Goal: Contribute content

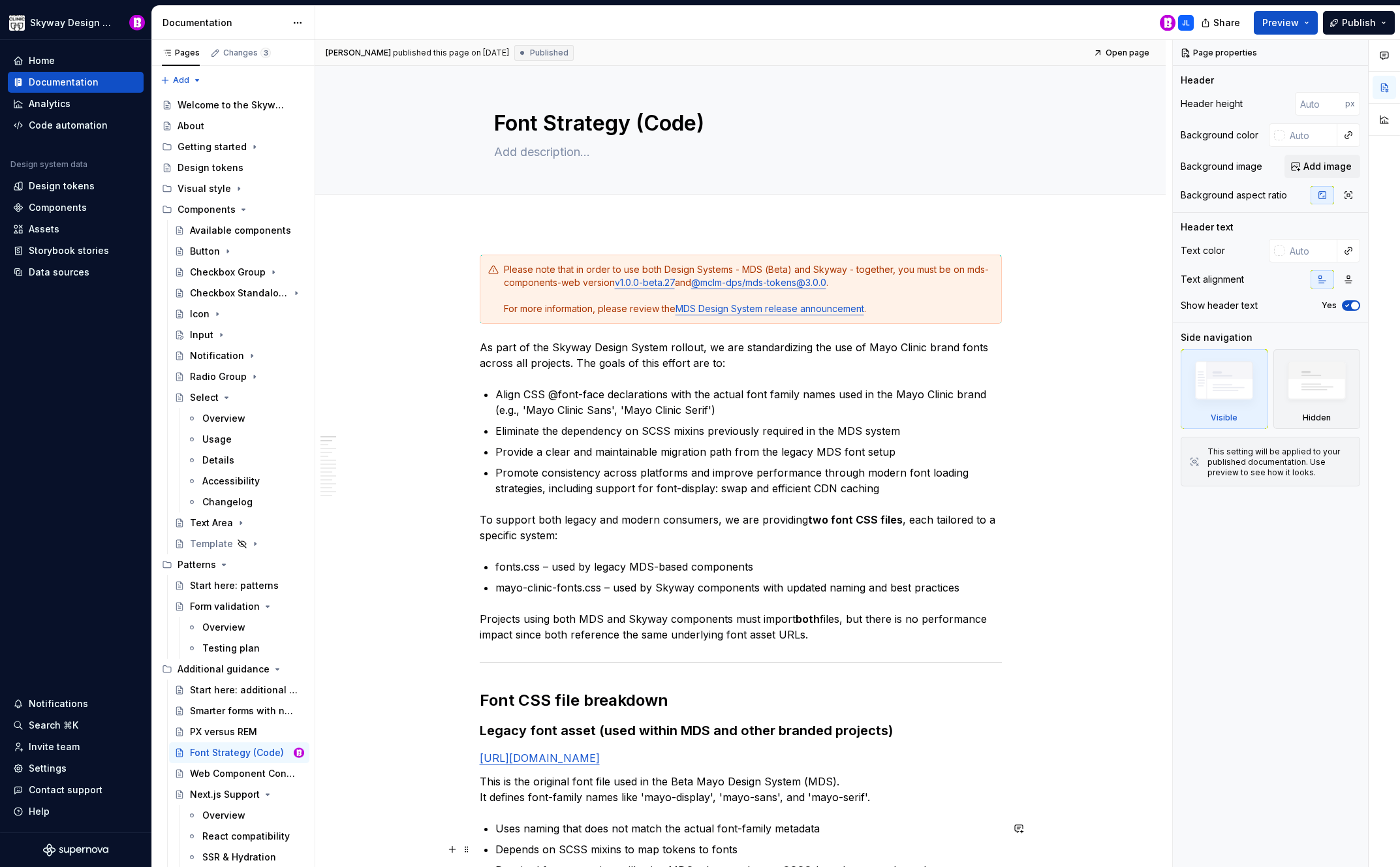
scroll to position [123, 0]
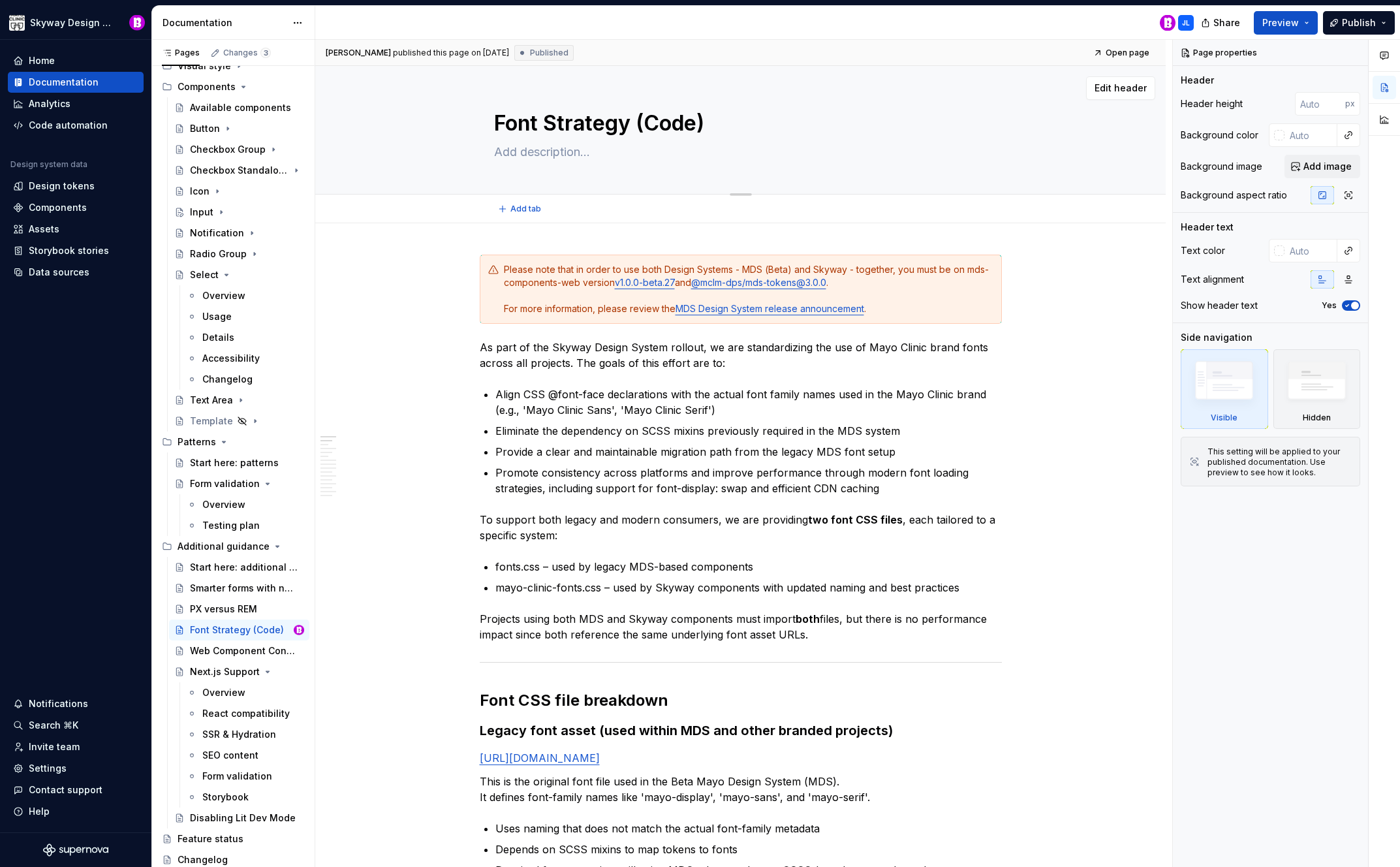
type textarea "*"
click at [551, 121] on textarea "Font Strategy (Code)" at bounding box center [738, 123] width 494 height 31
click at [555, 122] on textarea "Font Strategy (Code)" at bounding box center [738, 123] width 494 height 31
drag, startPoint x: 555, startPoint y: 123, endPoint x: 547, endPoint y: 124, distance: 8.1
click at [547, 124] on textarea "Font Strategy (Code)" at bounding box center [738, 123] width 494 height 31
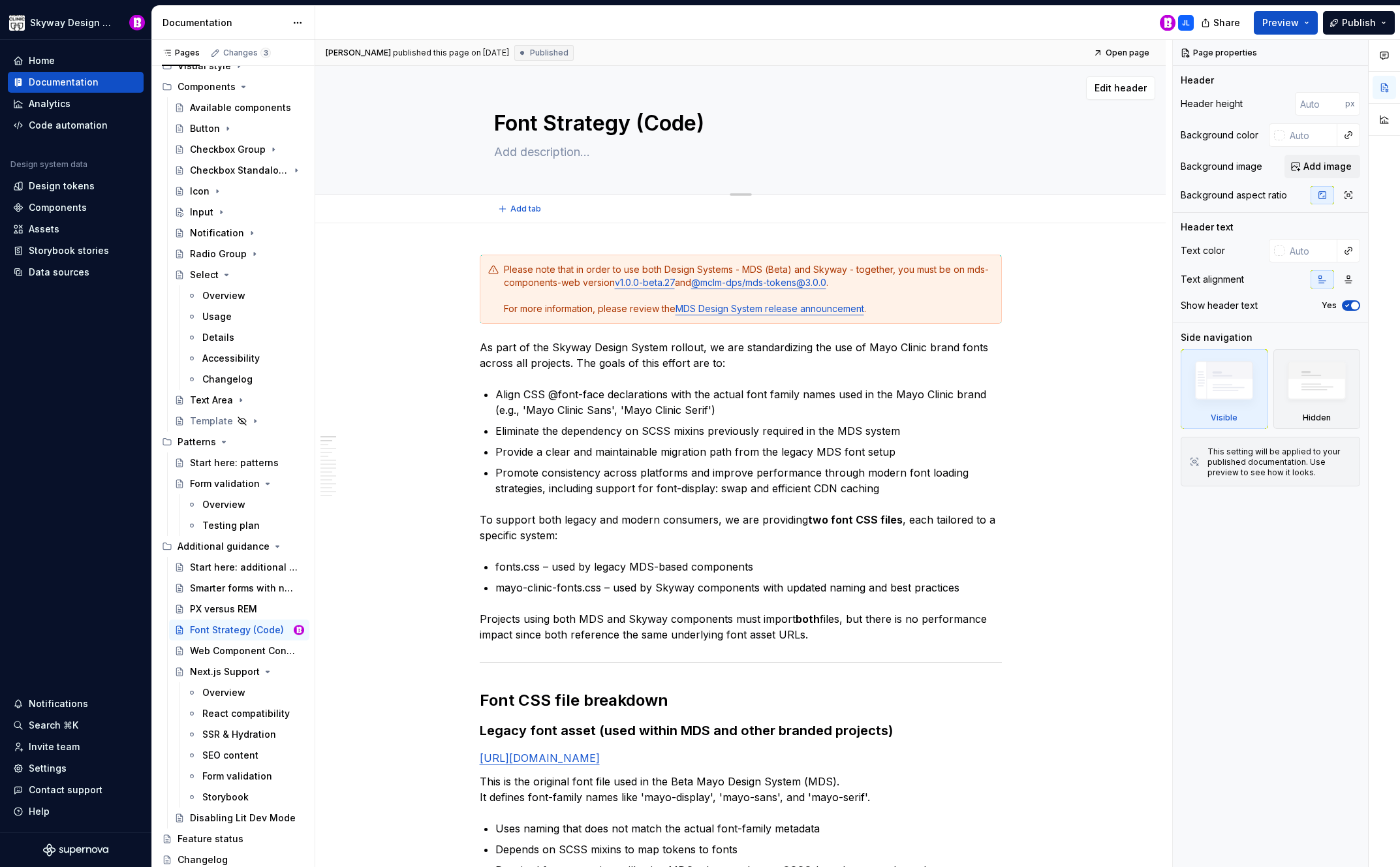
type textarea "Font strategy (Code)"
type textarea "*"
drag, startPoint x: 653, startPoint y: 121, endPoint x: 645, endPoint y: 121, distance: 8.0
click at [645, 121] on textarea "Font strategy (Code)" at bounding box center [738, 123] width 494 height 31
type textarea "Font strategy (code)"
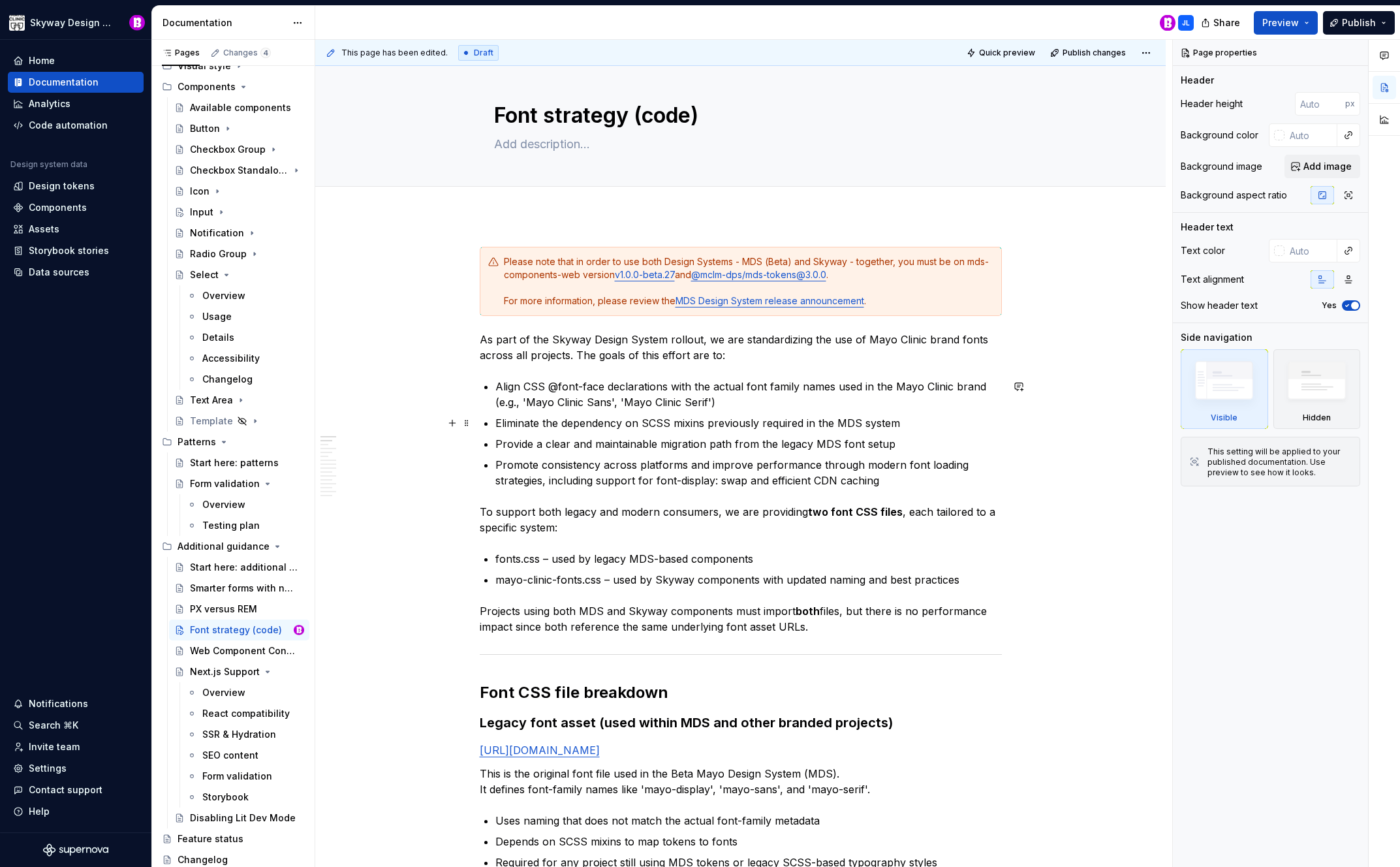
scroll to position [0, 0]
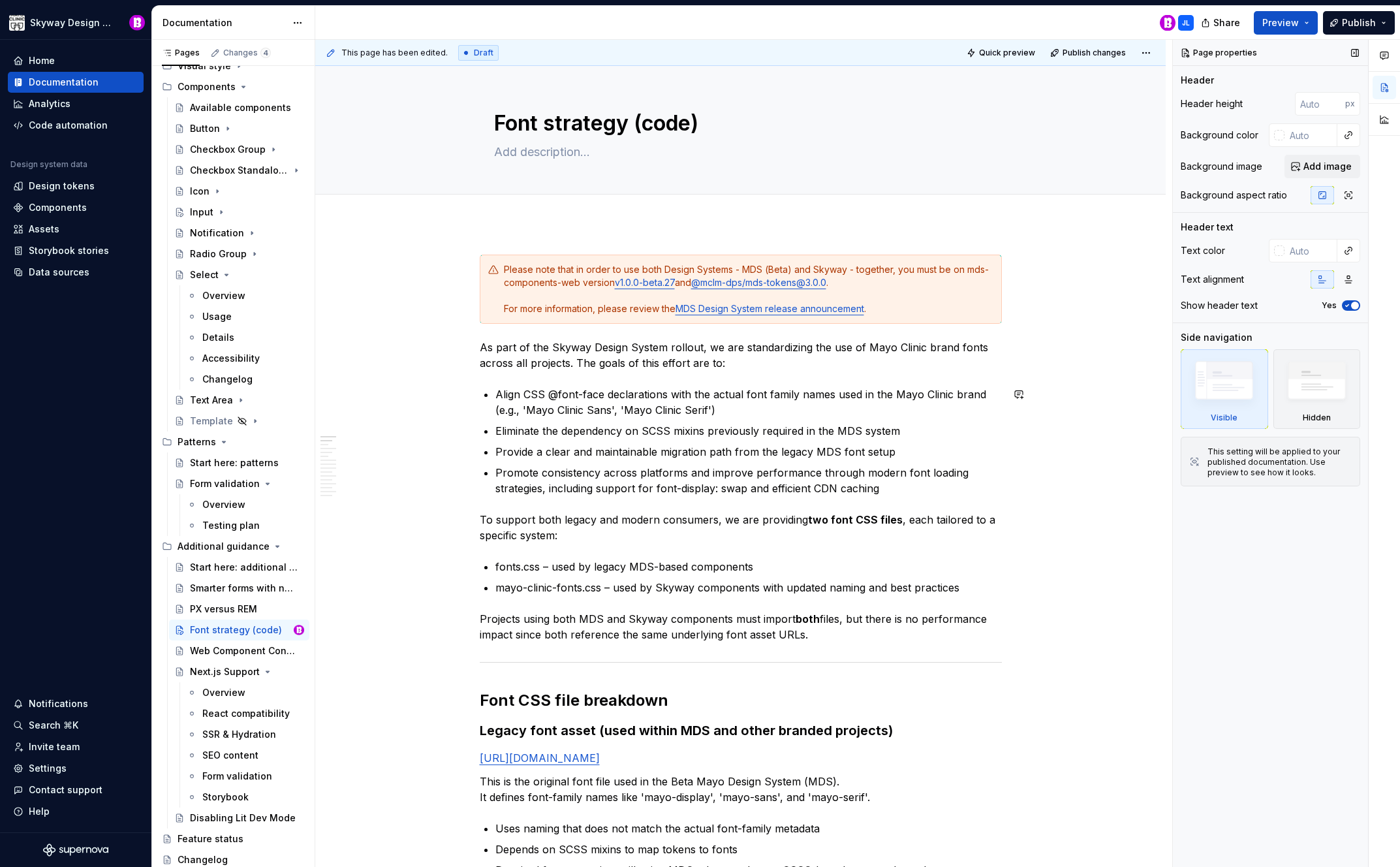
type textarea "*"
type textarea "Font strategy (code)"
click at [1102, 50] on span "Publish changes" at bounding box center [1094, 53] width 63 height 11
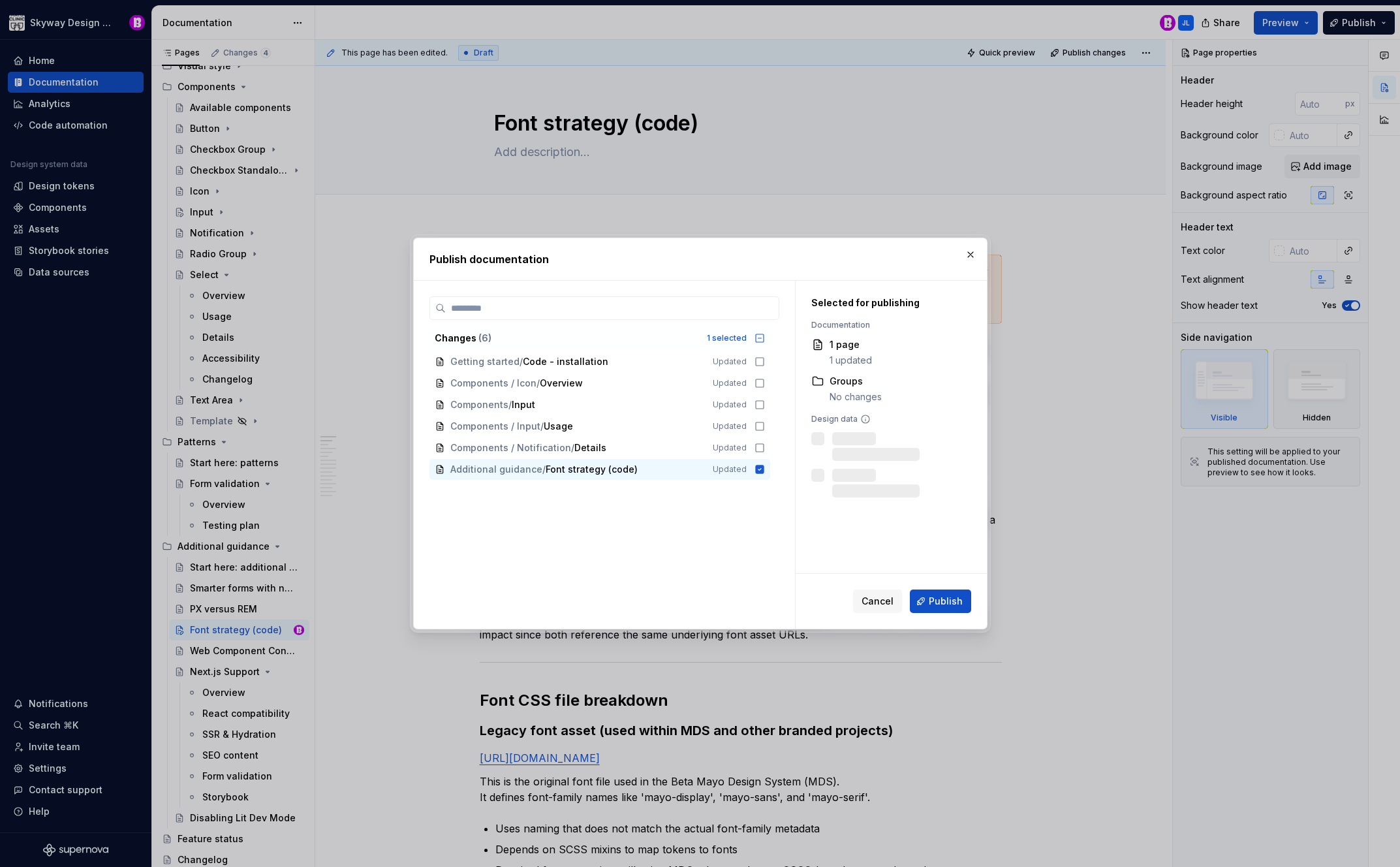
click at [940, 609] on button "Publish" at bounding box center [940, 601] width 62 height 23
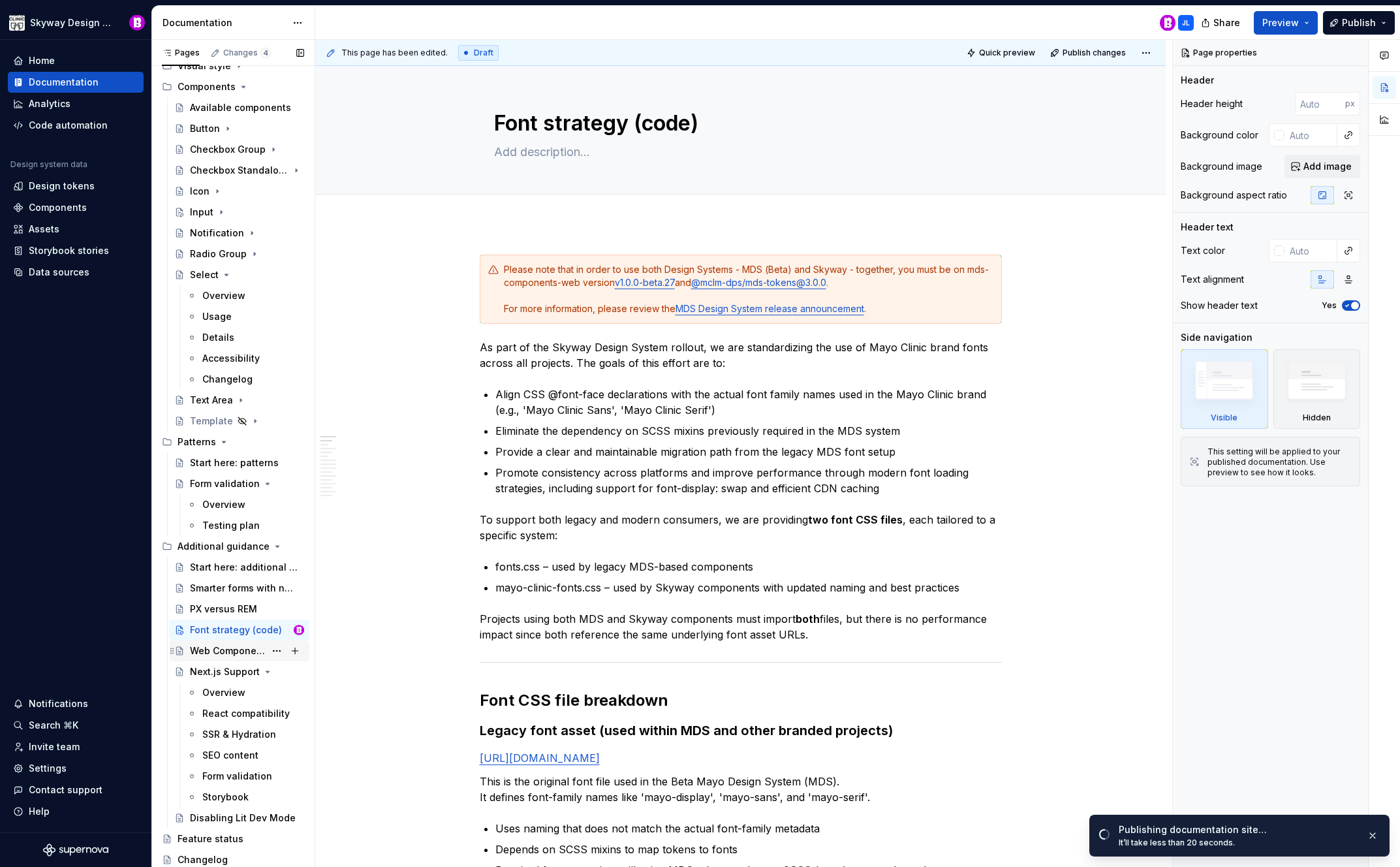
click at [226, 651] on div "Web Component Console Errors" at bounding box center [228, 651] width 75 height 13
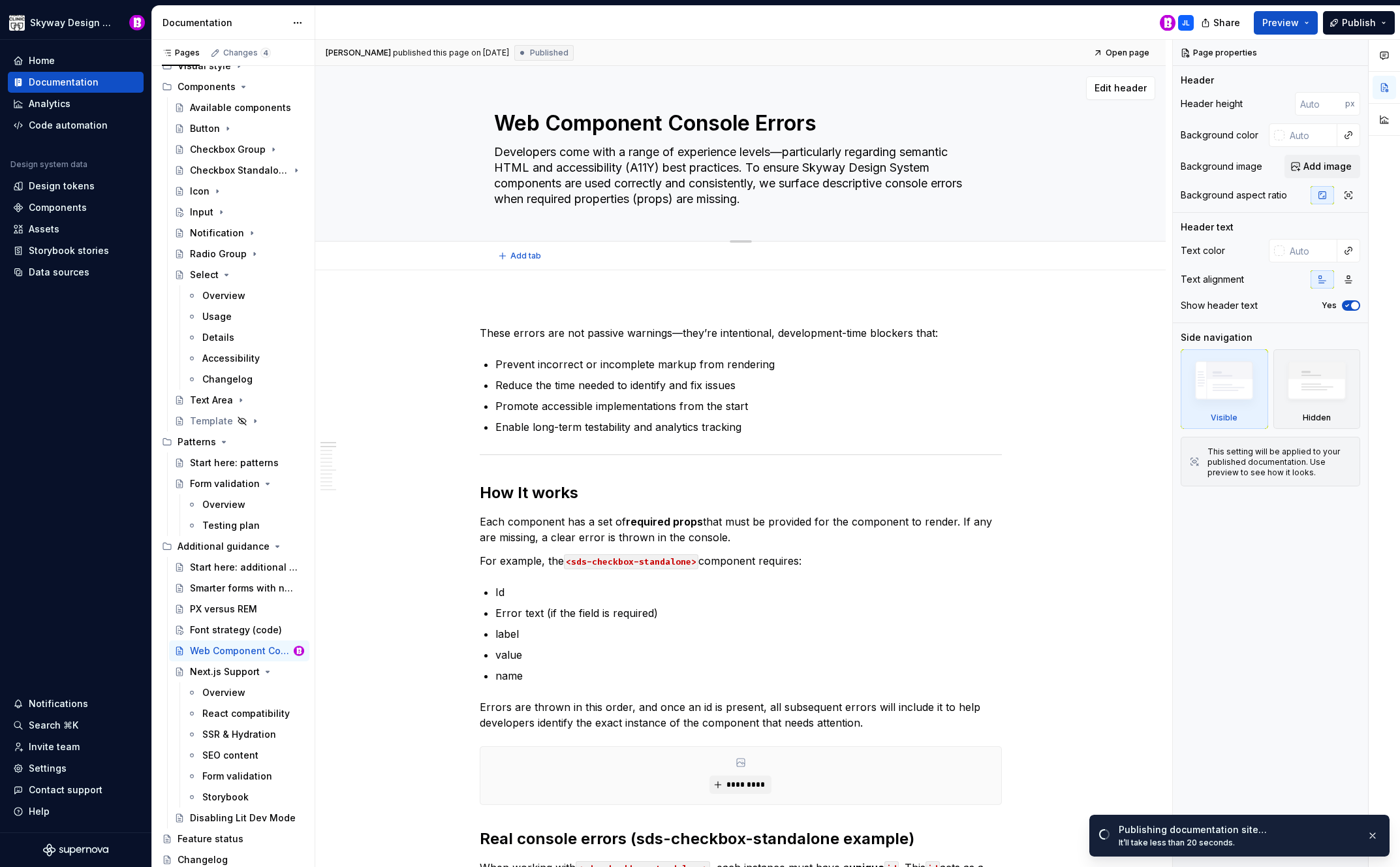
drag, startPoint x: 681, startPoint y: 119, endPoint x: 674, endPoint y: 121, distance: 7.3
click at [674, 121] on textarea "Web Component Console Errors" at bounding box center [738, 123] width 494 height 31
click at [682, 121] on textarea "Web Component Console Errors" at bounding box center [738, 123] width 494 height 31
drag, startPoint x: 684, startPoint y: 123, endPoint x: 675, endPoint y: 123, distance: 9.0
click at [675, 123] on textarea "Web Component Console Errors" at bounding box center [738, 123] width 494 height 31
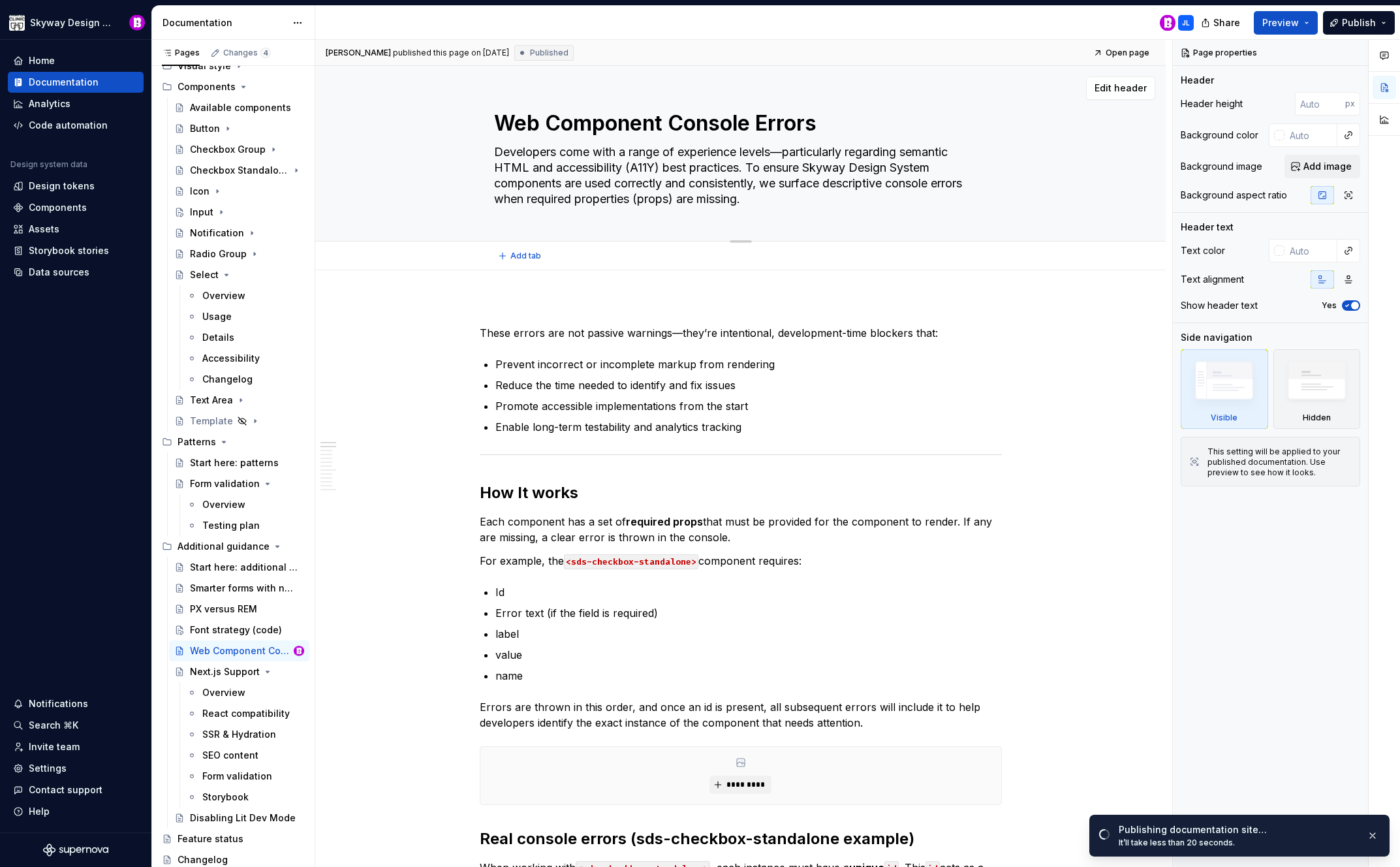
type textarea "*"
type textarea "Web Component console Errors"
drag, startPoint x: 764, startPoint y: 122, endPoint x: 757, endPoint y: 121, distance: 7.1
click at [757, 121] on textarea "Web Component console Errors" at bounding box center [738, 123] width 494 height 31
type textarea "*"
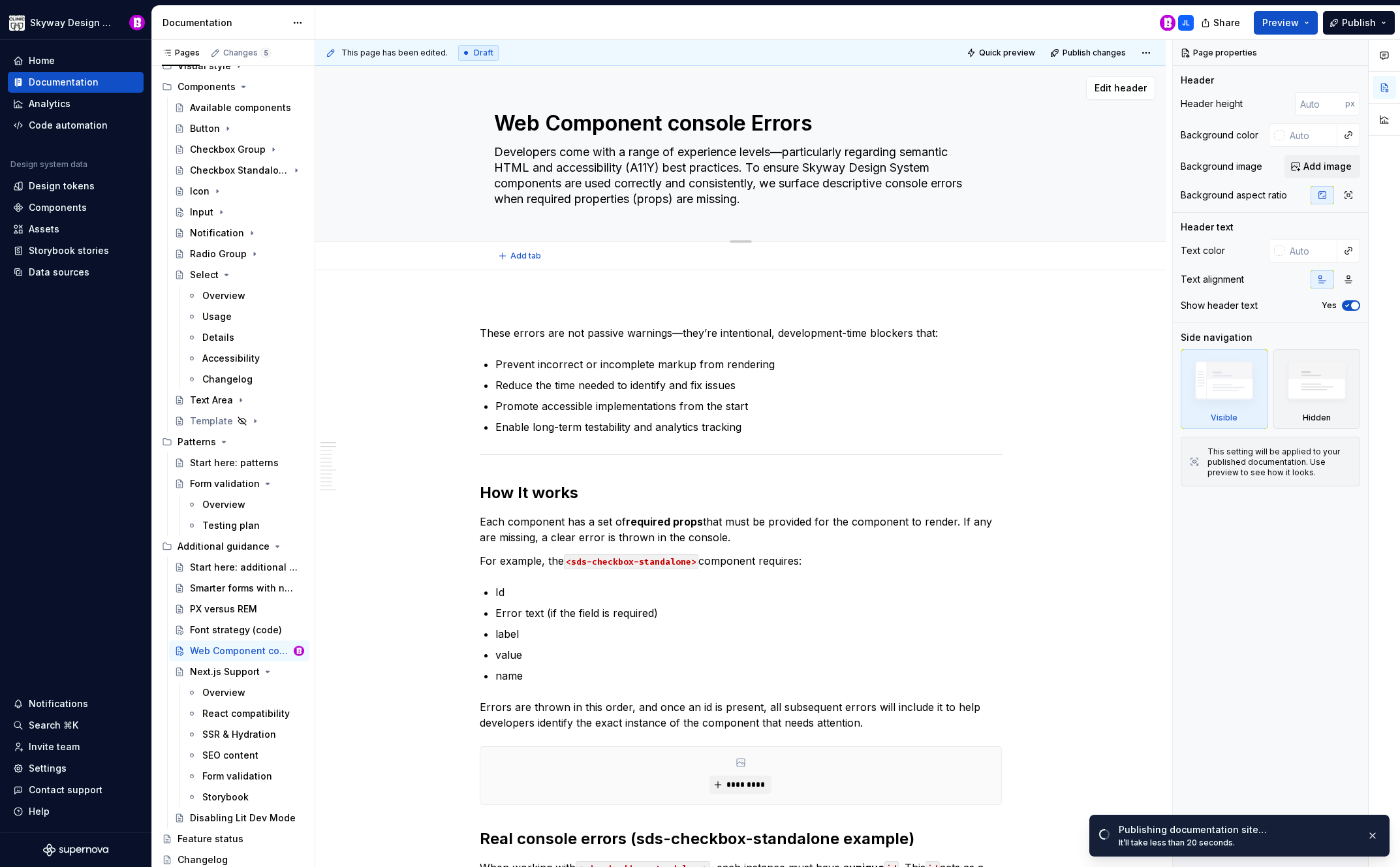
type textarea "Web Component console errors"
click at [547, 124] on textarea "Web Component console errors" at bounding box center [738, 123] width 494 height 31
type textarea "*"
type textarea "Web xomponent console errors"
type textarea "*"
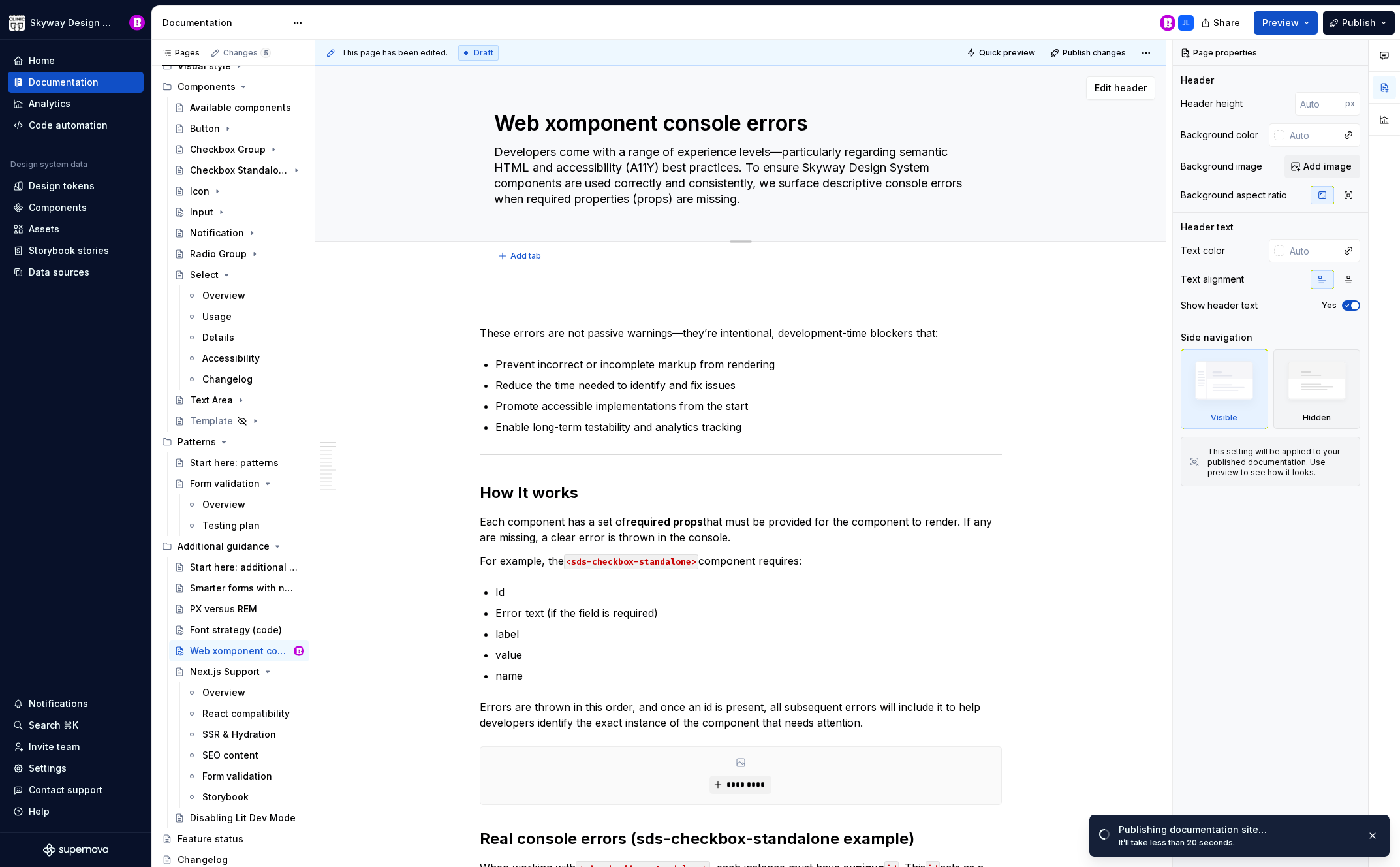
type textarea "Web omponent console errors"
type textarea "*"
type textarea "Web component console errors"
type textarea "*"
type textarea "Web component console errors"
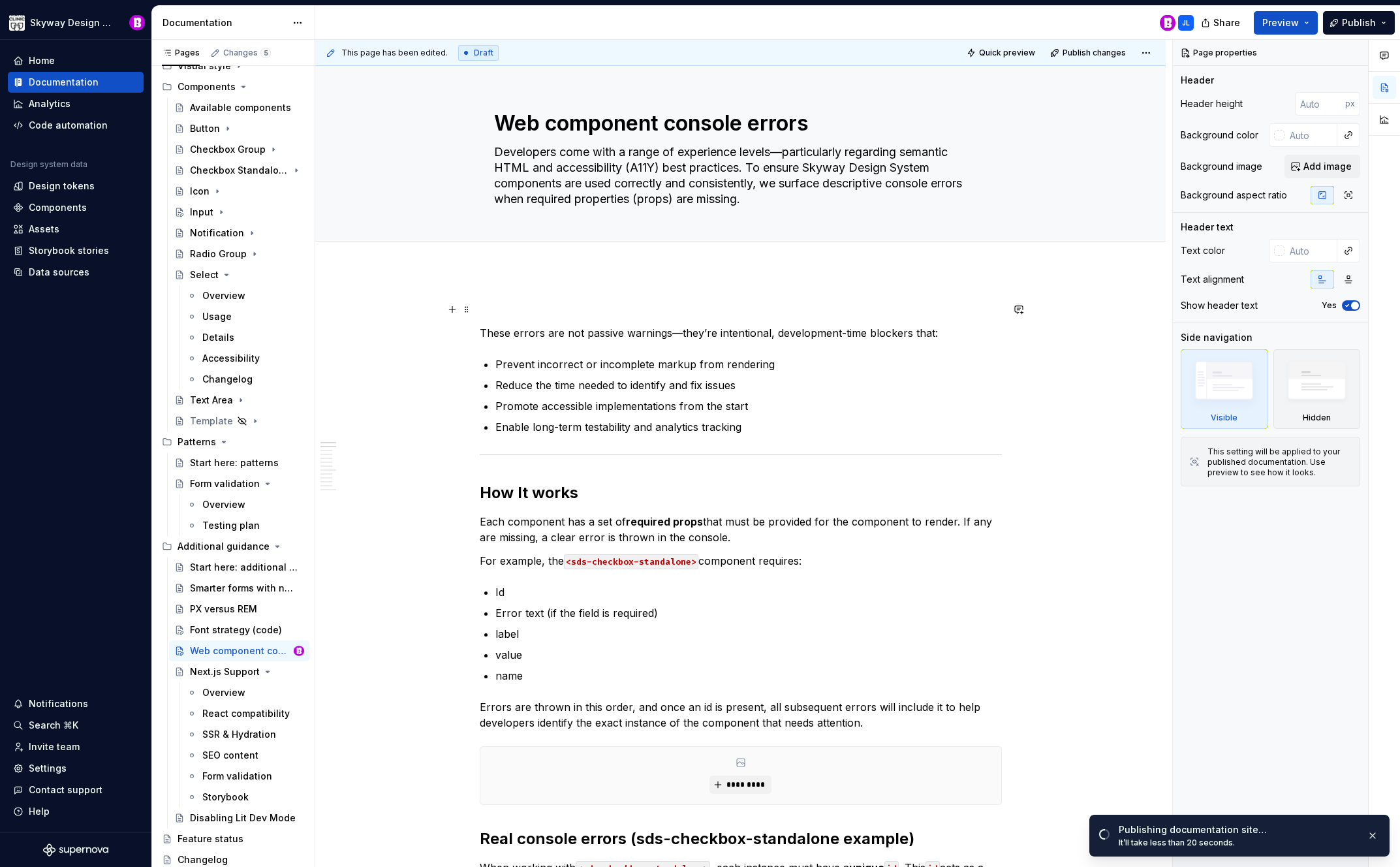
type textarea "*"
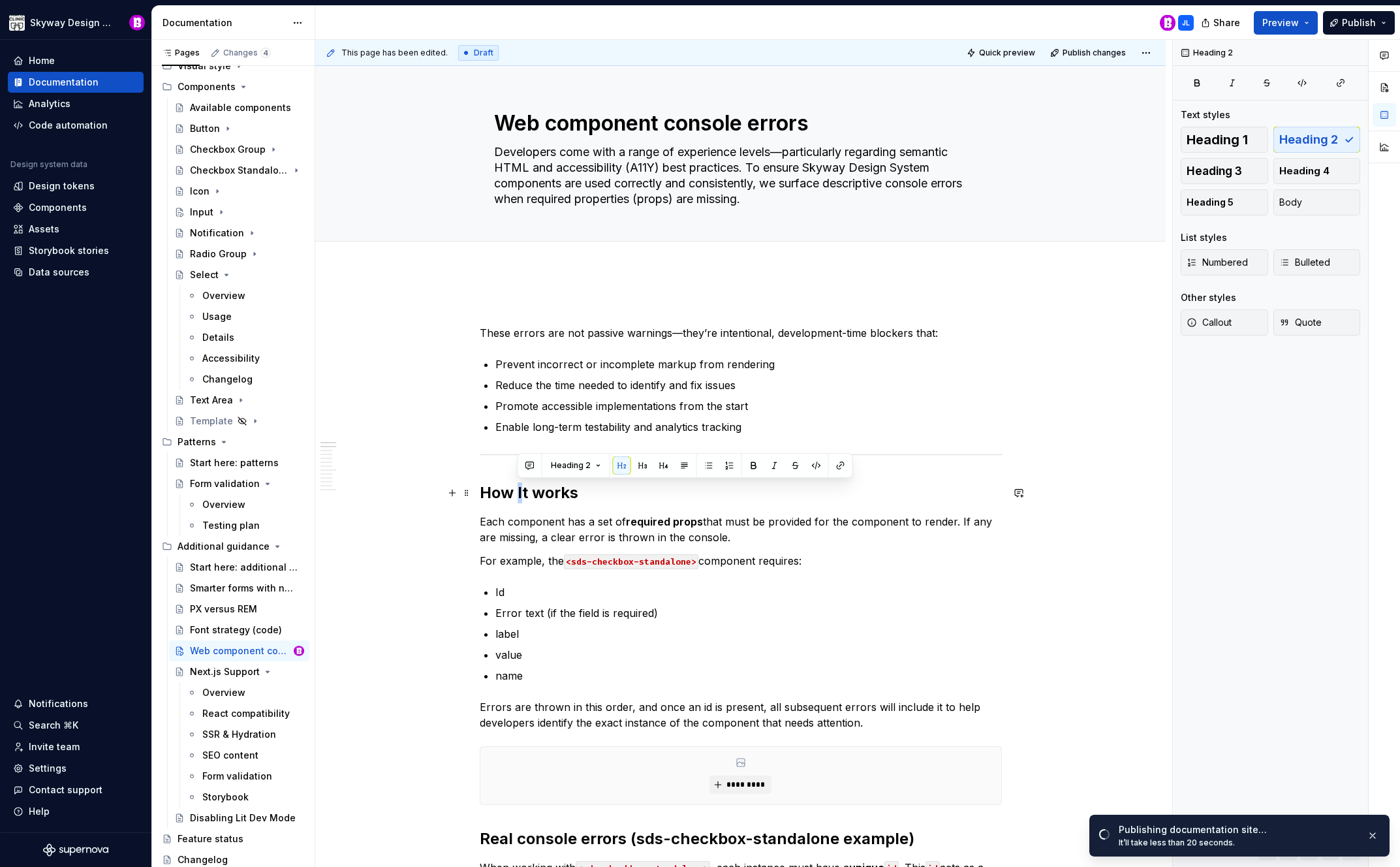
click at [516, 489] on h2 "How It works" at bounding box center [741, 492] width 522 height 21
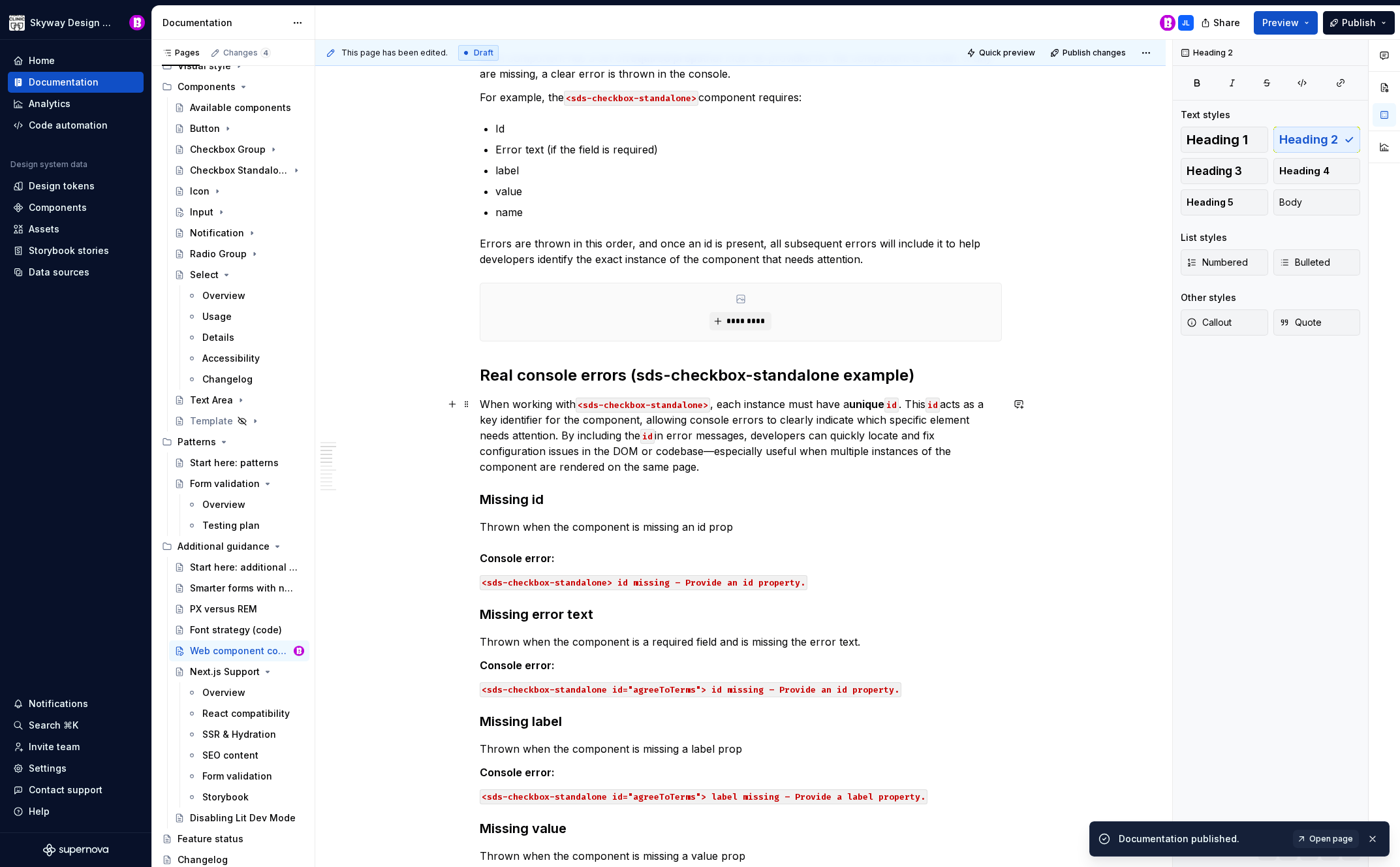
scroll to position [466, 0]
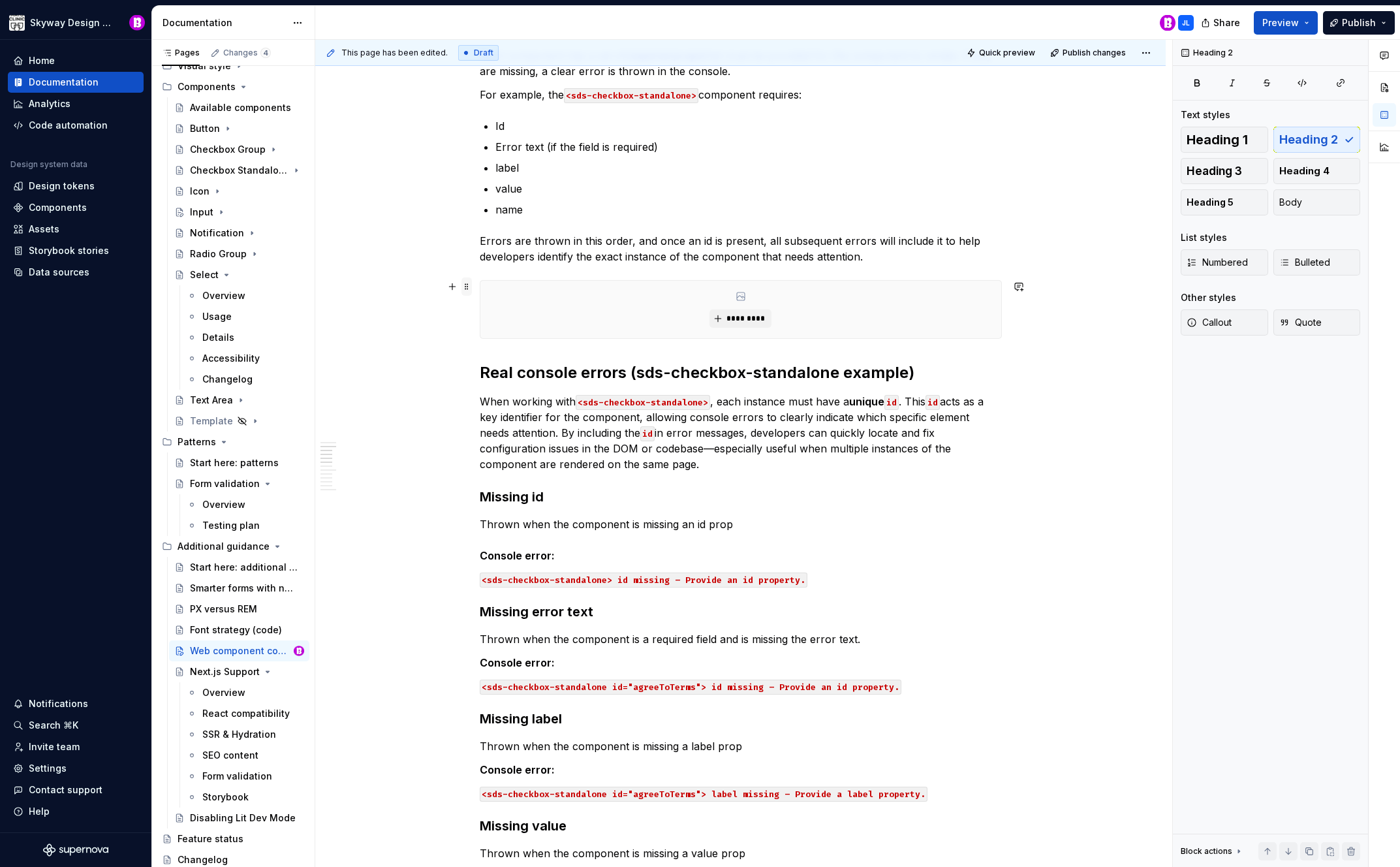
click at [467, 288] on span at bounding box center [467, 287] width 11 height 18
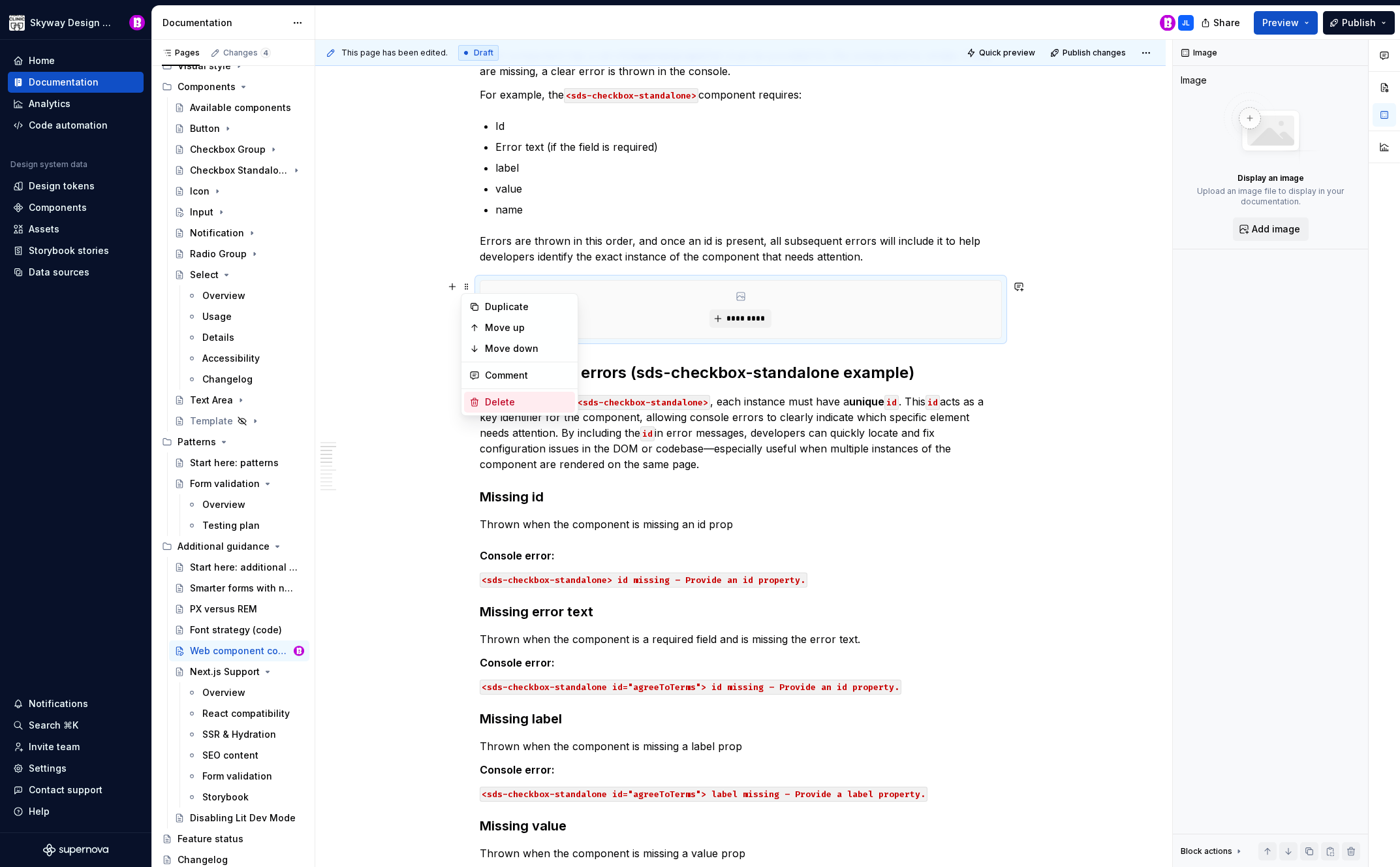
click at [504, 403] on div "Delete" at bounding box center [528, 402] width 85 height 13
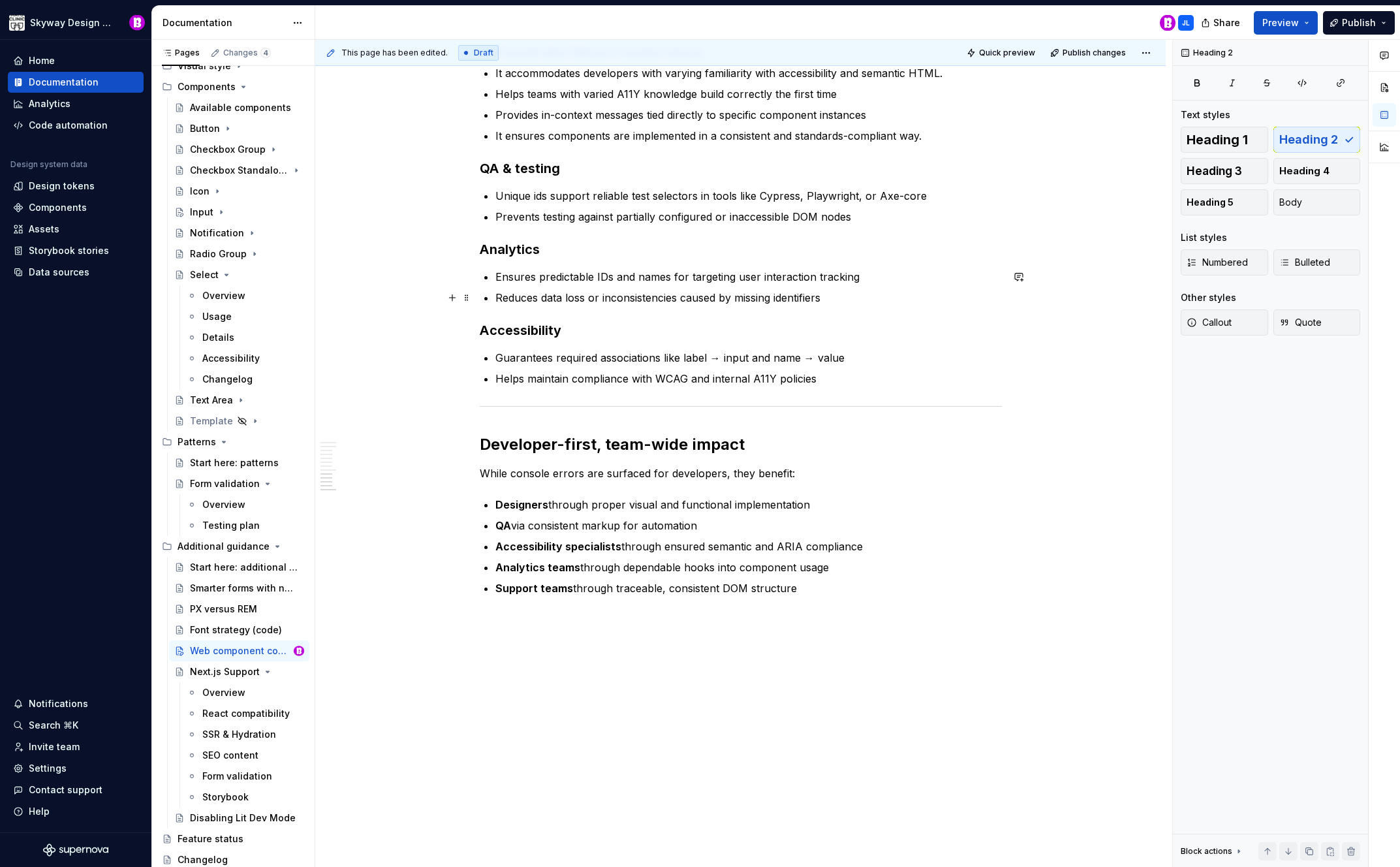
scroll to position [1561, 0]
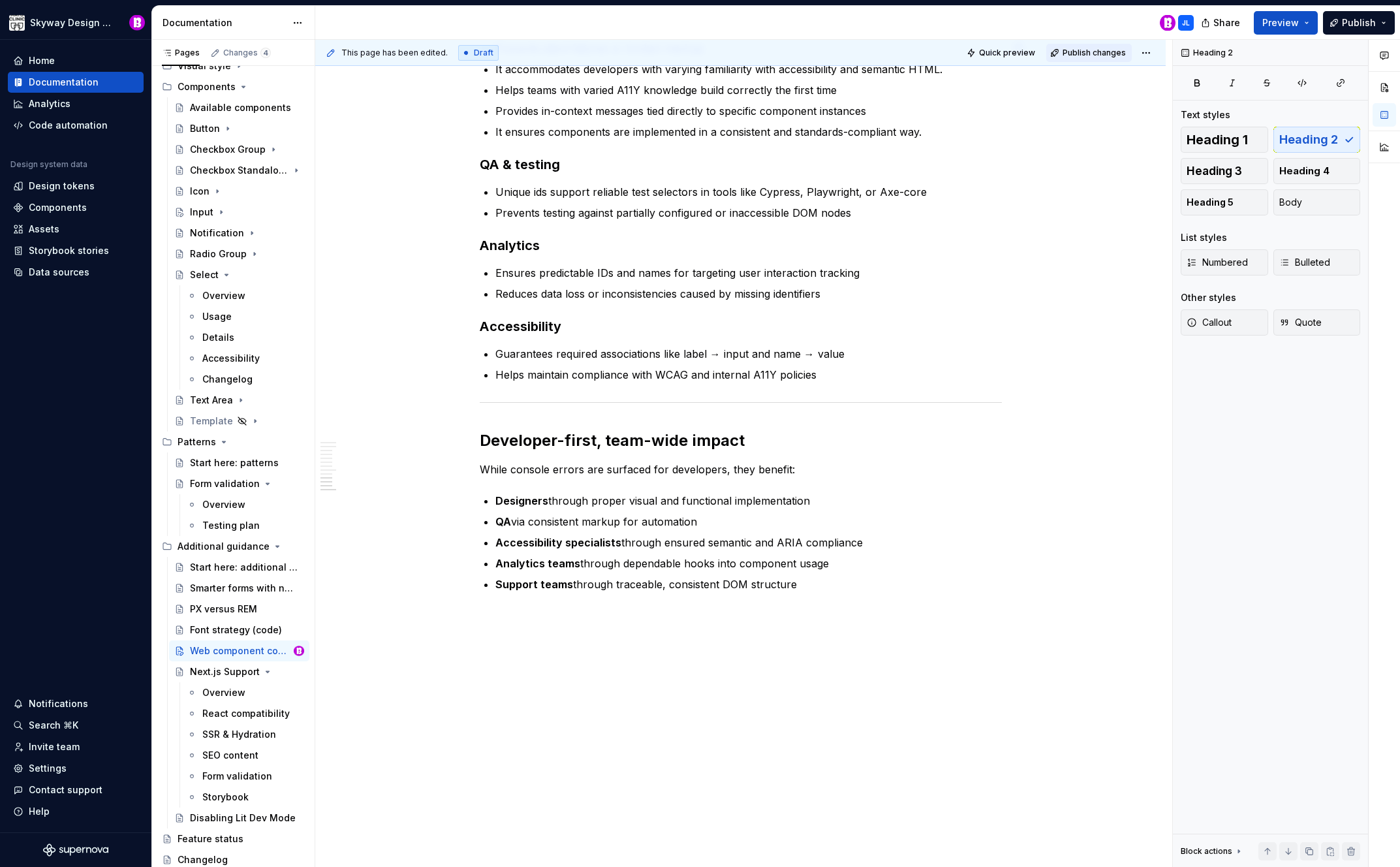
click at [1079, 51] on span "Publish changes" at bounding box center [1094, 53] width 63 height 11
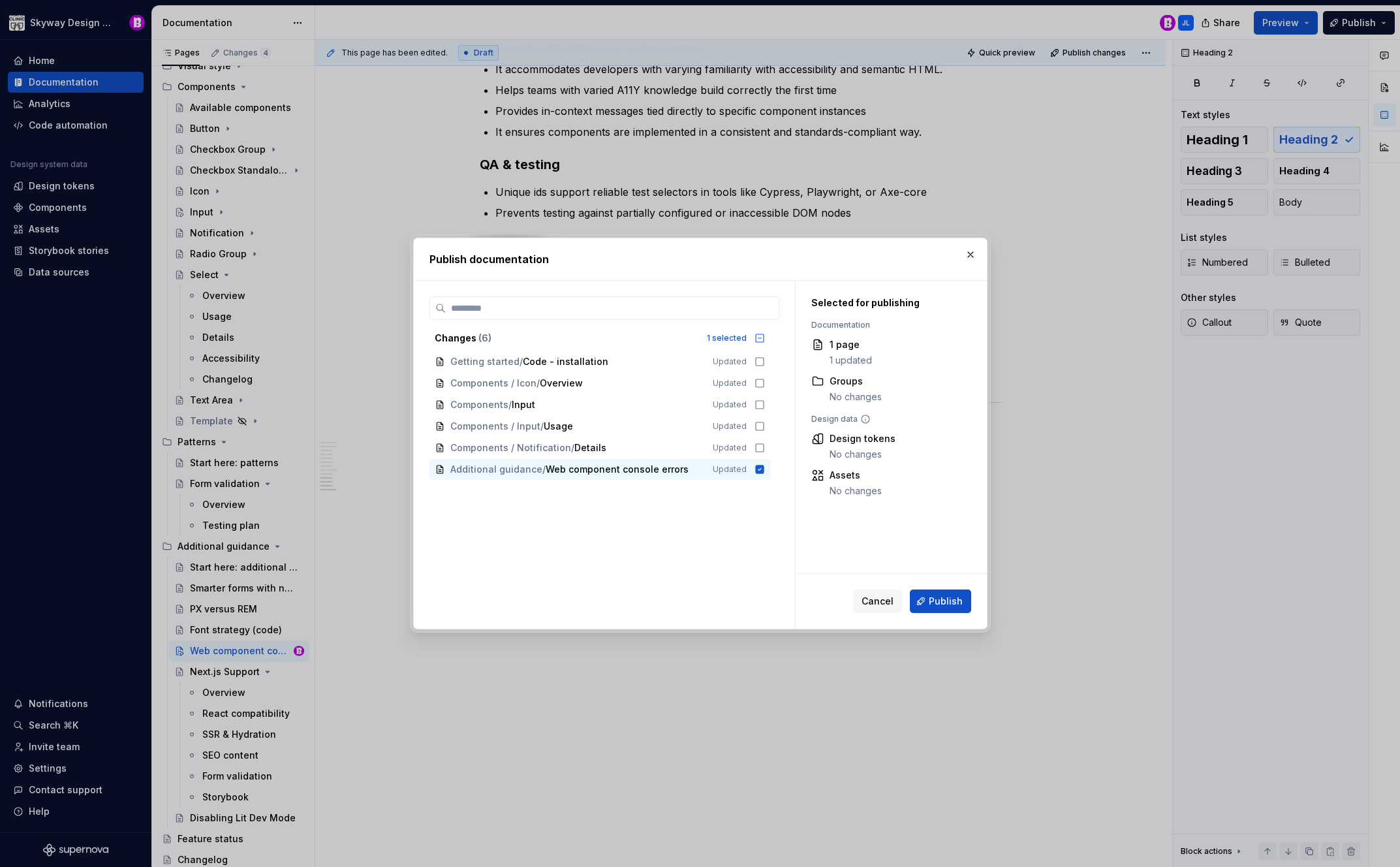
click at [933, 604] on span "Publish" at bounding box center [946, 602] width 34 height 13
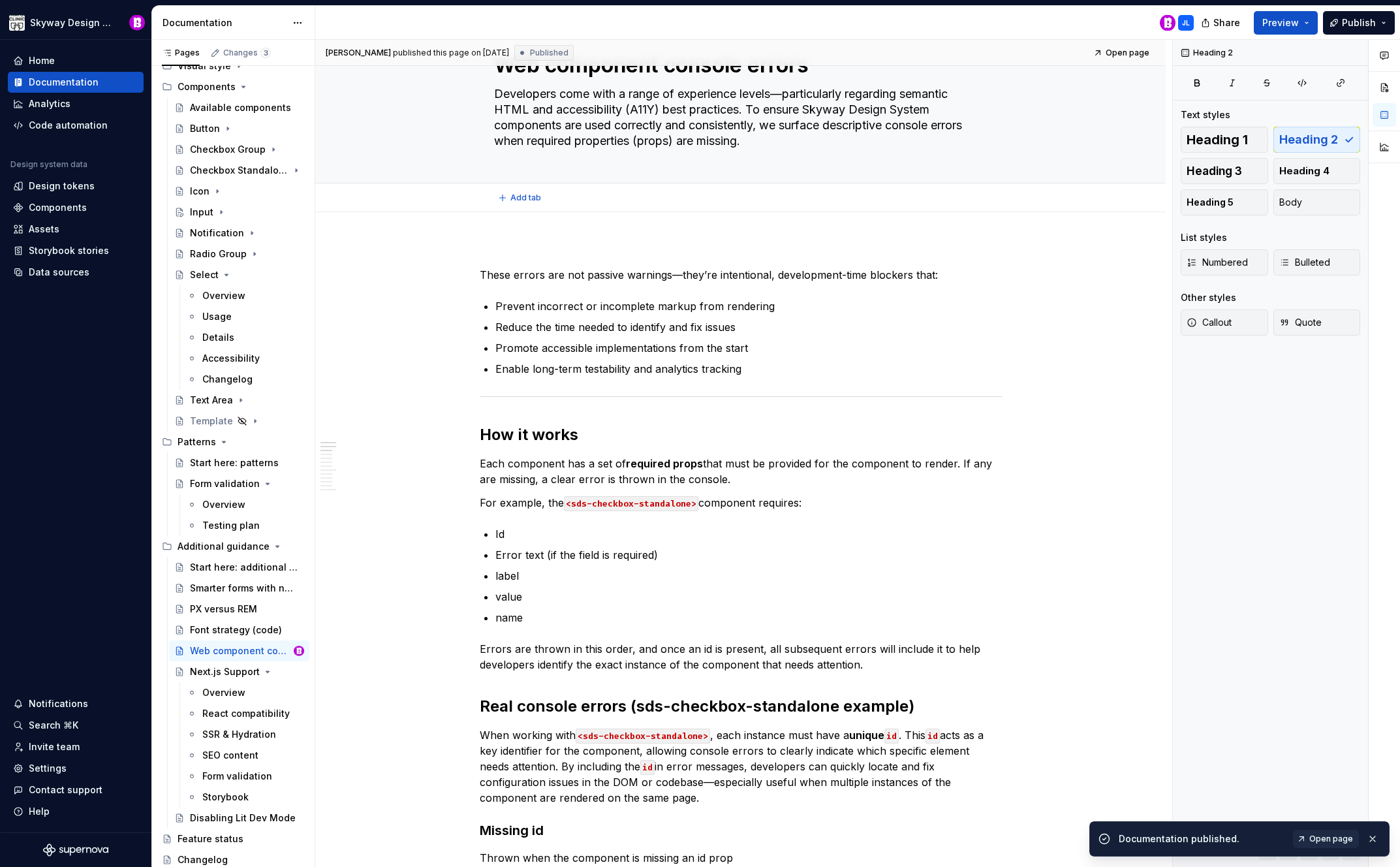
scroll to position [0, 0]
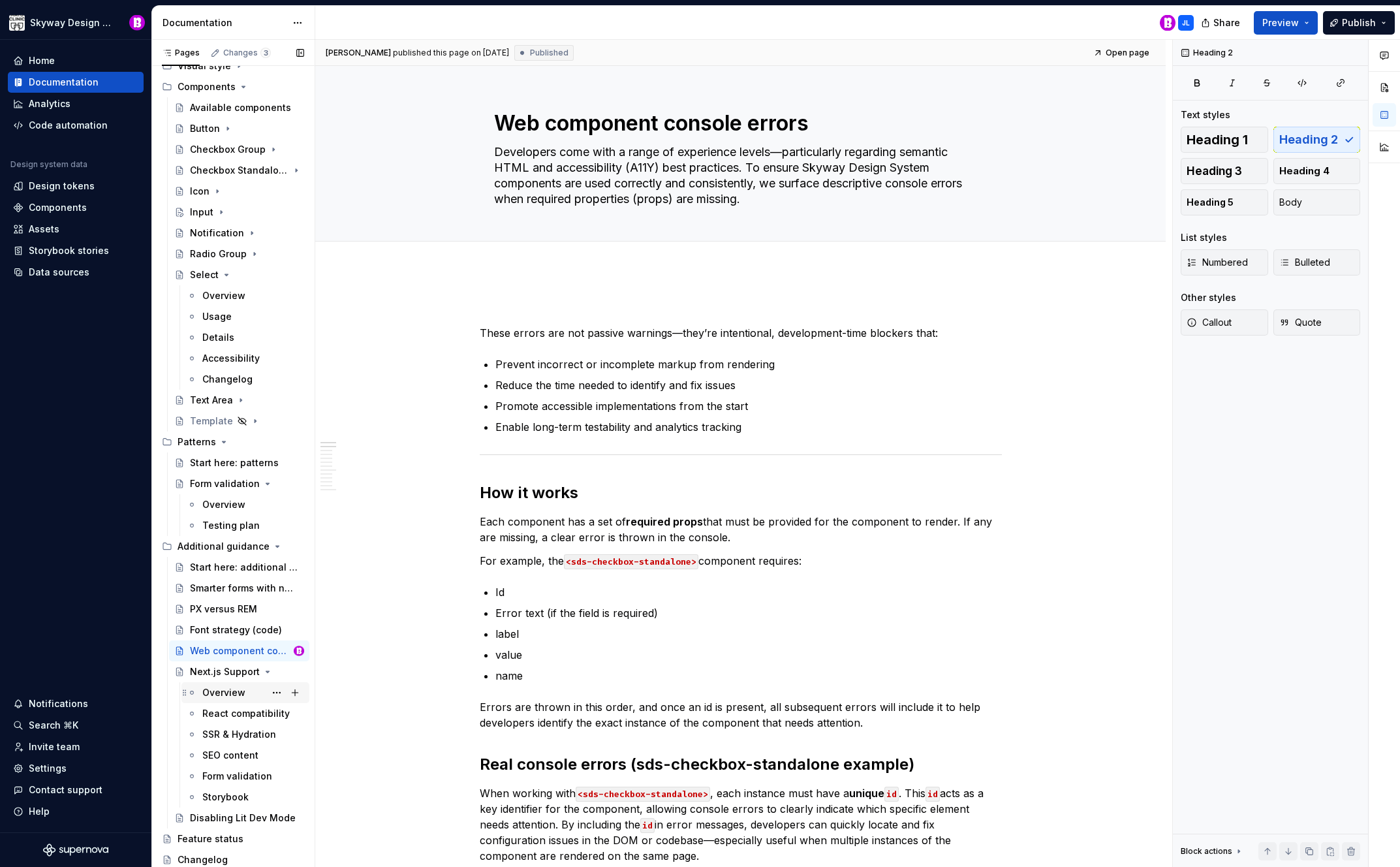
click at [228, 692] on div "Overview" at bounding box center [223, 692] width 43 height 13
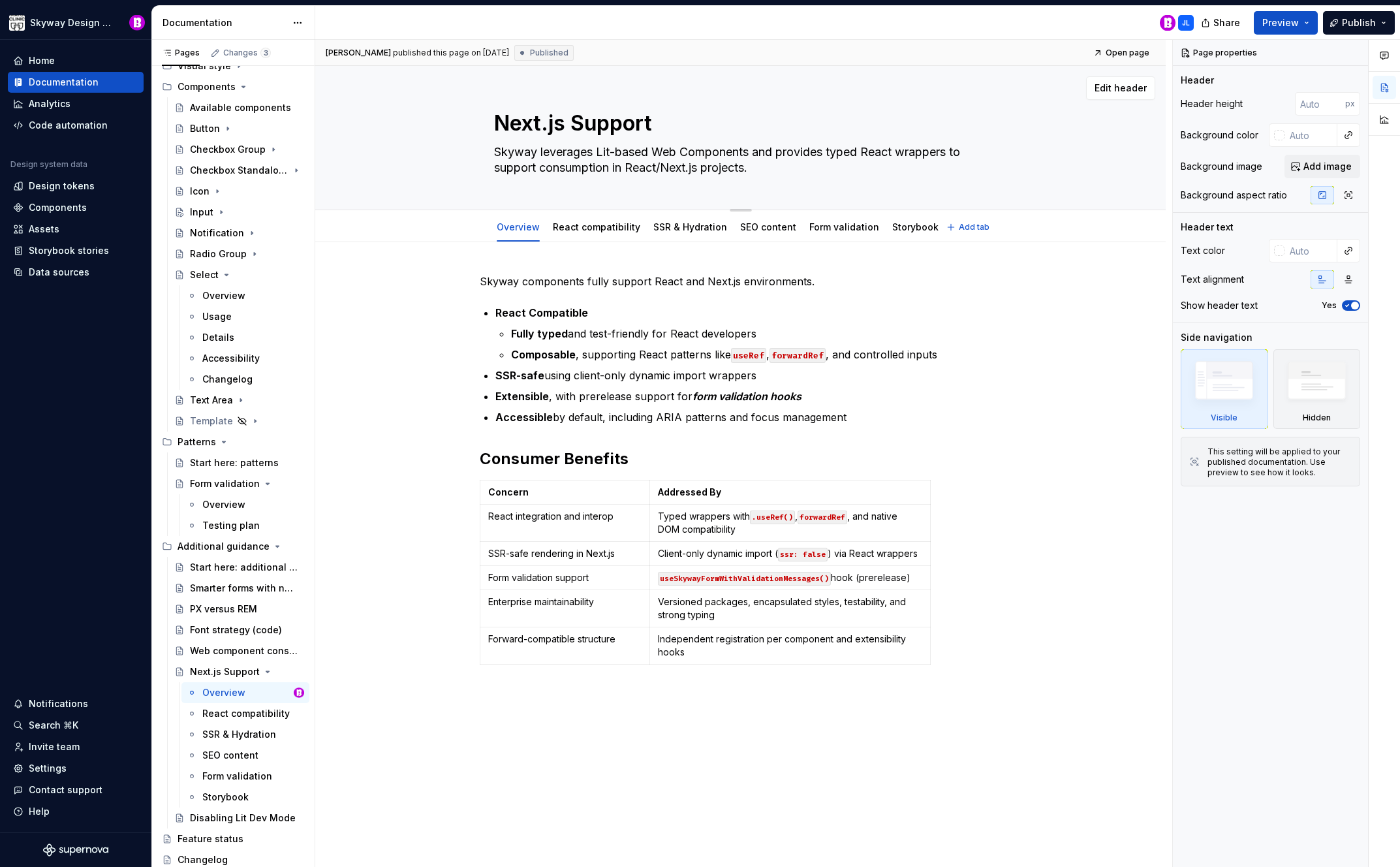
click at [579, 127] on textarea "Next.js Support" at bounding box center [738, 123] width 494 height 31
click at [584, 126] on textarea "Next.js Support" at bounding box center [738, 123] width 494 height 31
drag, startPoint x: 582, startPoint y: 127, endPoint x: 576, endPoint y: 127, distance: 6.0
click at [576, 127] on textarea "Next.js Support" at bounding box center [738, 123] width 494 height 31
type textarea "*"
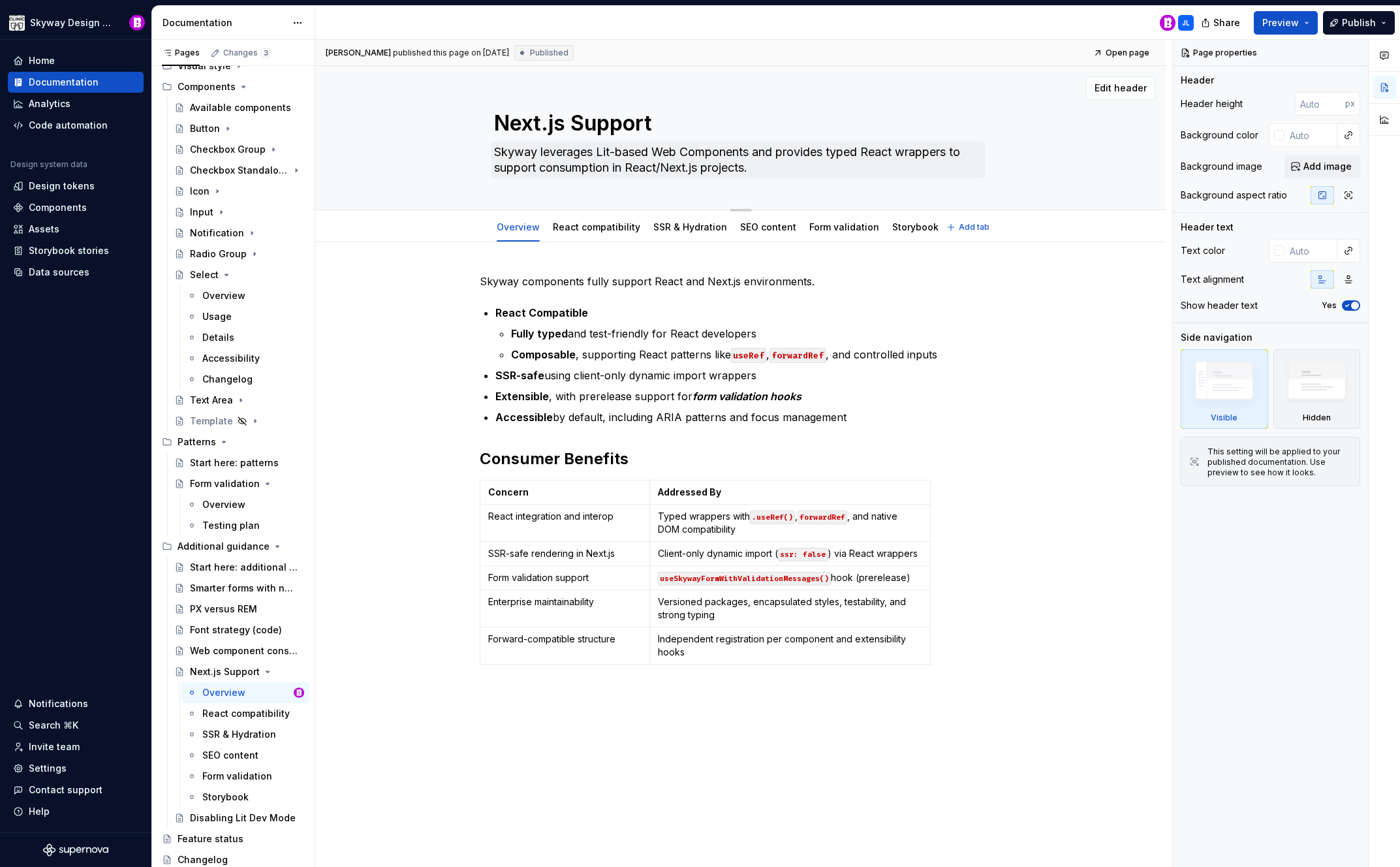
type textarea "Next.js support"
type textarea "*"
type textarea "Next.js support"
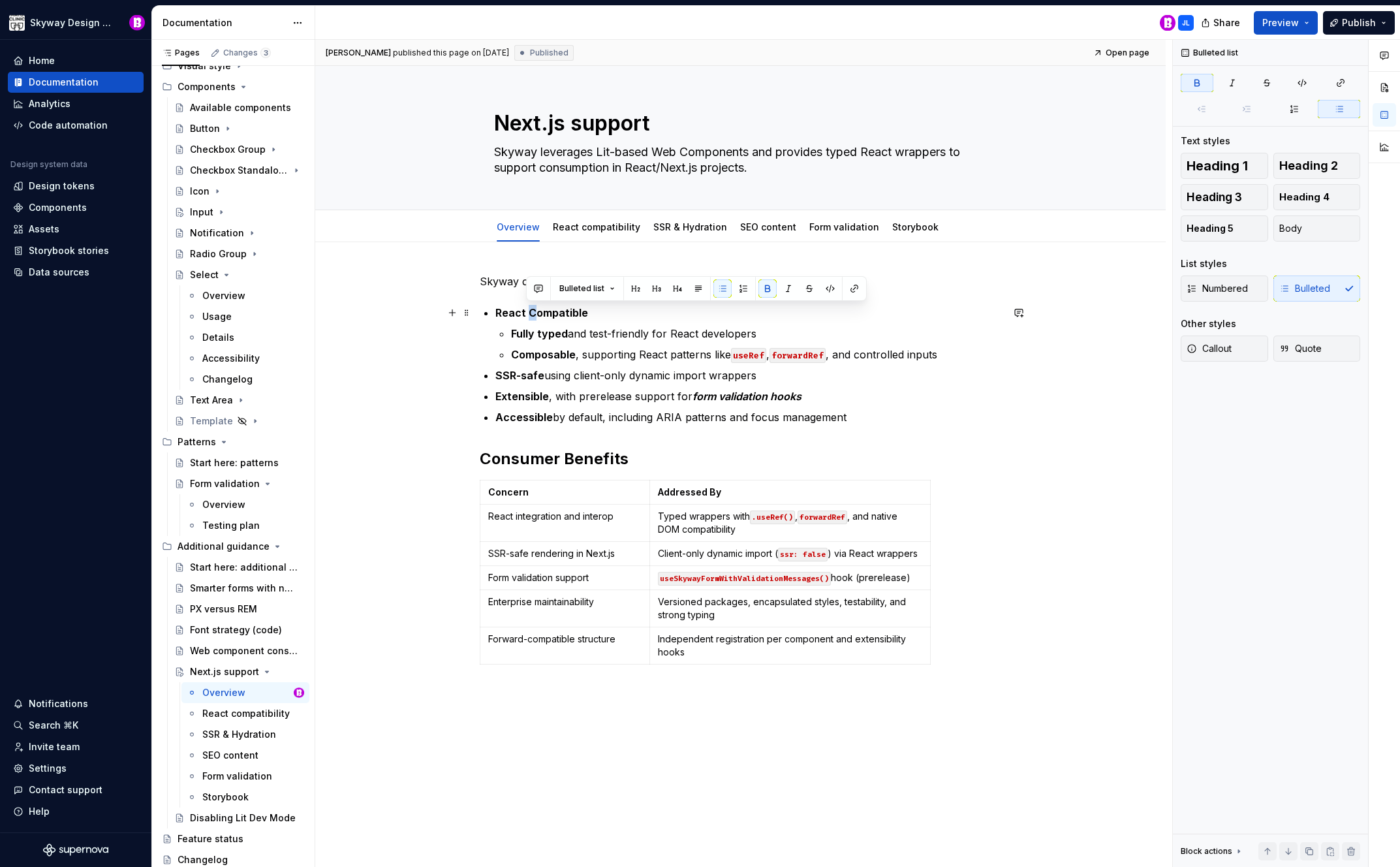
click at [528, 312] on strong "React Compatible" at bounding box center [542, 313] width 93 height 13
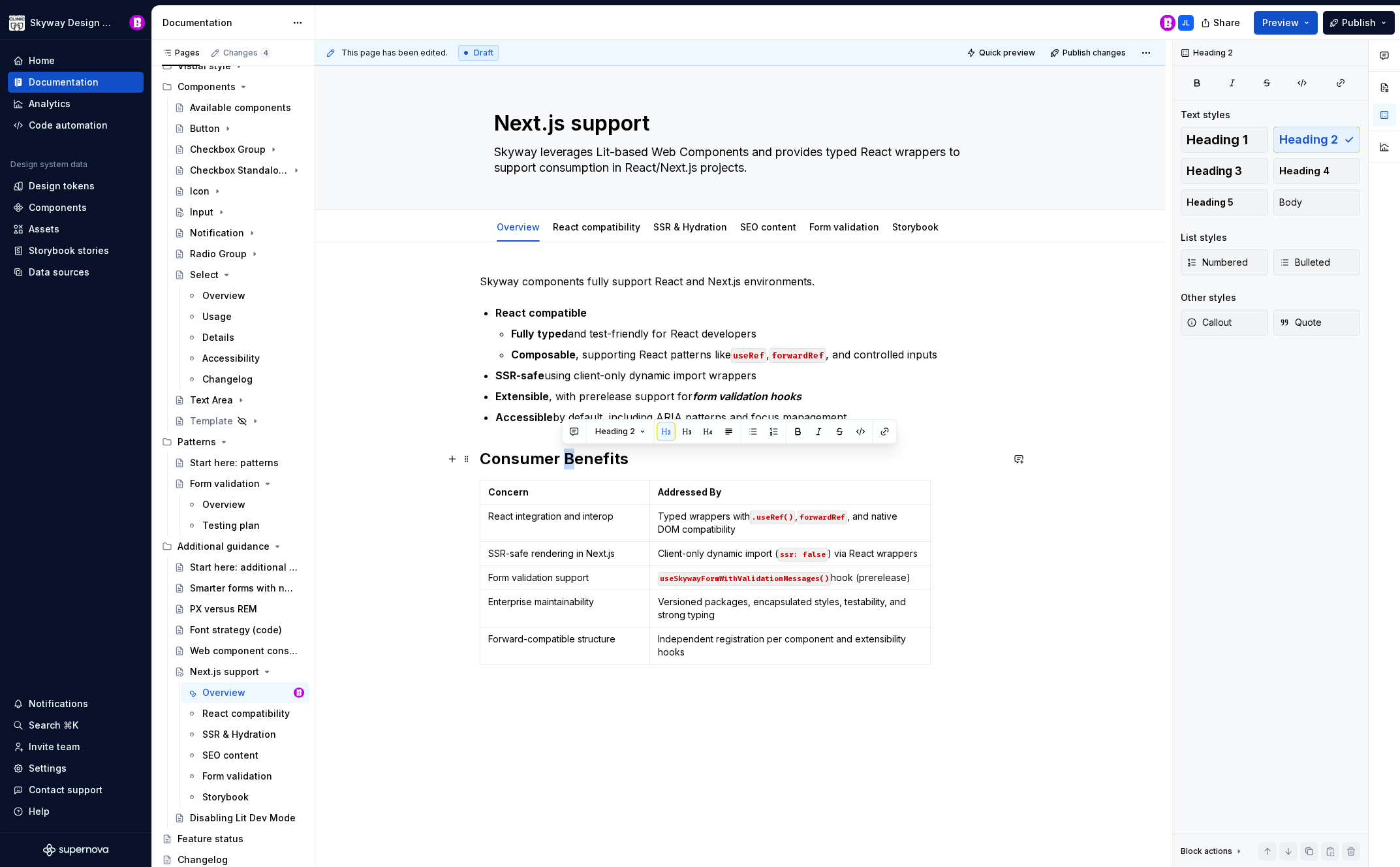
drag, startPoint x: 571, startPoint y: 454, endPoint x: 565, endPoint y: 455, distance: 6.1
click at [565, 455] on h2 "Consumer Benefits" at bounding box center [741, 458] width 522 height 21
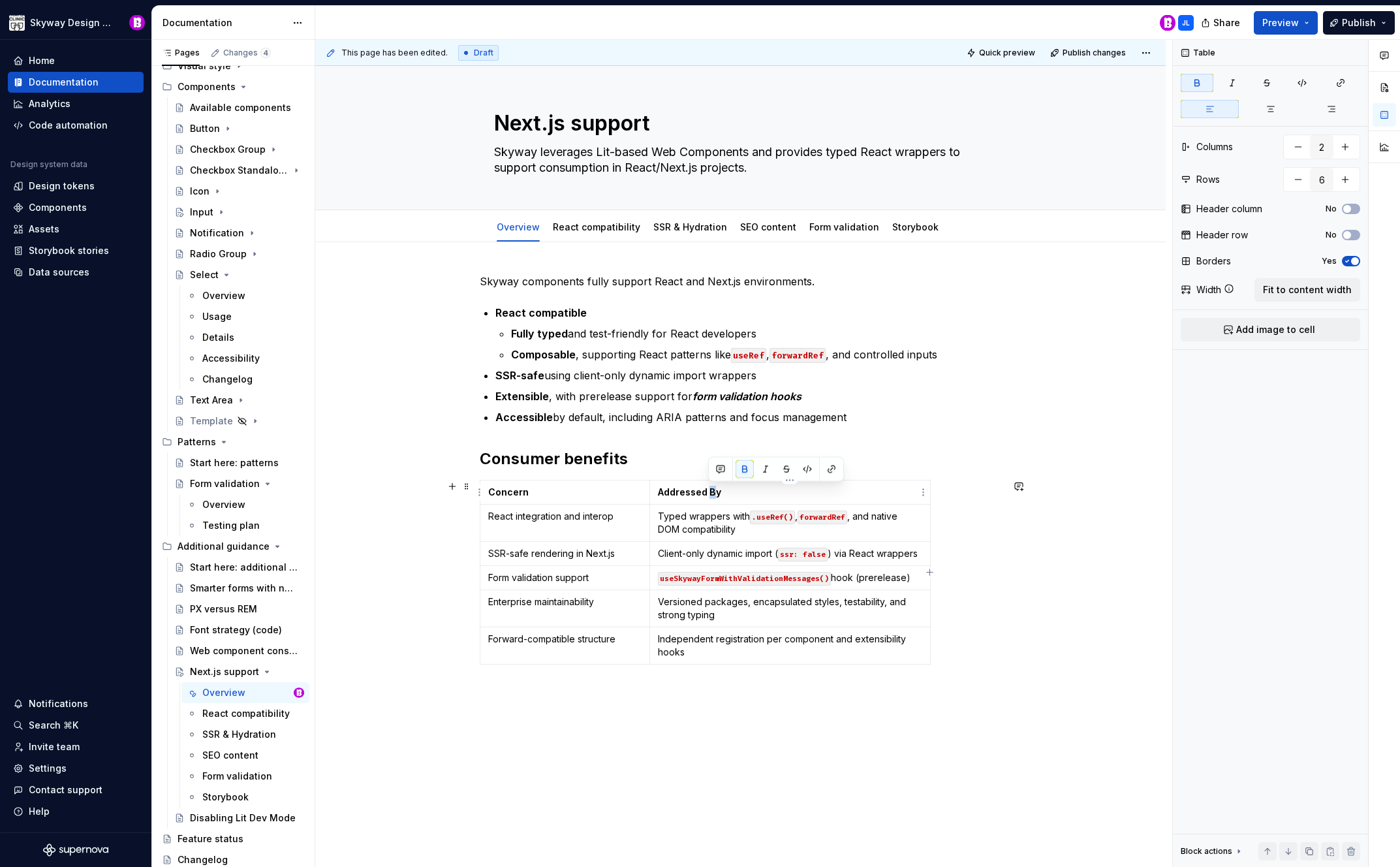
click at [710, 492] on strong "Addressed By" at bounding box center [689, 492] width 63 height 11
click at [450, 439] on div "Skyway components fully support React and Next.js environments. React compatibl…" at bounding box center [740, 609] width 850 height 735
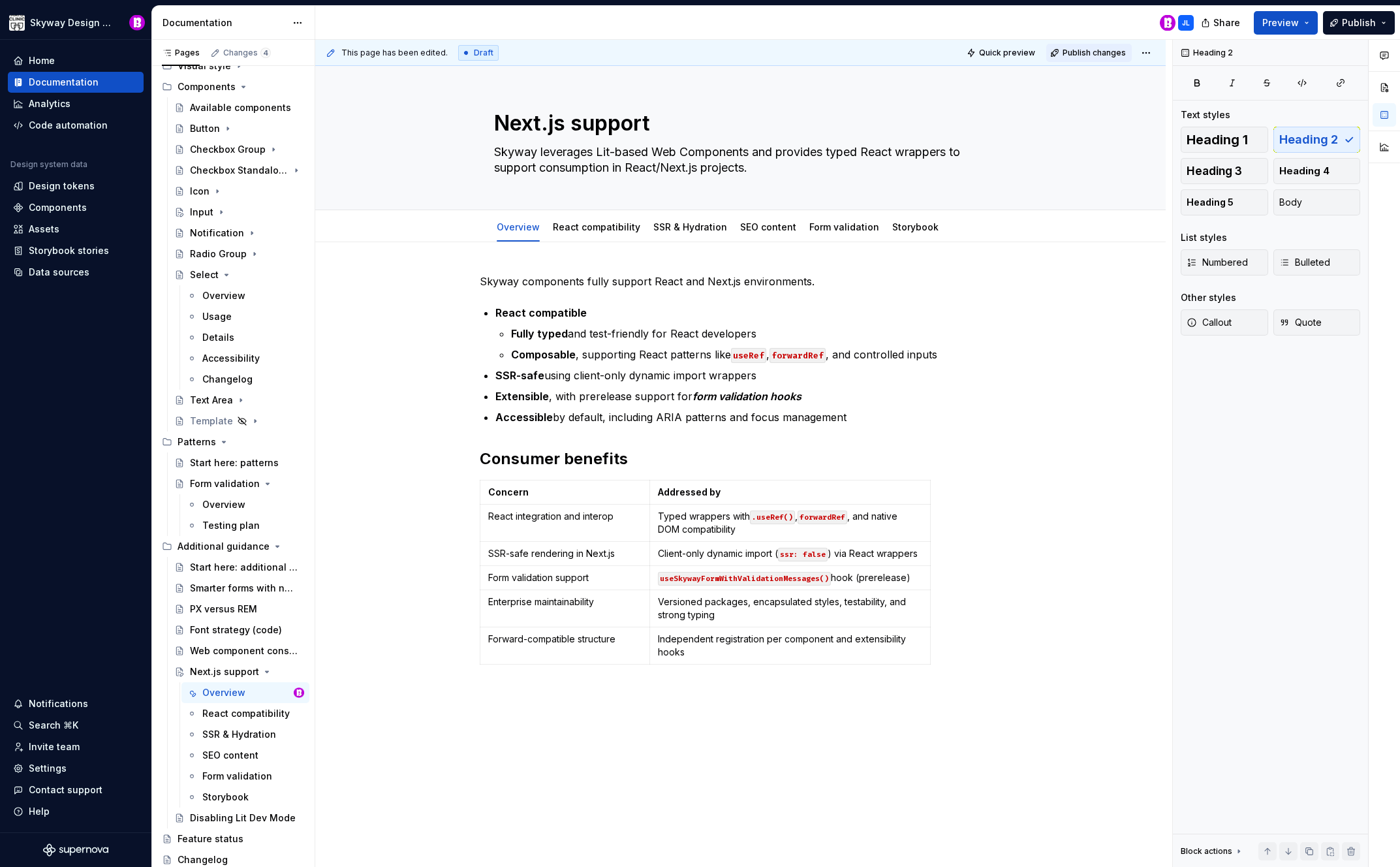
click at [1096, 49] on span "Publish changes" at bounding box center [1094, 53] width 63 height 11
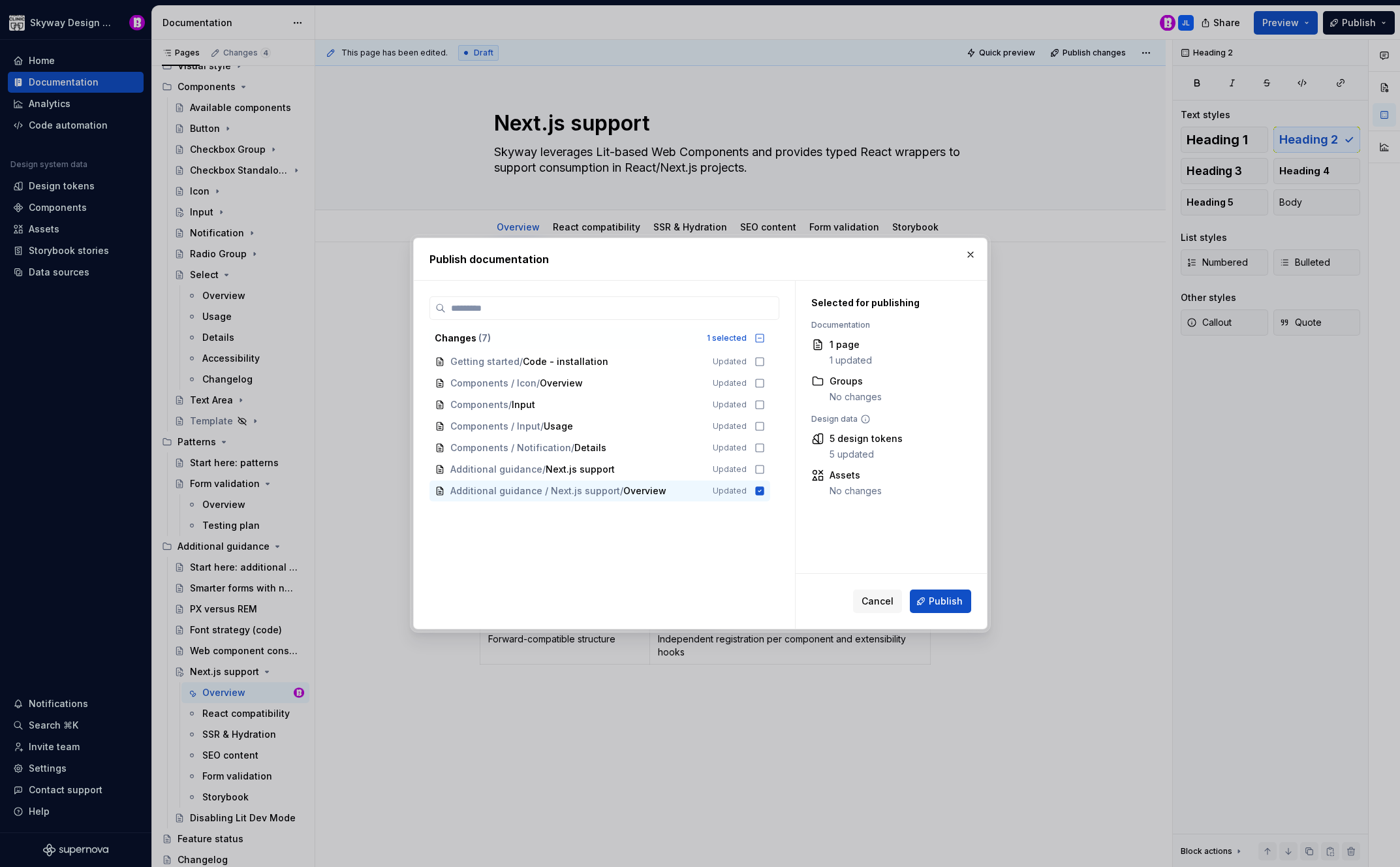
click at [938, 600] on span "Publish" at bounding box center [946, 602] width 34 height 13
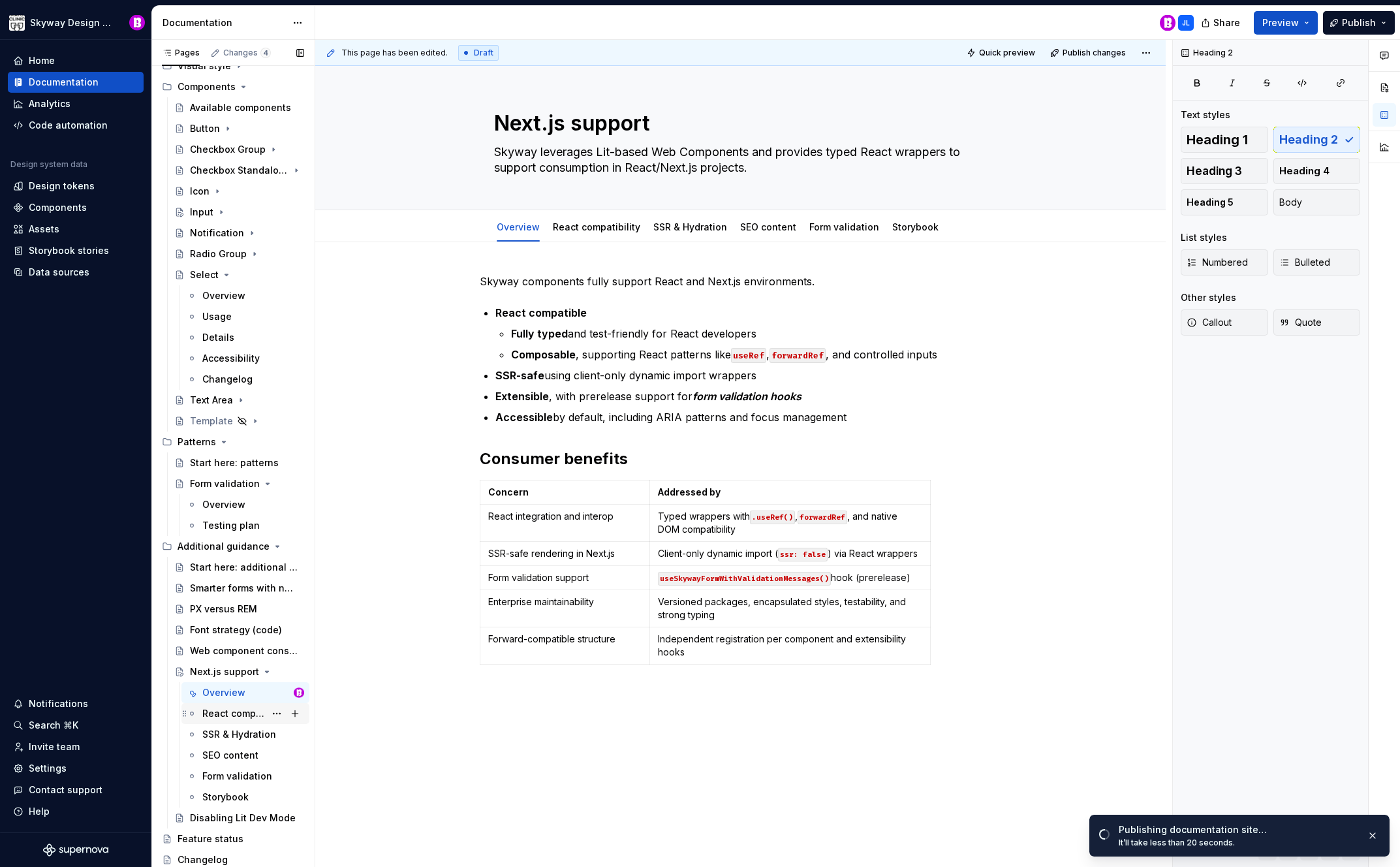
click at [252, 716] on div "React compatibility" at bounding box center [233, 714] width 62 height 13
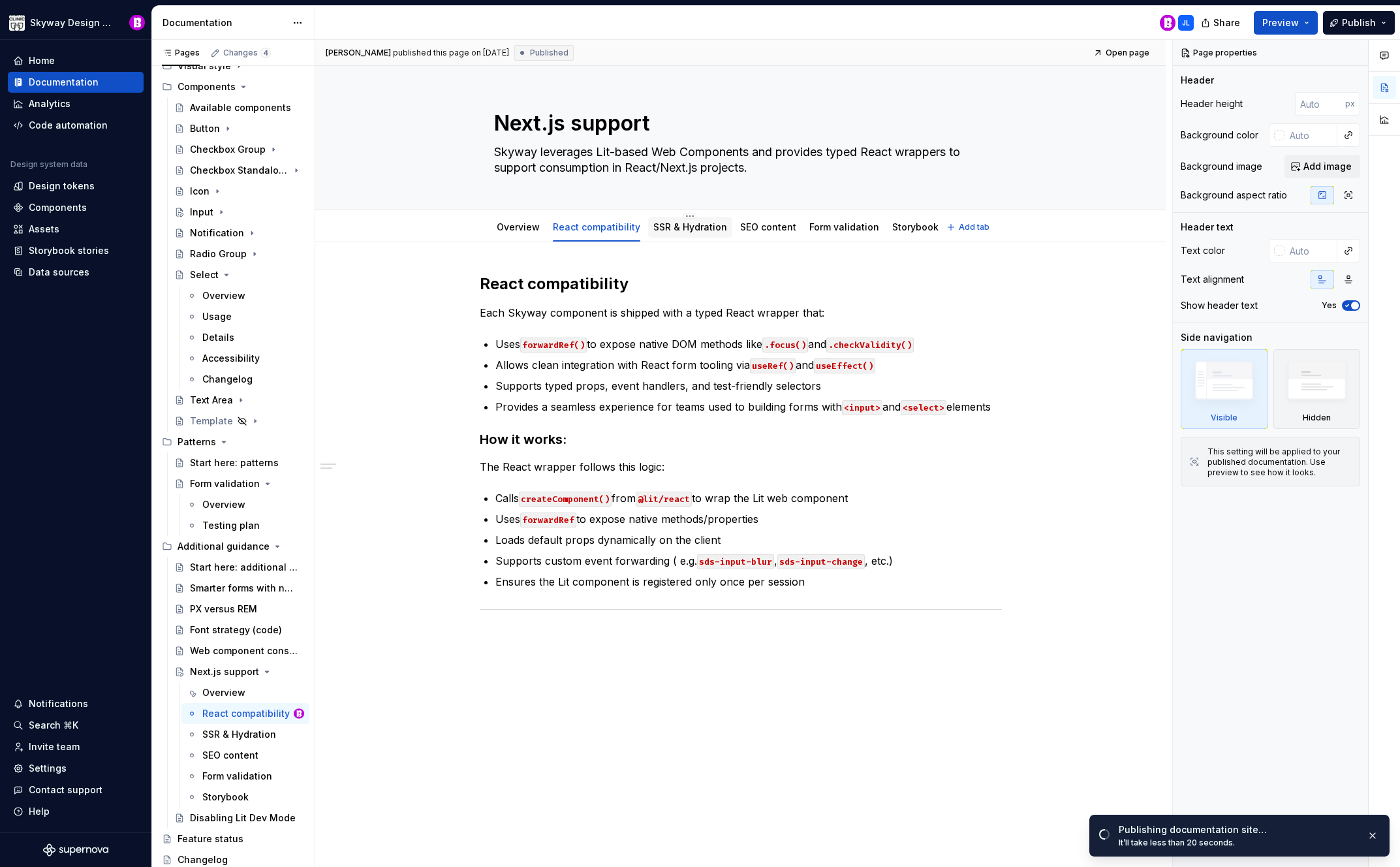
click at [685, 228] on link "SSR & Hydration" at bounding box center [690, 227] width 74 height 11
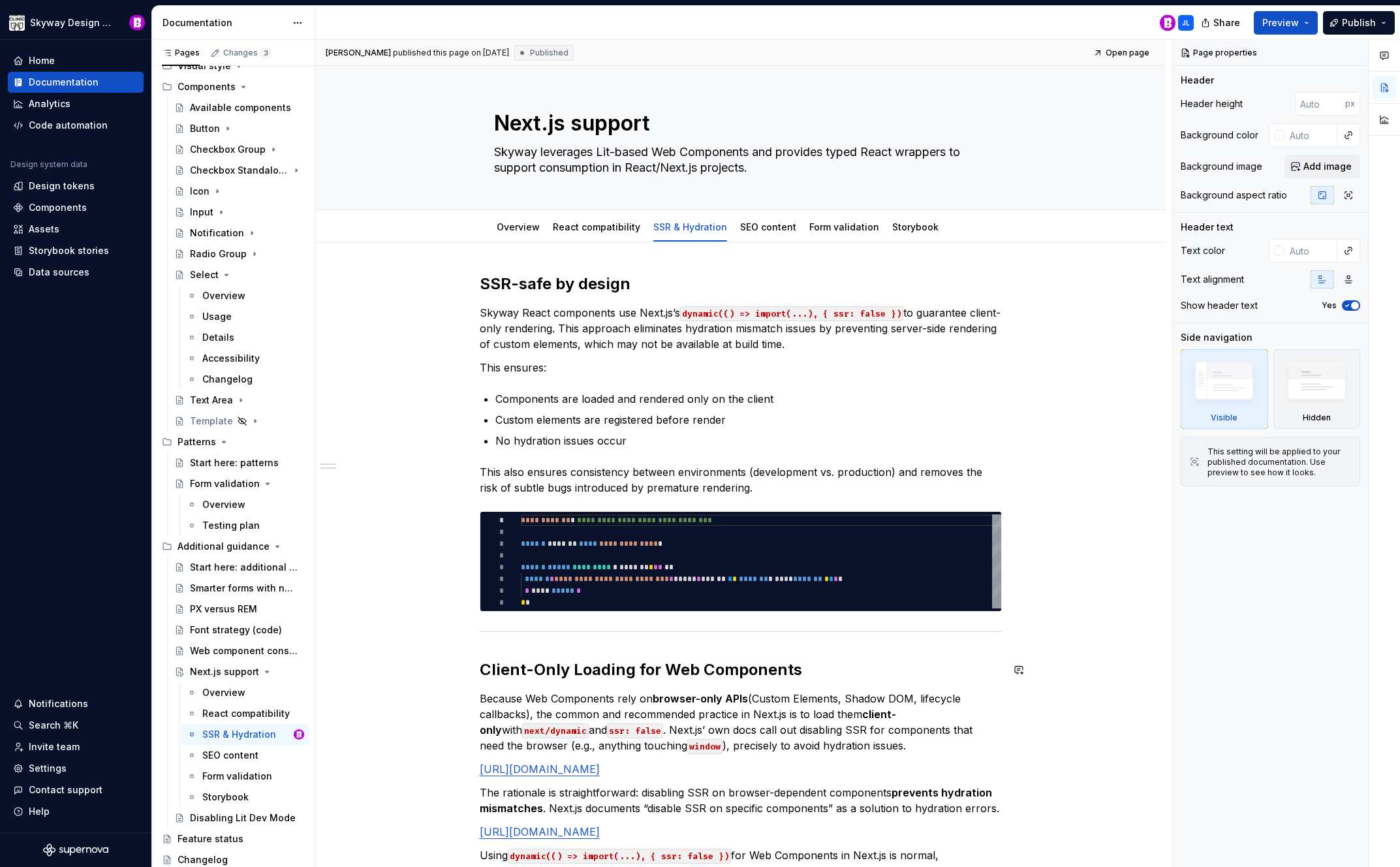
type textarea "*"
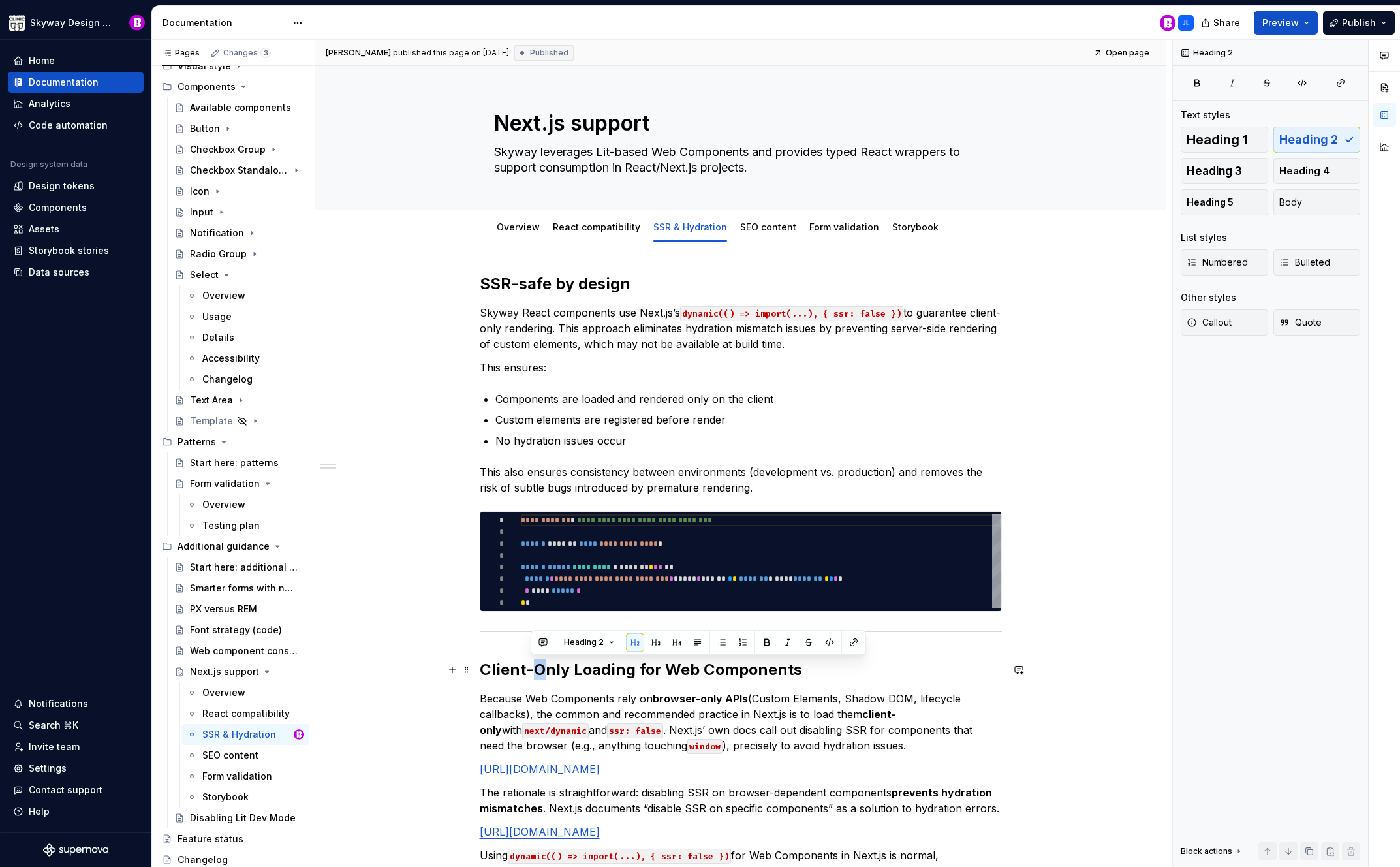
drag, startPoint x: 540, startPoint y: 669, endPoint x: 531, endPoint y: 670, distance: 9.1
click at [531, 670] on h2 "Client-Only Loading for Web Components" at bounding box center [741, 670] width 522 height 21
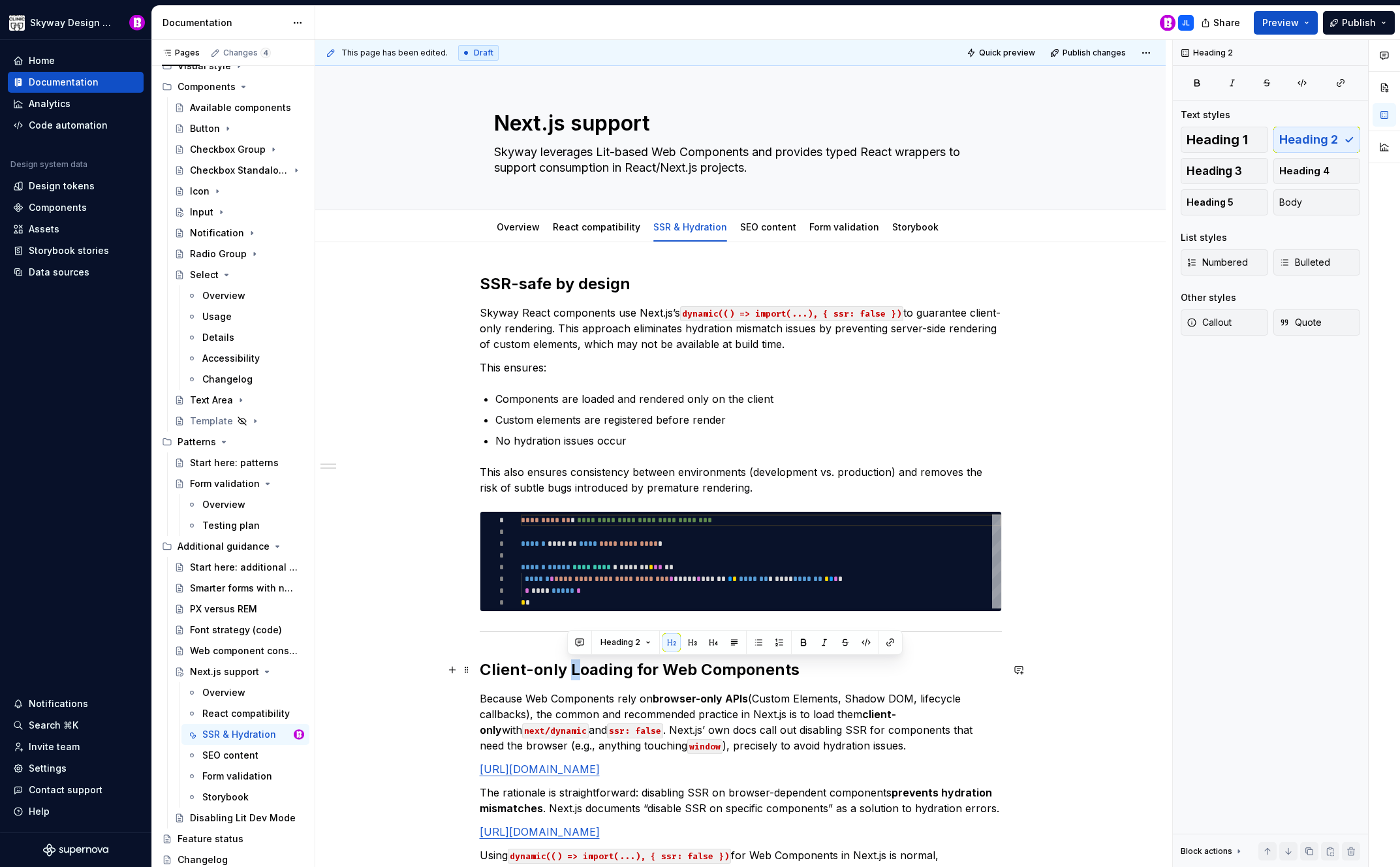
click at [568, 668] on h2 "Client-only Loading for Web Components" at bounding box center [741, 670] width 522 height 21
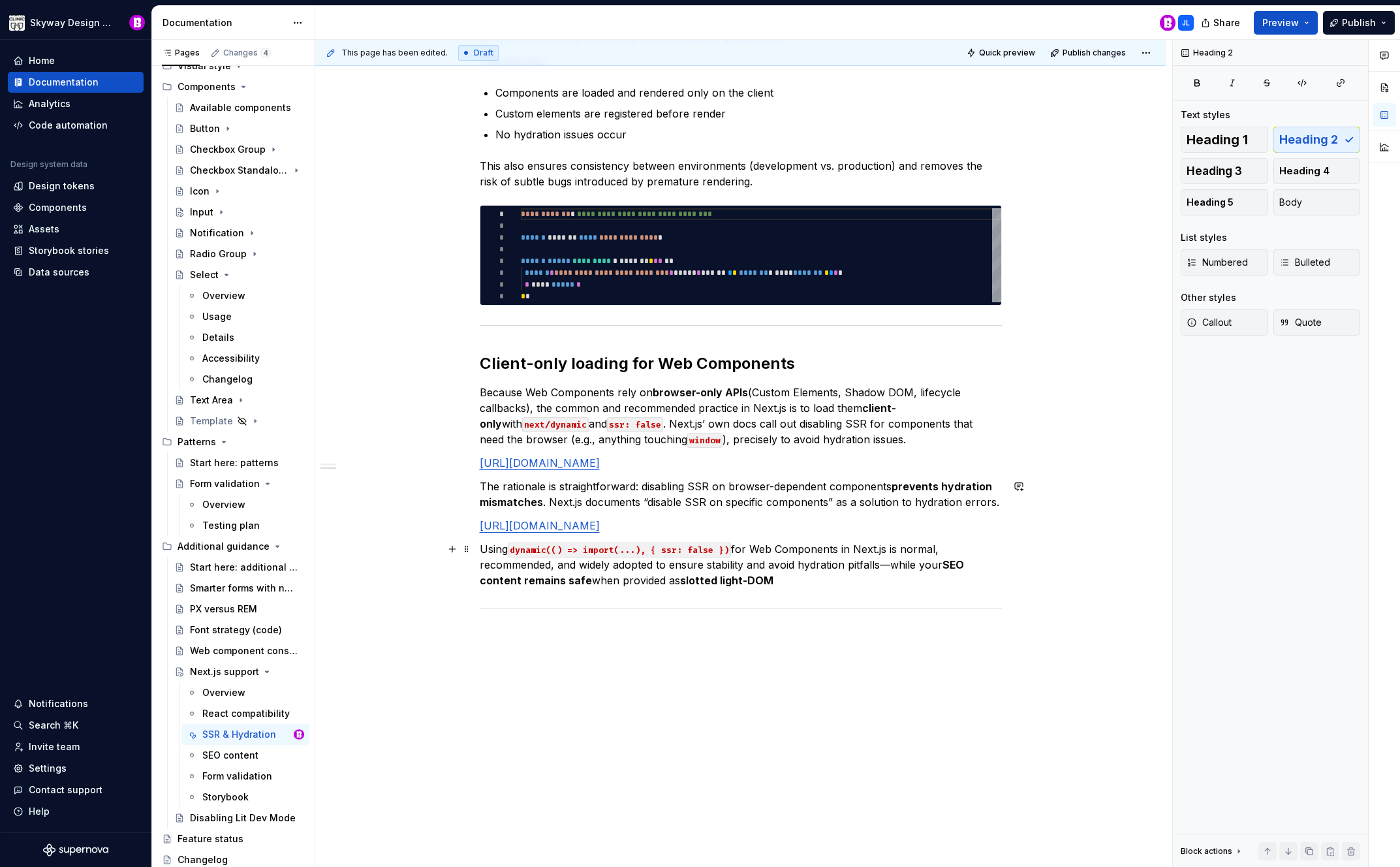
scroll to position [326, 0]
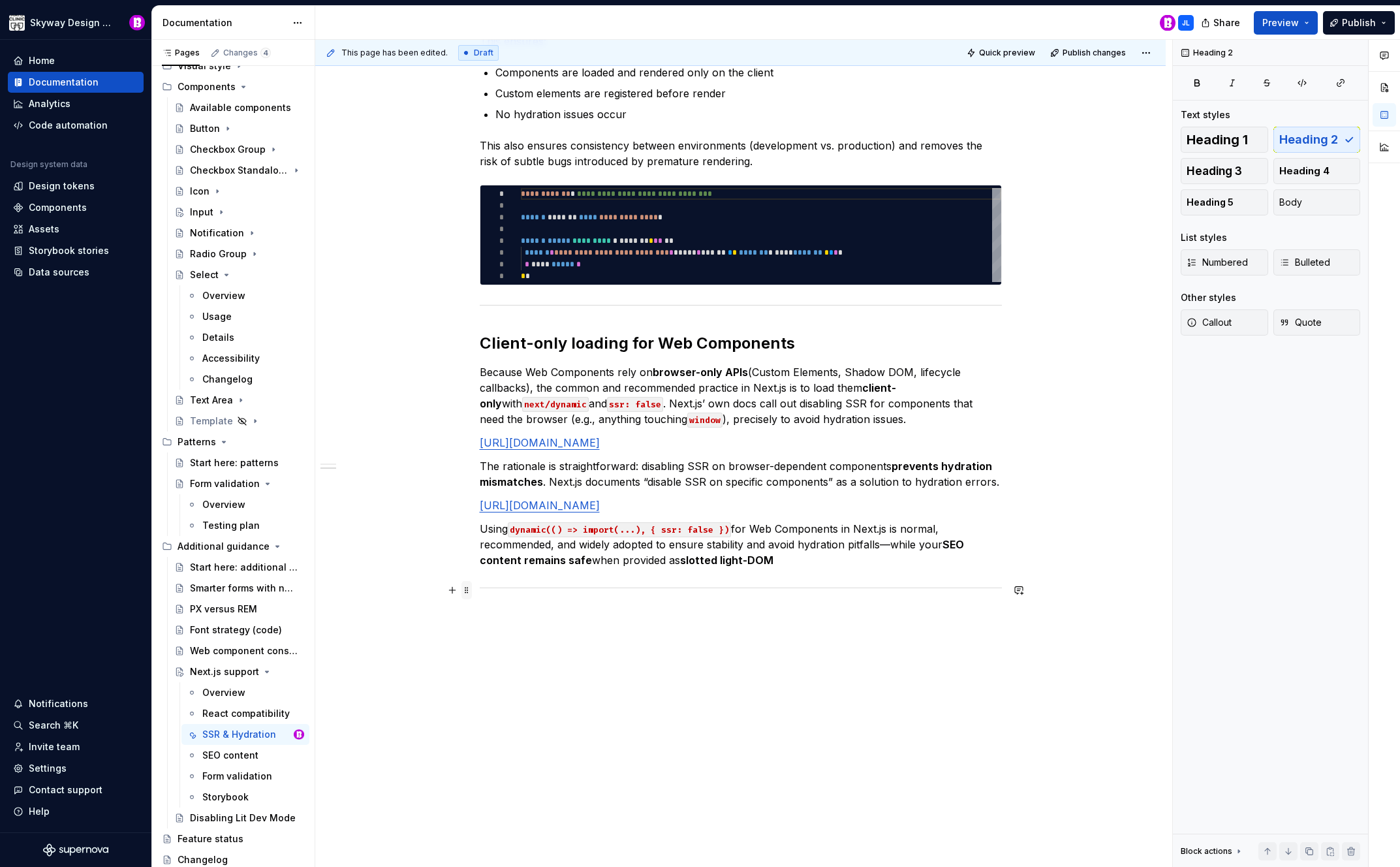
click at [467, 591] on span at bounding box center [467, 590] width 11 height 18
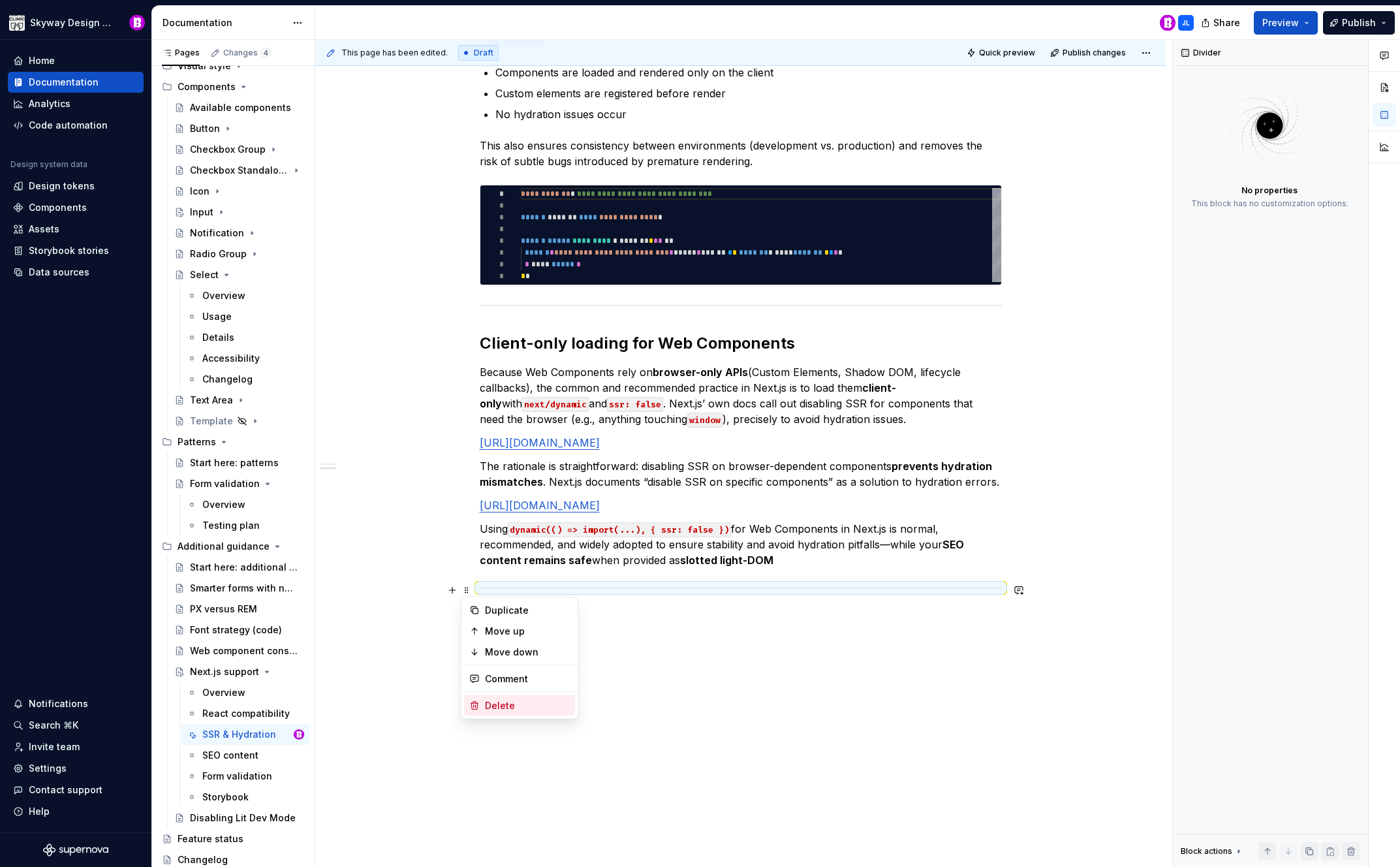
click at [521, 705] on div "Delete" at bounding box center [528, 706] width 85 height 13
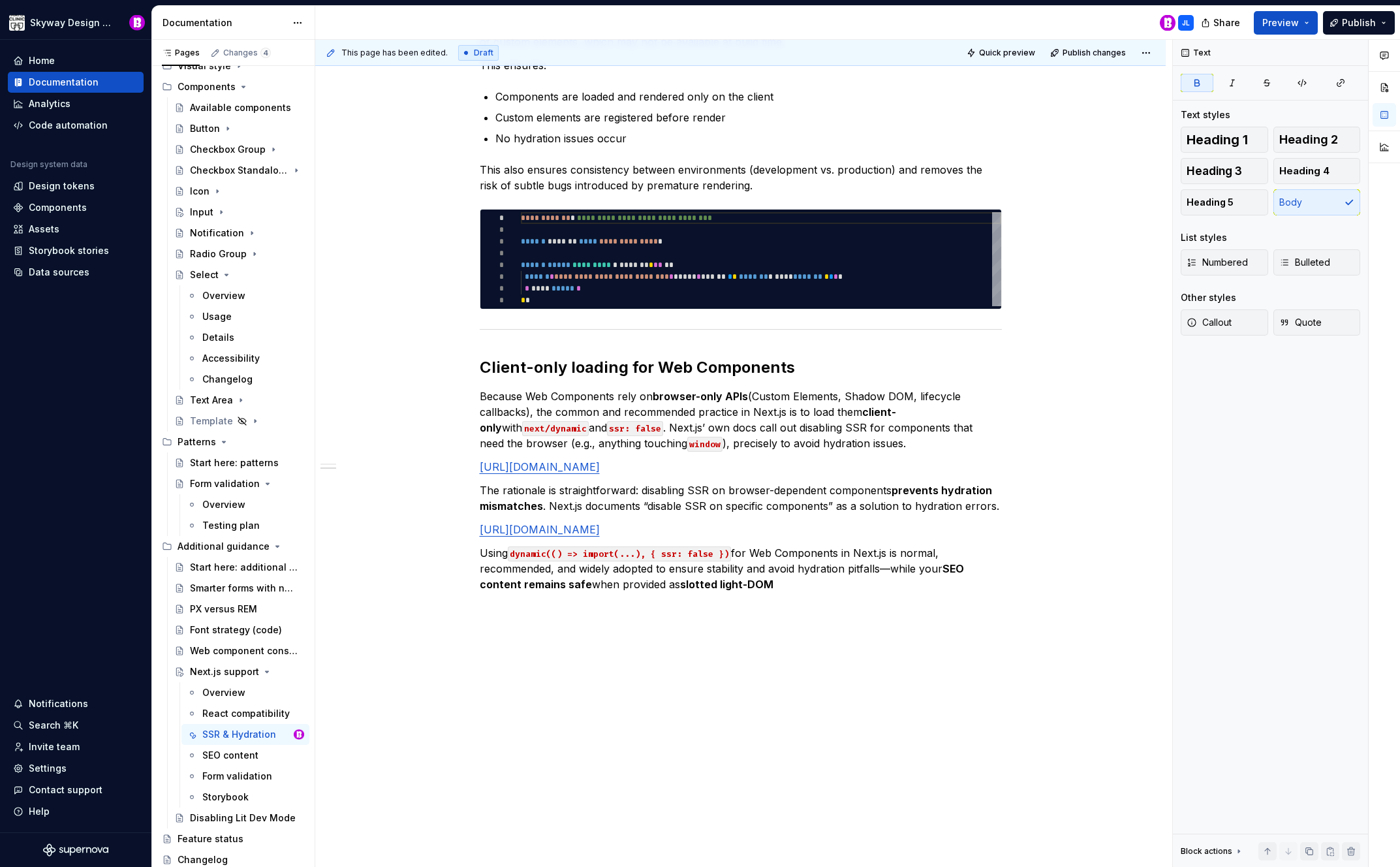
scroll to position [302, 0]
click at [1091, 58] on button "Publish changes" at bounding box center [1089, 53] width 86 height 18
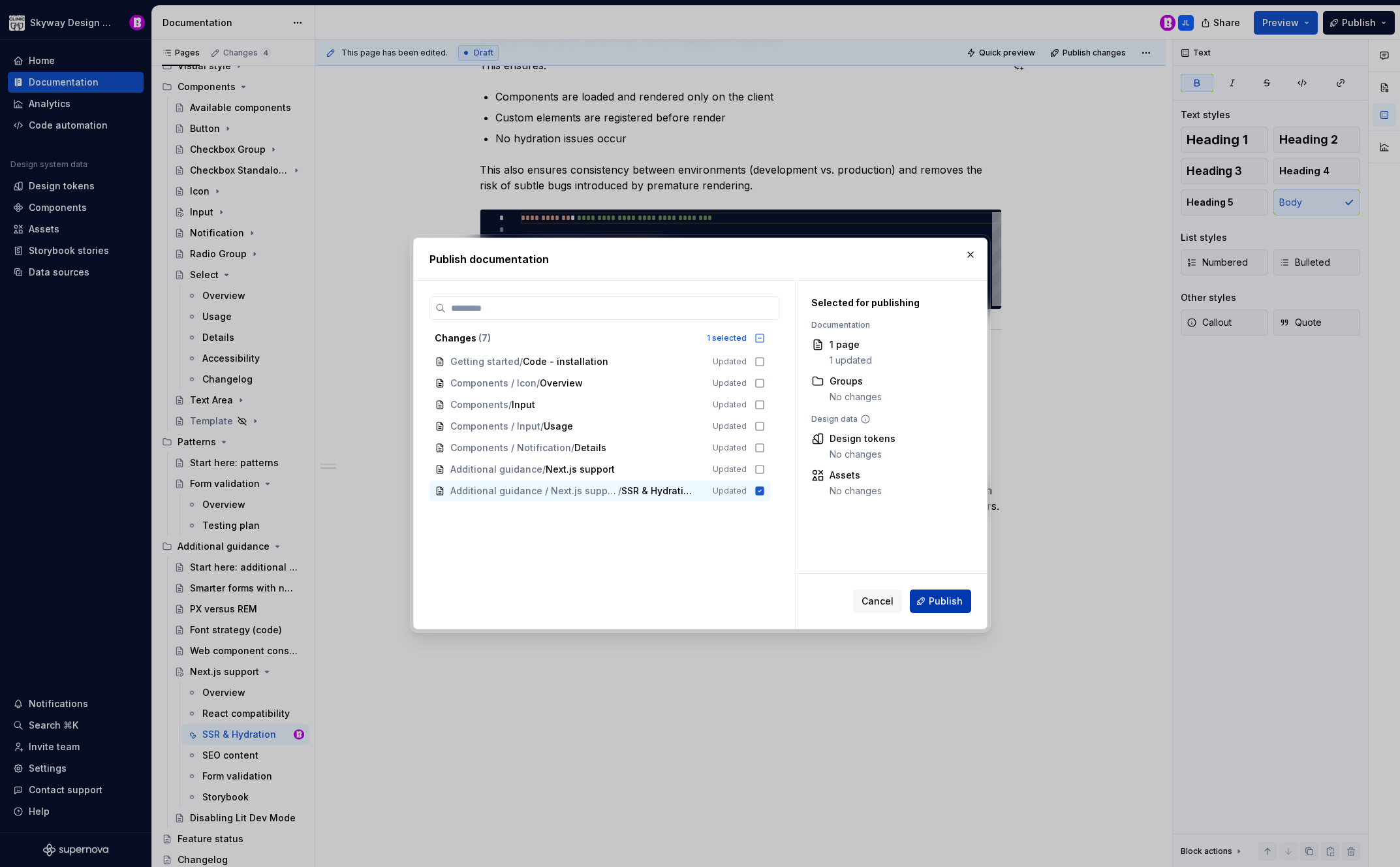
click at [948, 604] on span "Publish" at bounding box center [946, 602] width 34 height 13
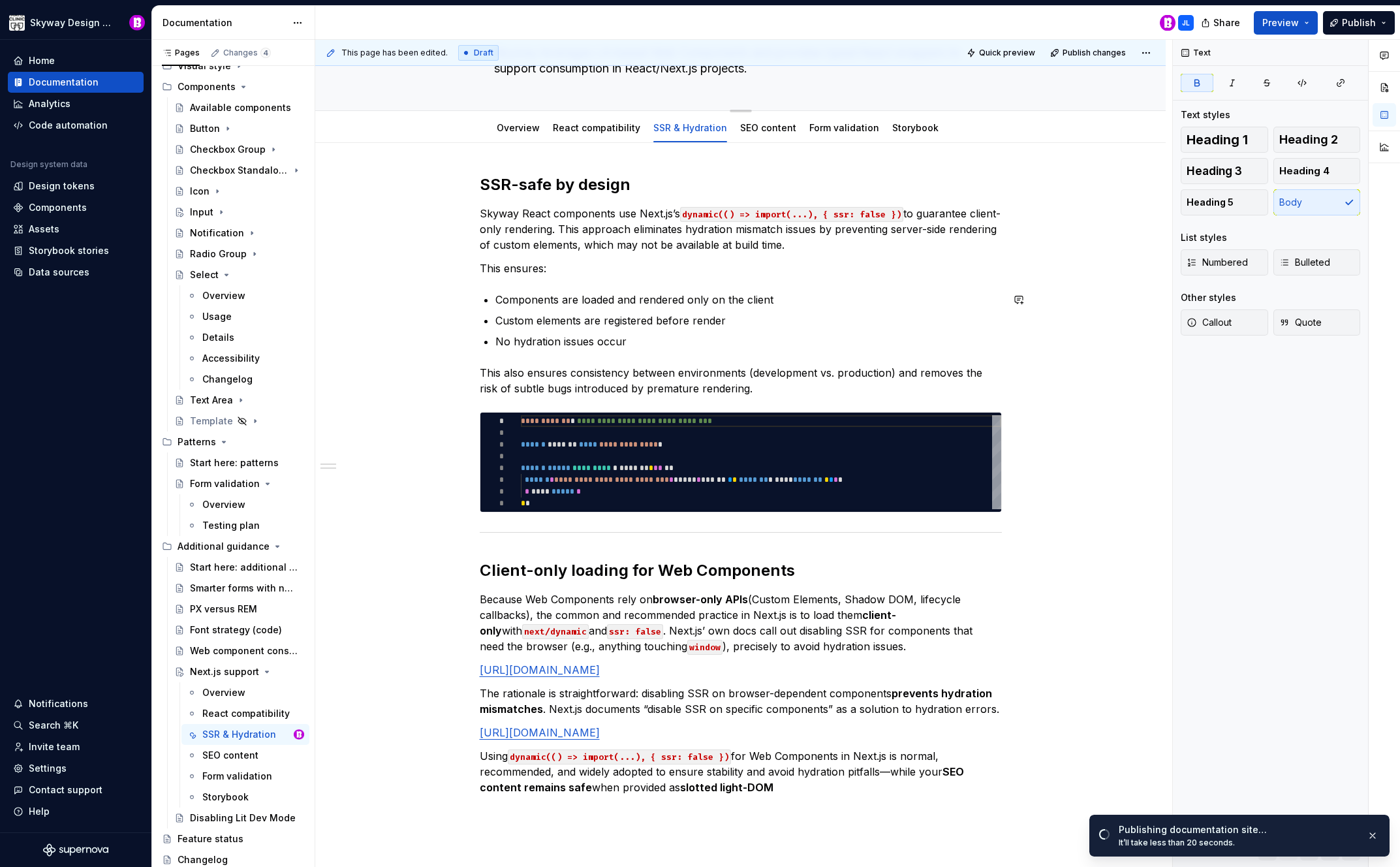
scroll to position [0, 0]
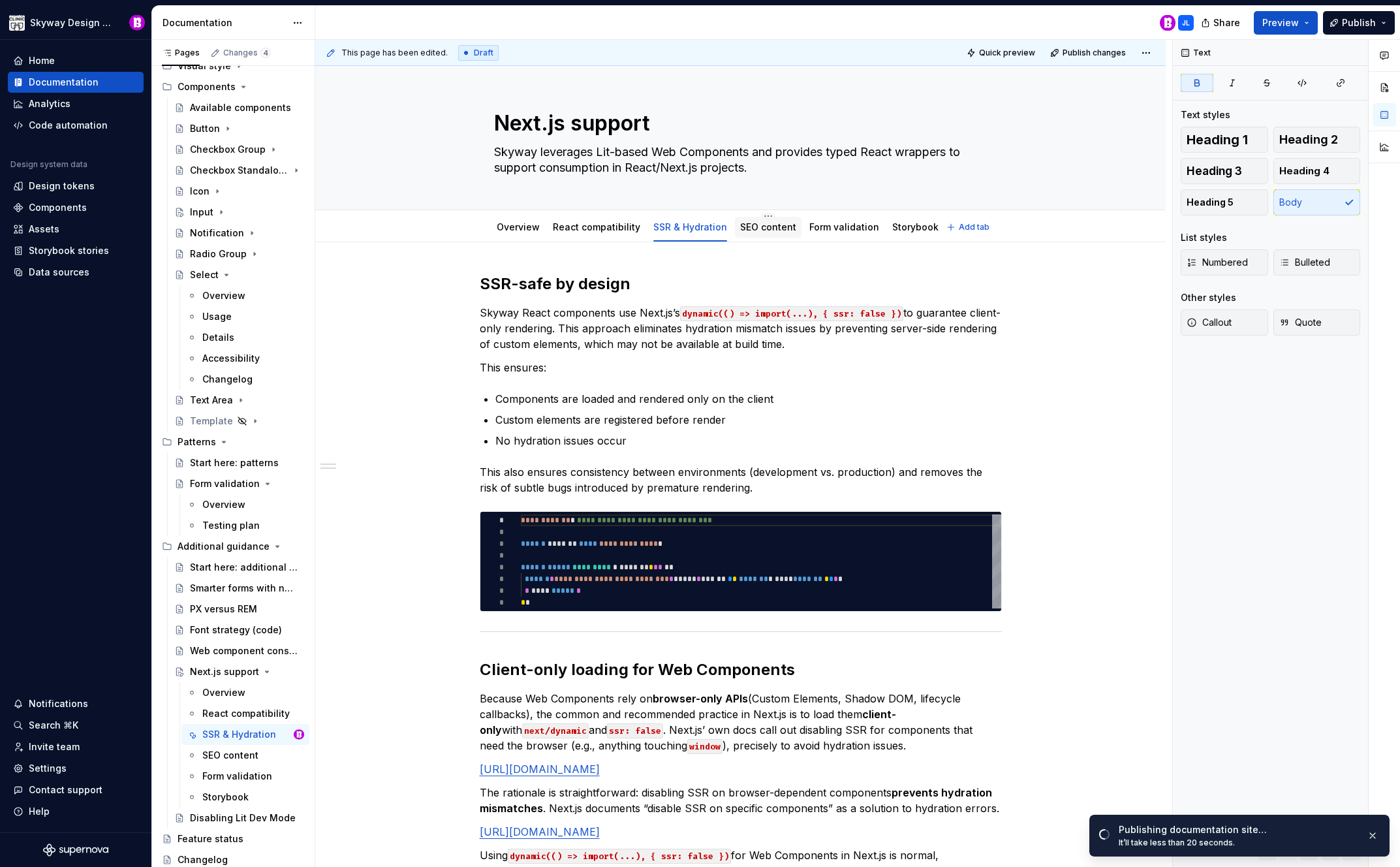
click at [766, 226] on link "SEO content" at bounding box center [768, 227] width 56 height 11
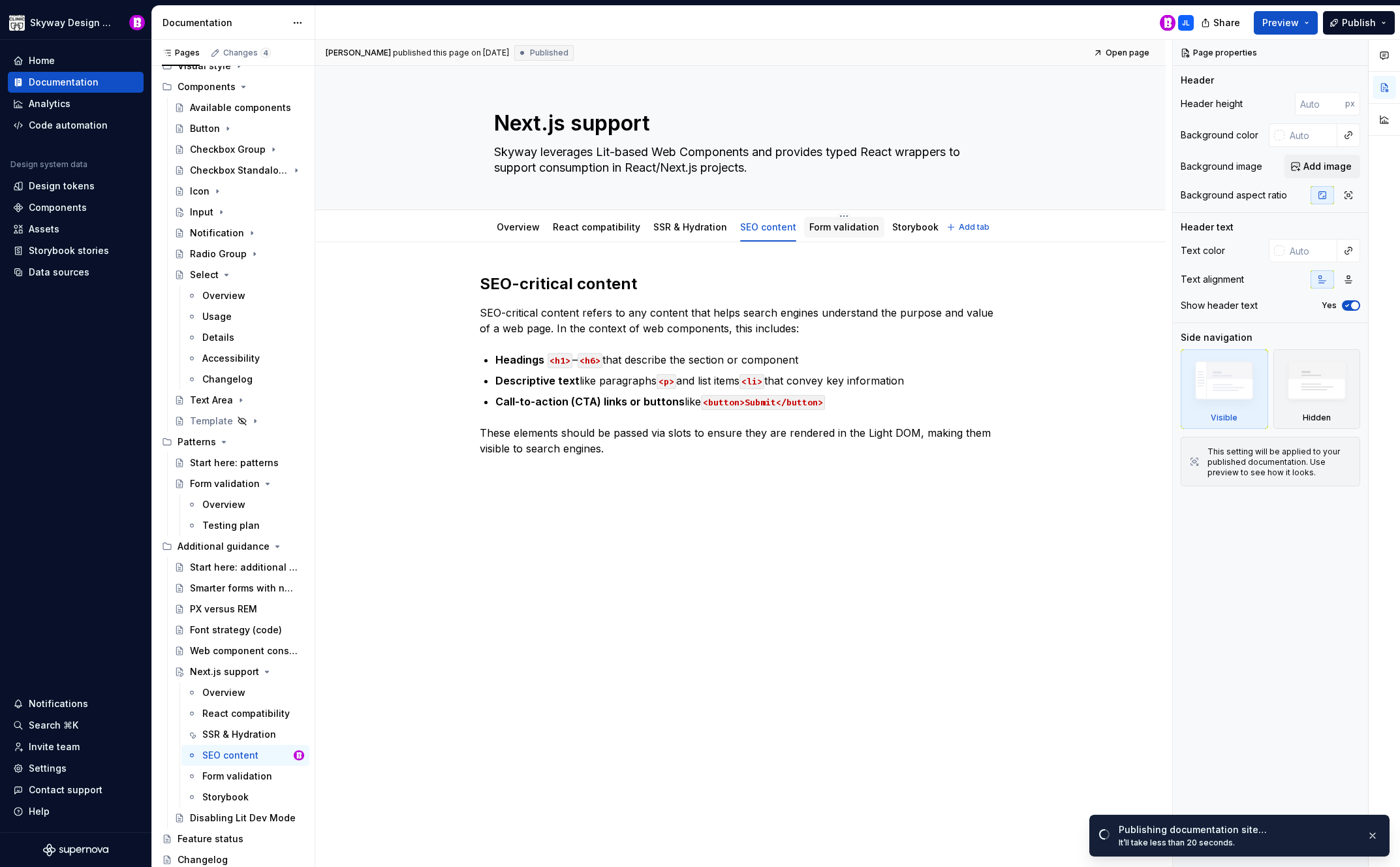
click at [836, 228] on link "Form validation" at bounding box center [844, 227] width 70 height 11
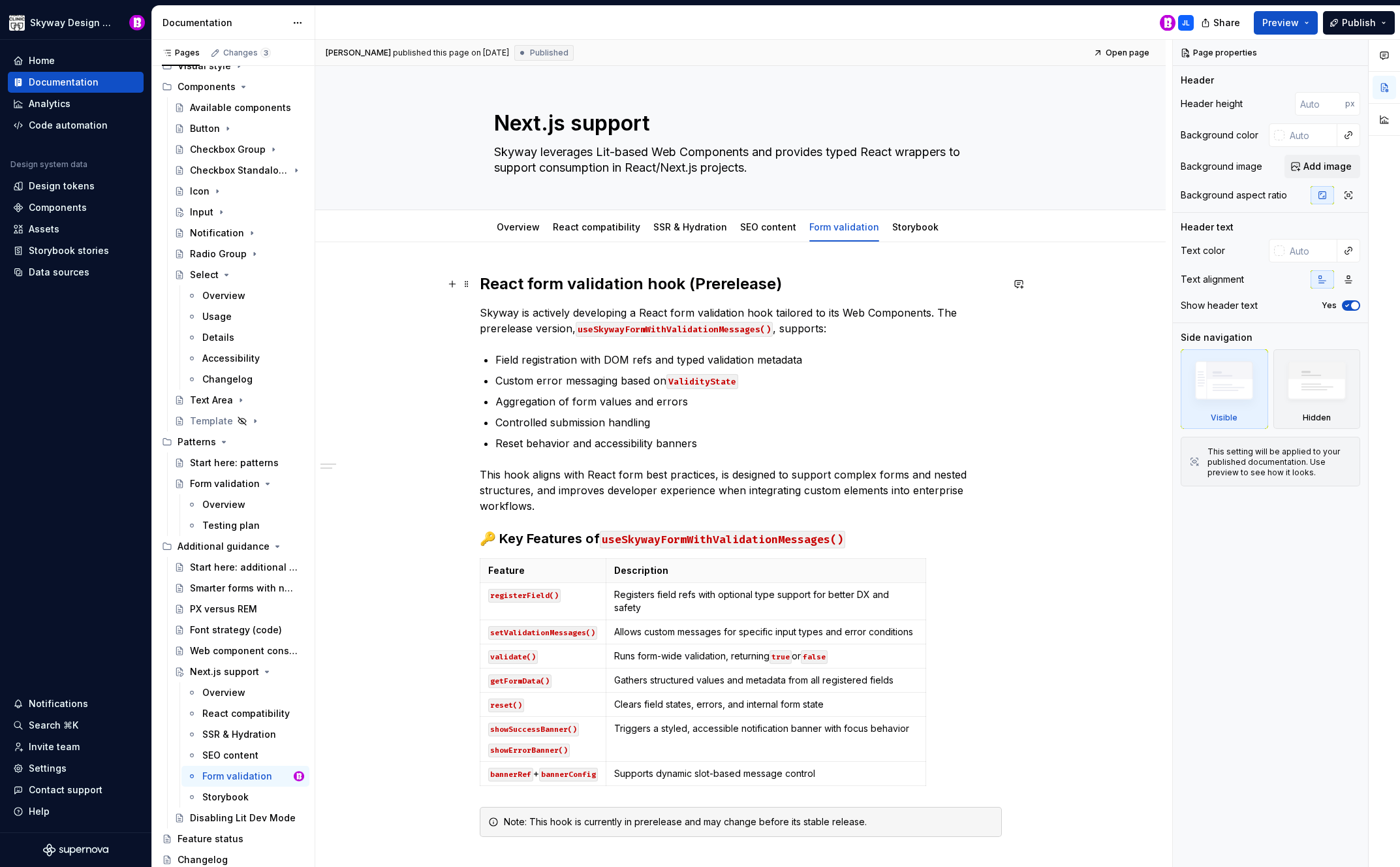
type textarea "*"
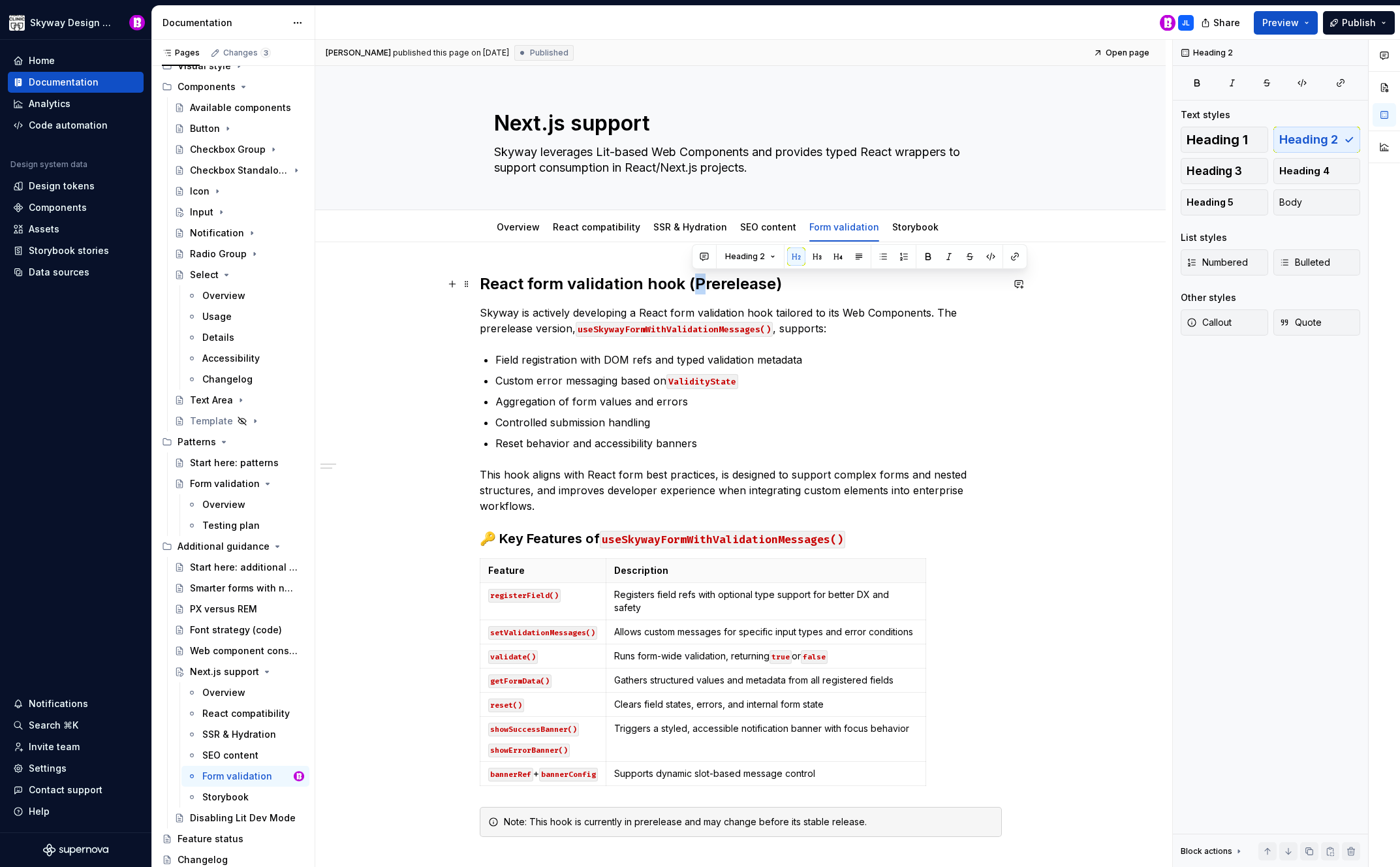
drag, startPoint x: 702, startPoint y: 284, endPoint x: 695, endPoint y: 285, distance: 7.1
click at [695, 285] on h2 "React form validation hook (Prerelease)" at bounding box center [741, 284] width 522 height 21
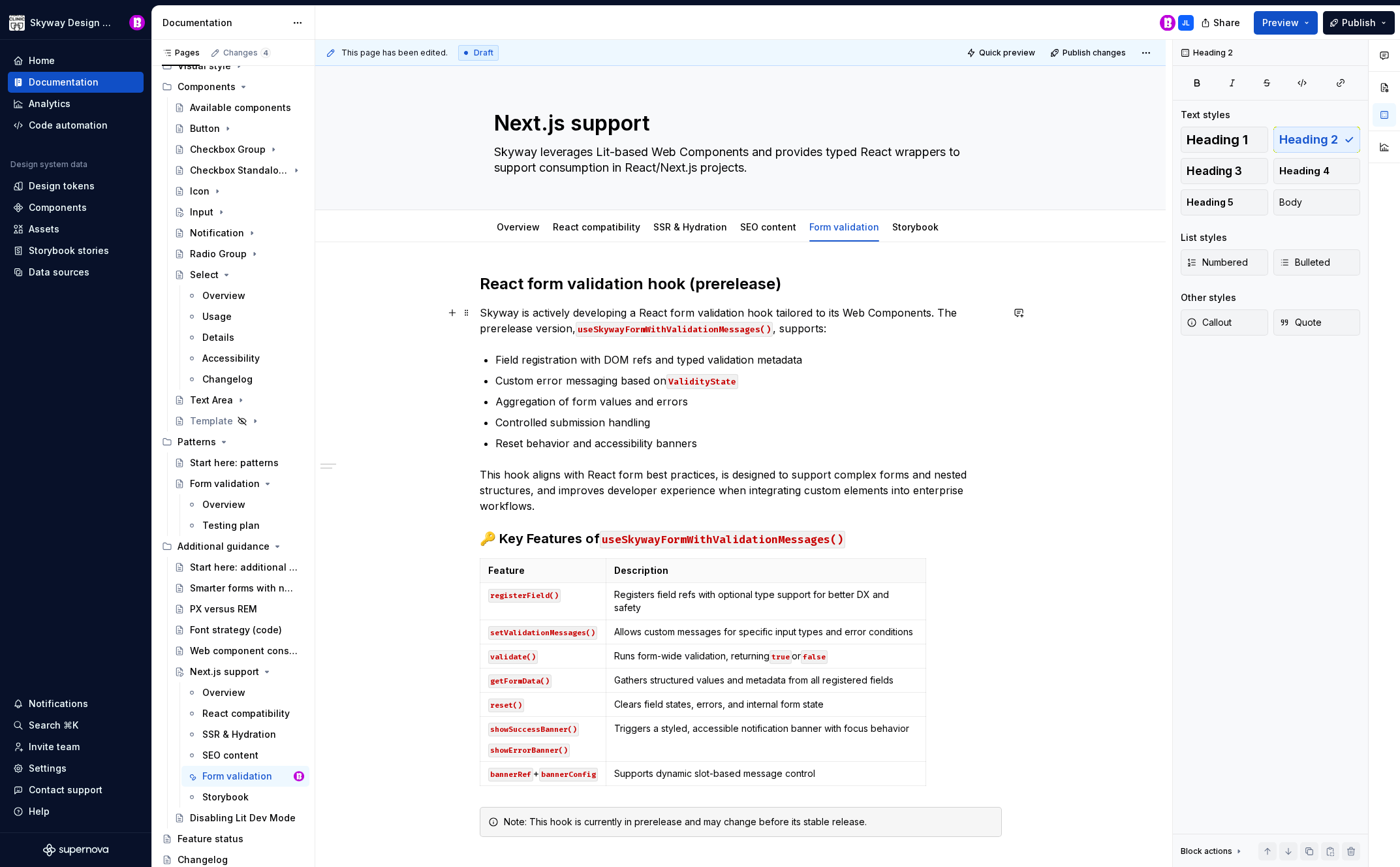
click at [501, 331] on p "Skyway is actively developing a React form validation hook tailored to its Web …" at bounding box center [741, 321] width 522 height 31
click at [523, 538] on h3 "🔑 Key Features of useSkywayFormWithValidationMessages()" at bounding box center [741, 539] width 522 height 18
click at [448, 434] on button "button" at bounding box center [452, 443] width 18 height 18
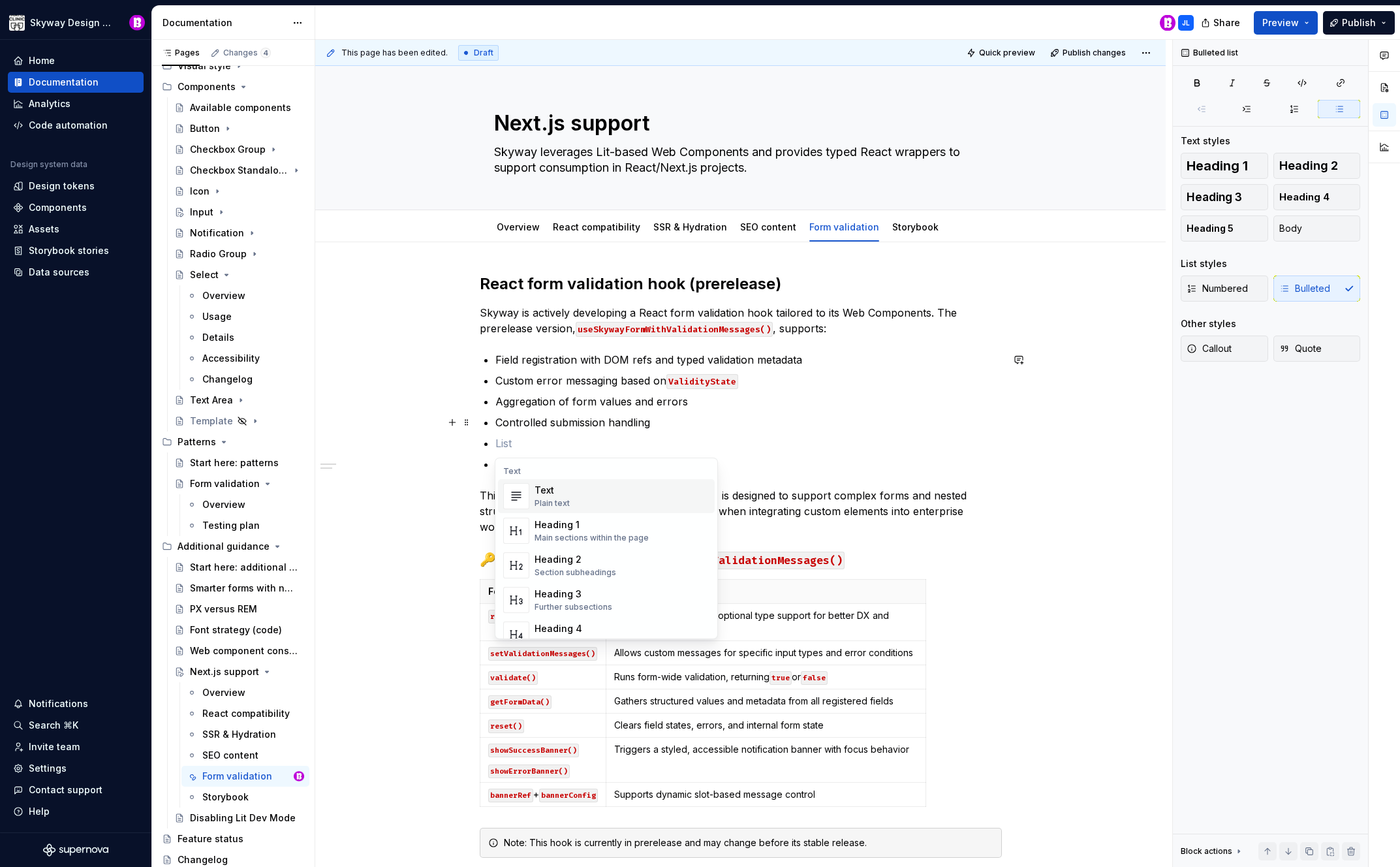
click at [552, 355] on p "Field registration with DOM refs and typed validation metadata" at bounding box center [749, 360] width 506 height 16
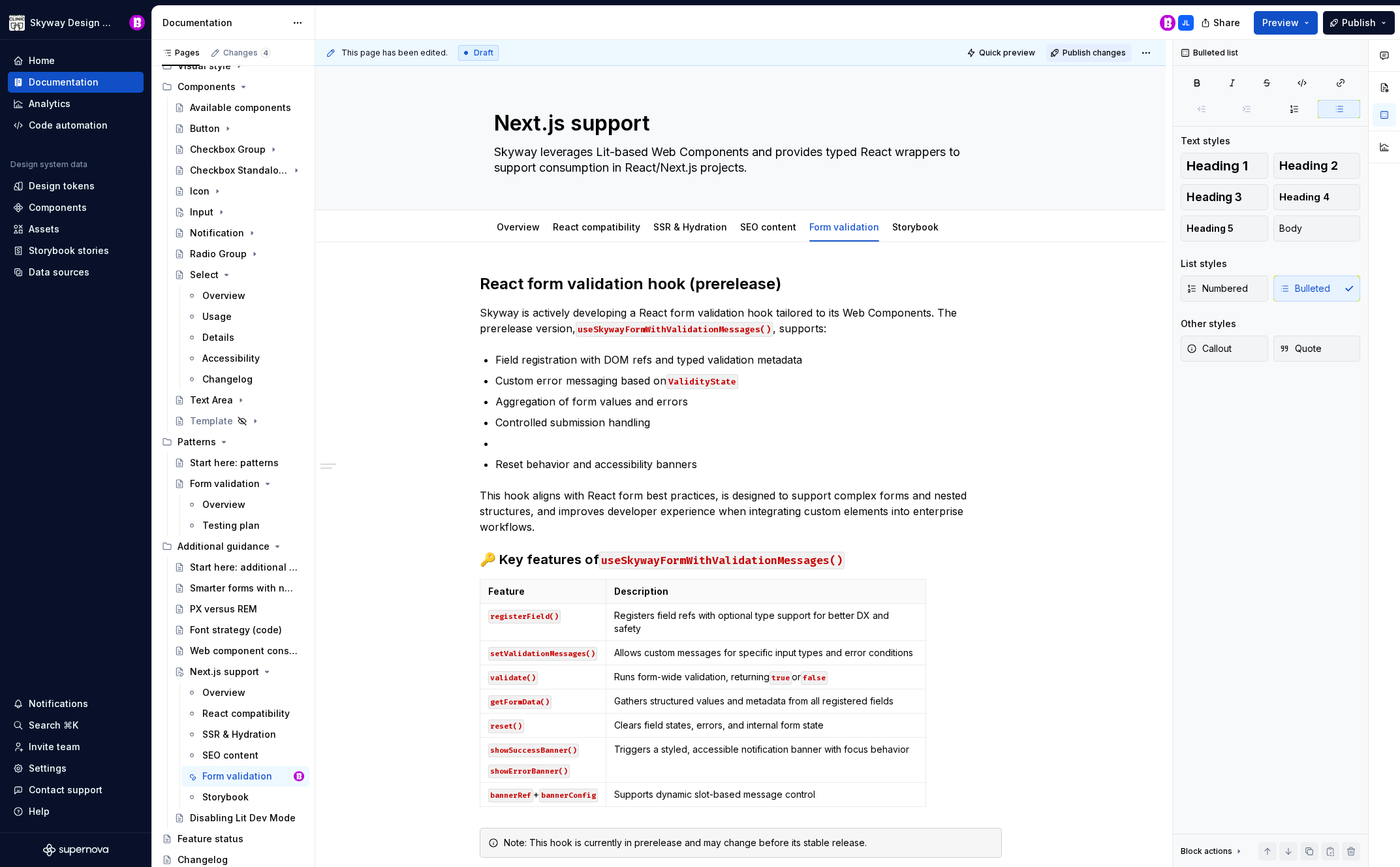
click at [1086, 48] on span "Publish changes" at bounding box center [1094, 53] width 63 height 11
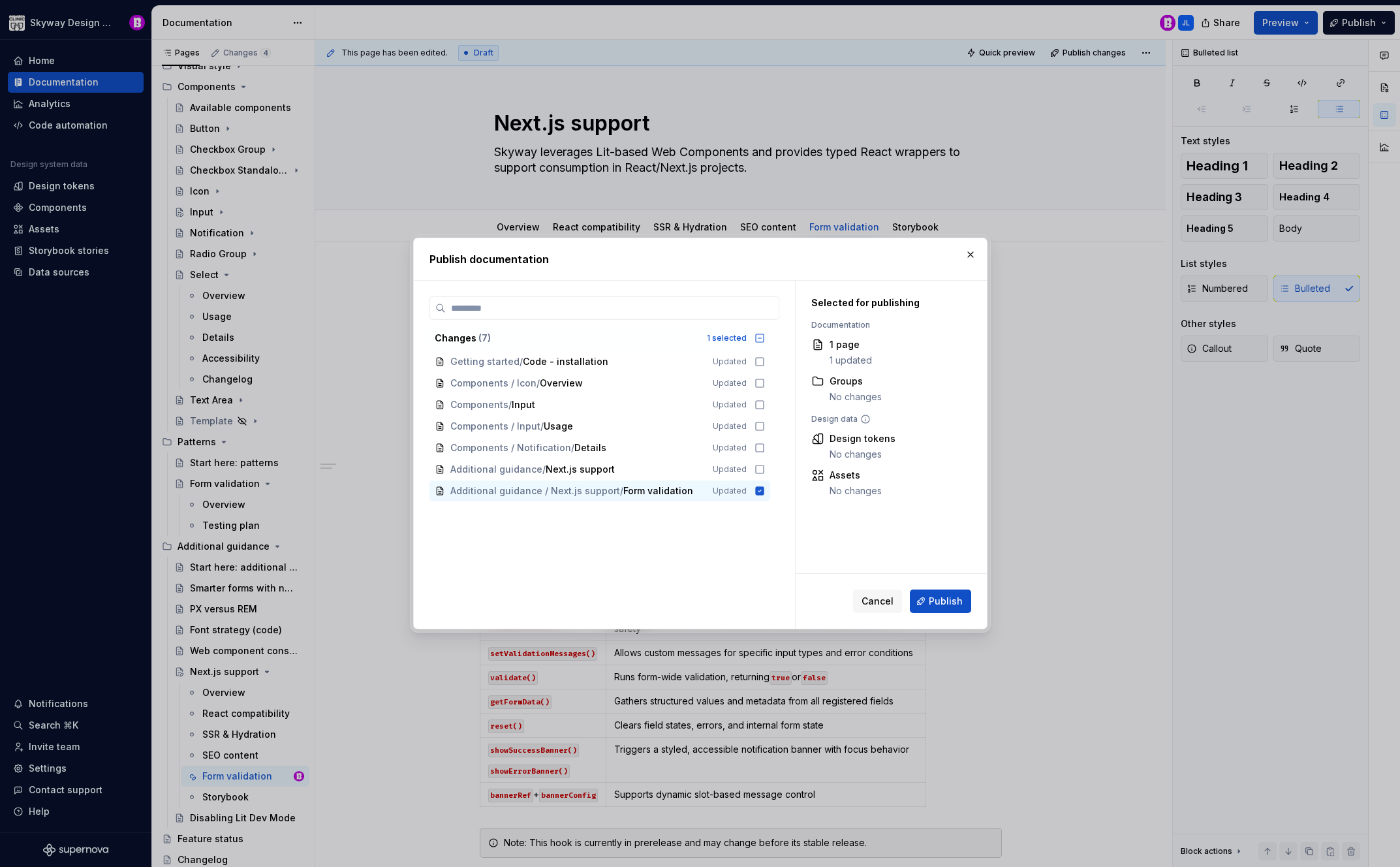
click at [938, 600] on span "Publish" at bounding box center [946, 602] width 34 height 13
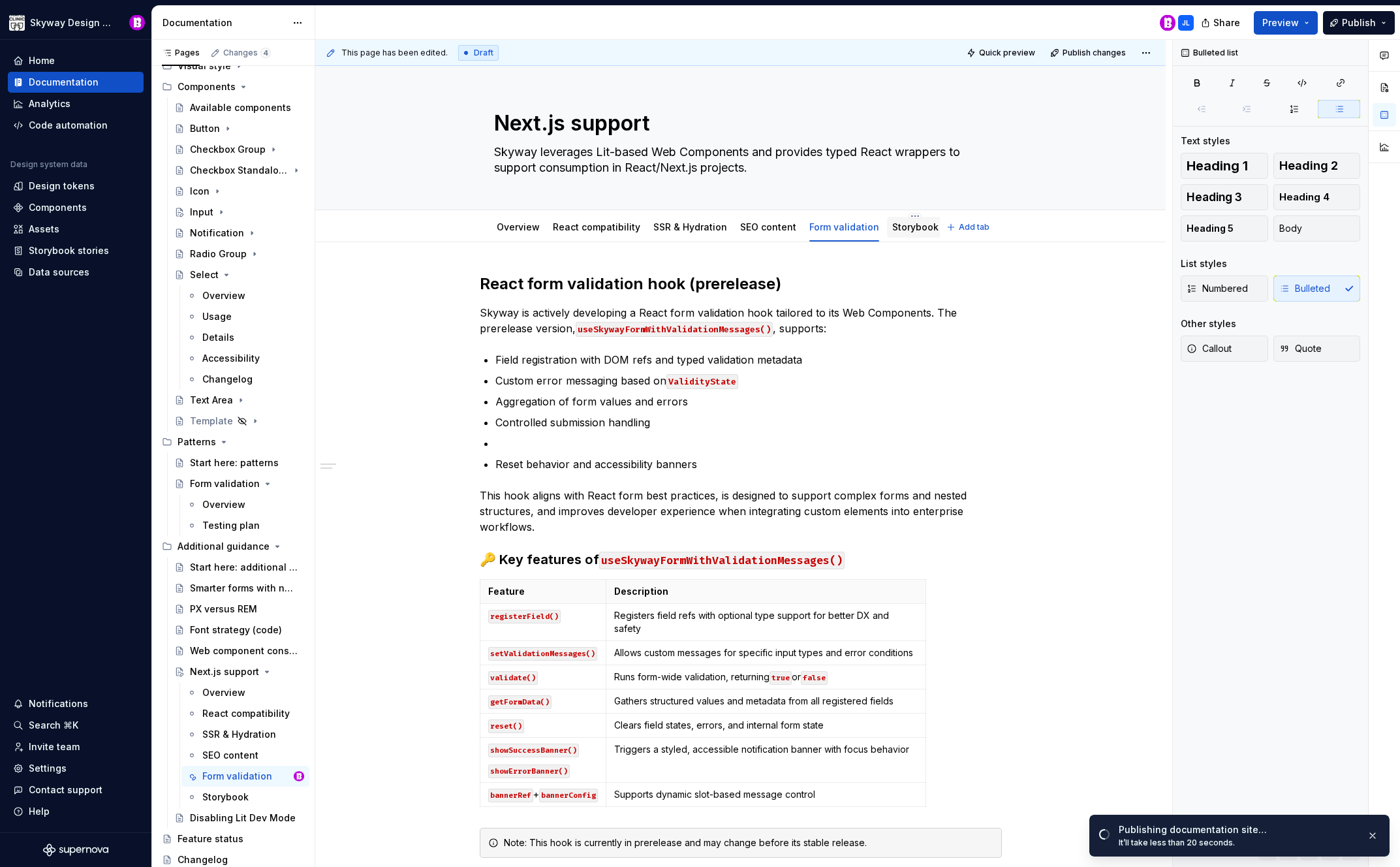
click at [892, 231] on link "Storybook" at bounding box center [915, 227] width 46 height 11
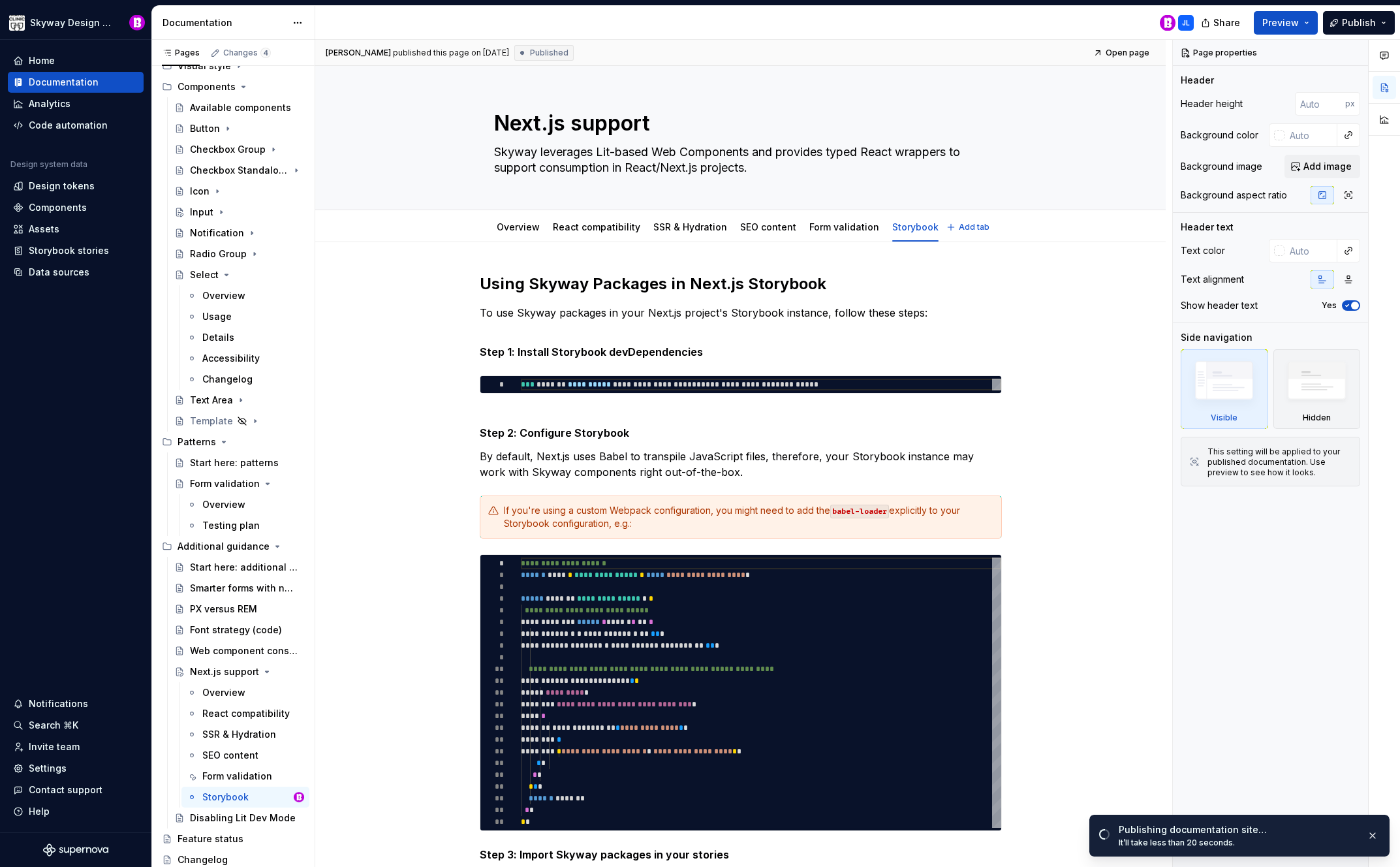
type textarea "*"
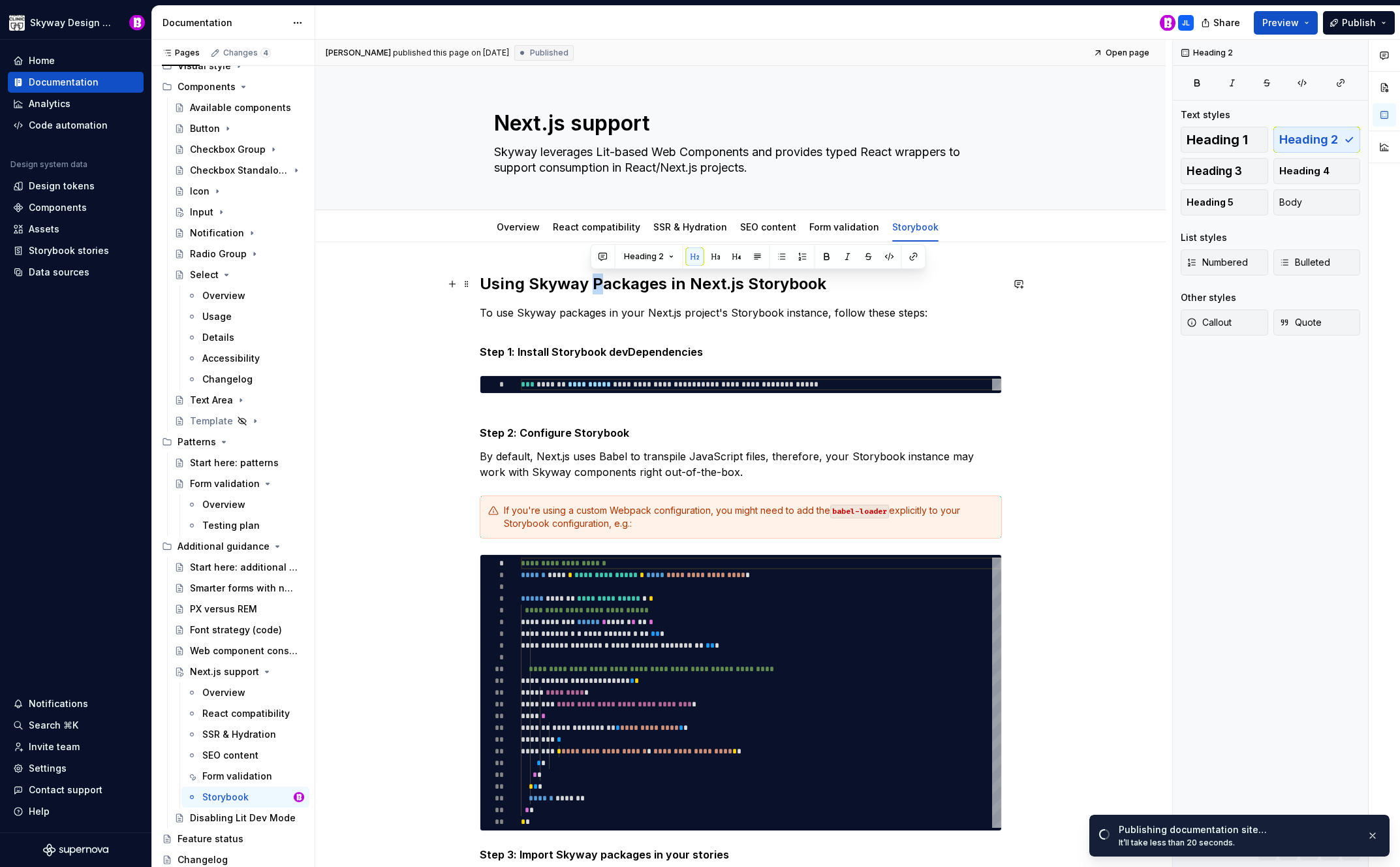
click at [592, 285] on h2 "Using Skyway Packages in Next.js Storybook" at bounding box center [741, 284] width 522 height 21
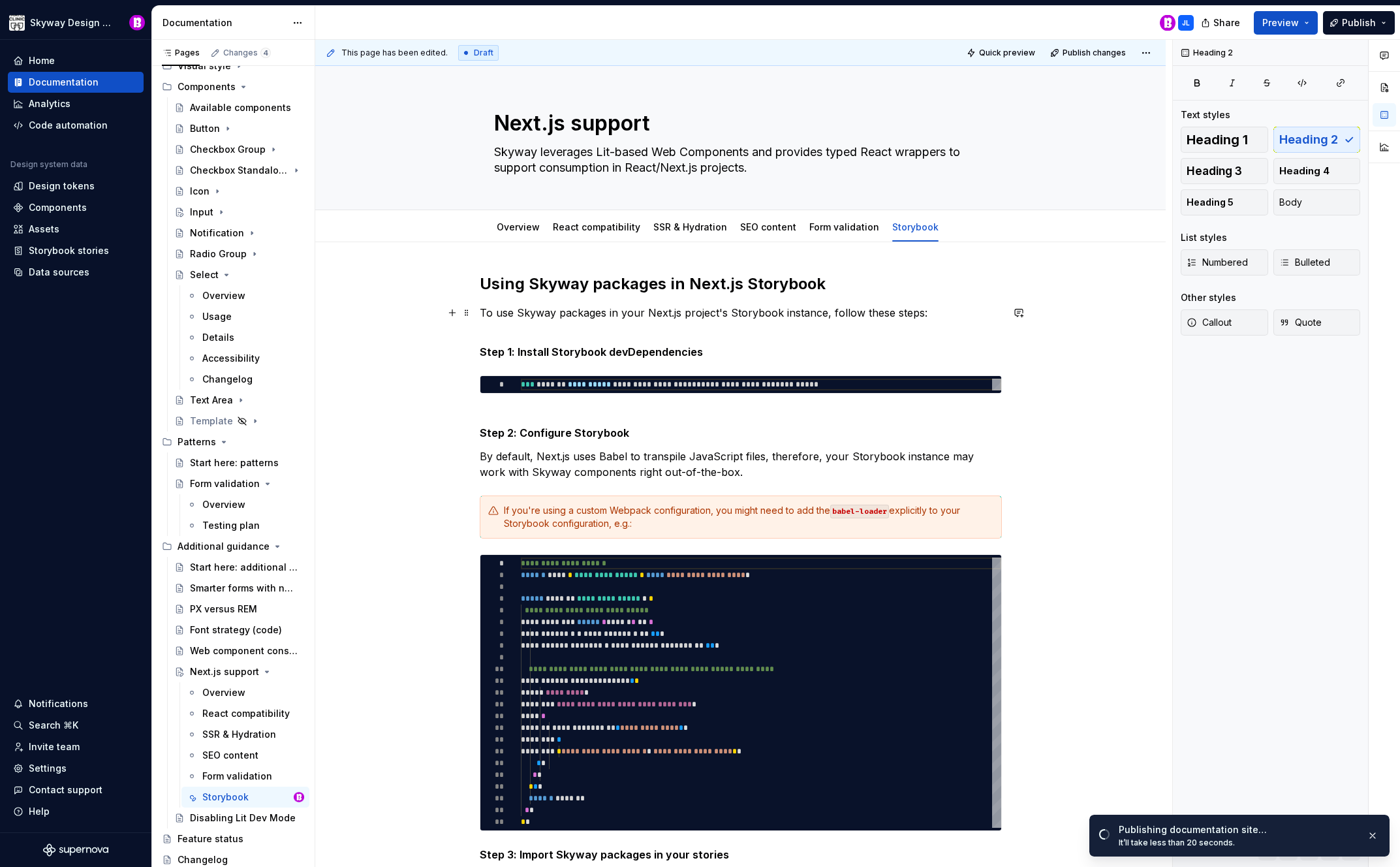
click at [591, 314] on p "To use Skyway packages in your Next.js project's Storybook instance, follow the…" at bounding box center [741, 313] width 522 height 16
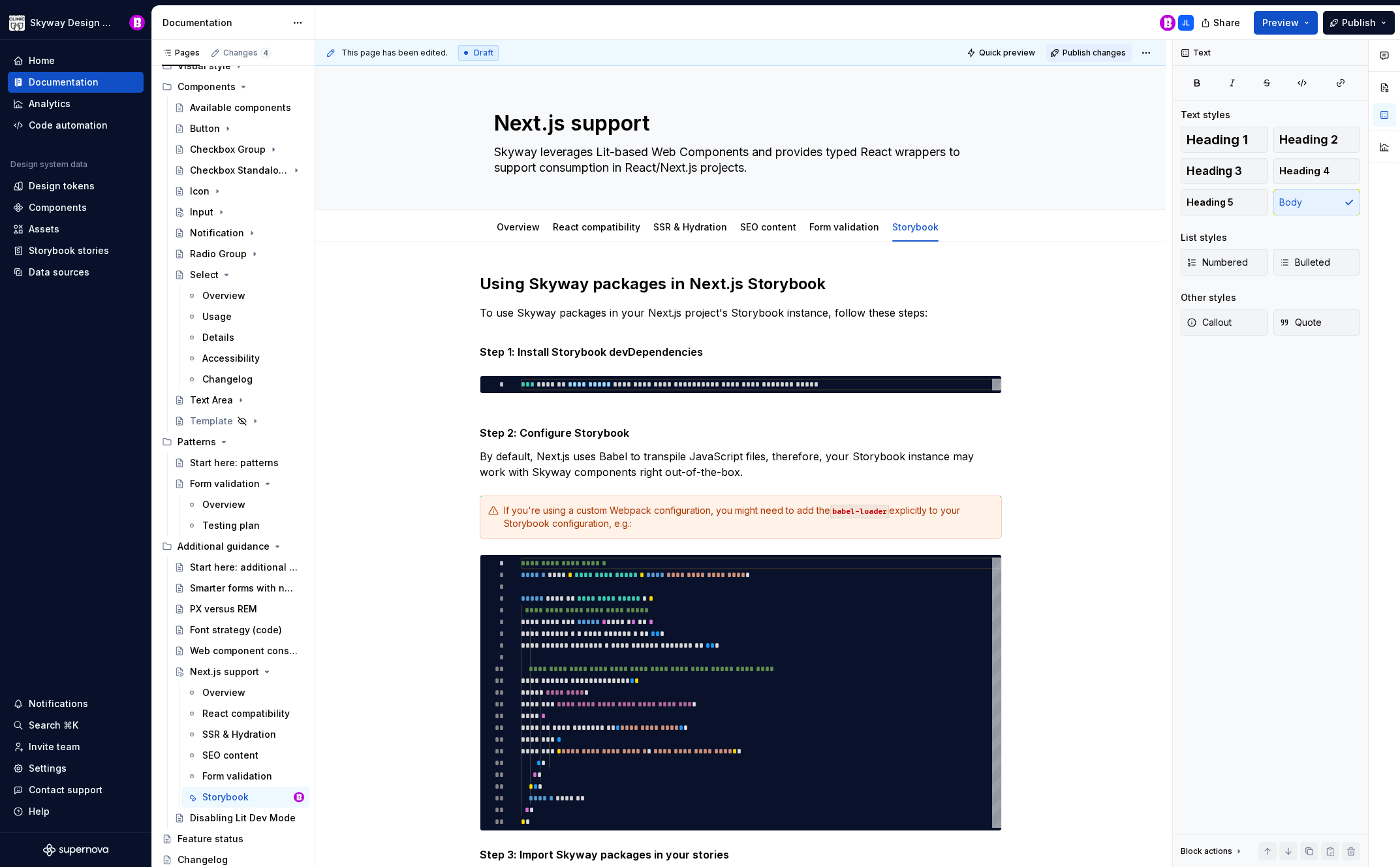
click at [1089, 56] on span "Publish changes" at bounding box center [1094, 53] width 63 height 11
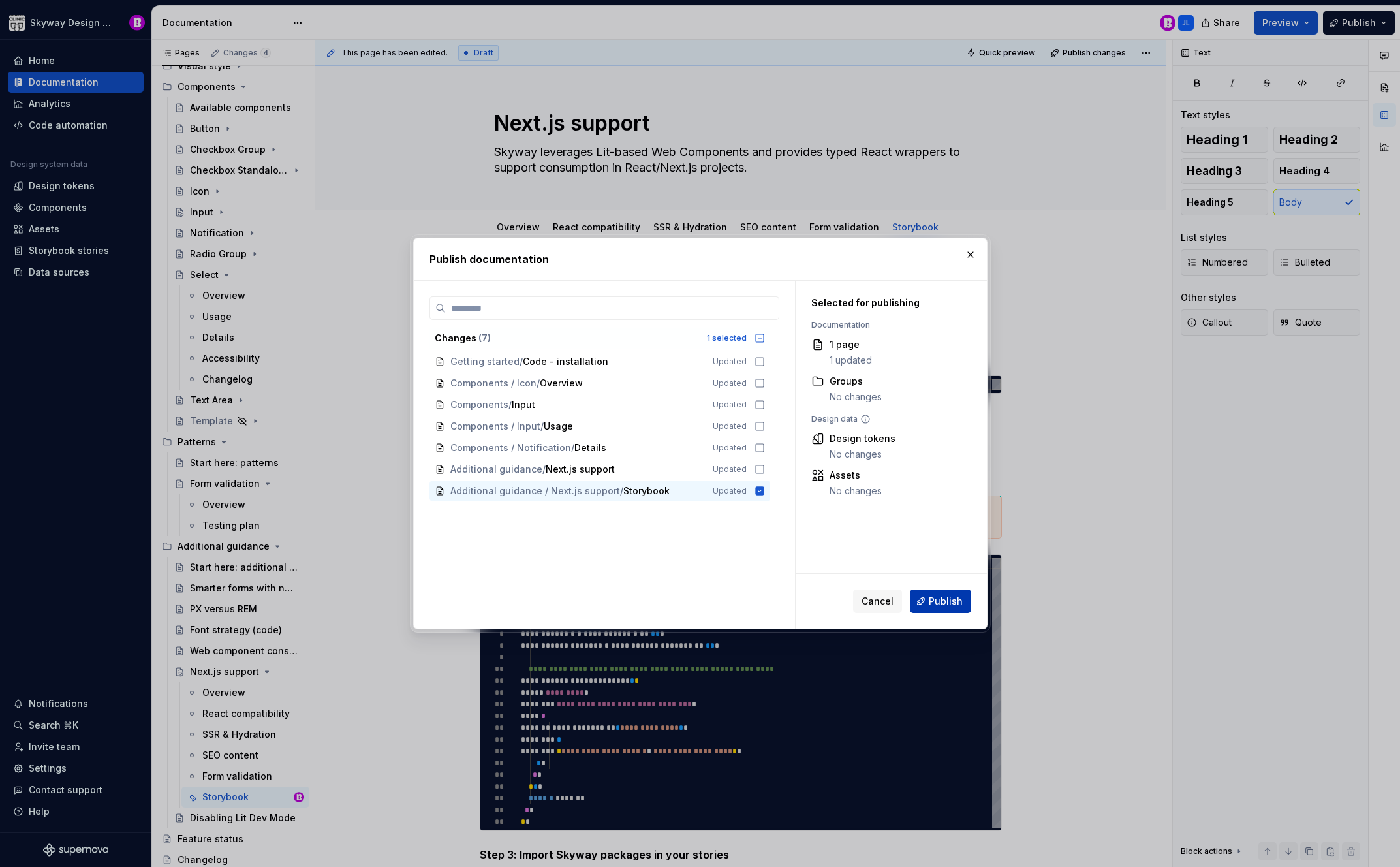
click at [953, 598] on span "Publish" at bounding box center [946, 602] width 34 height 13
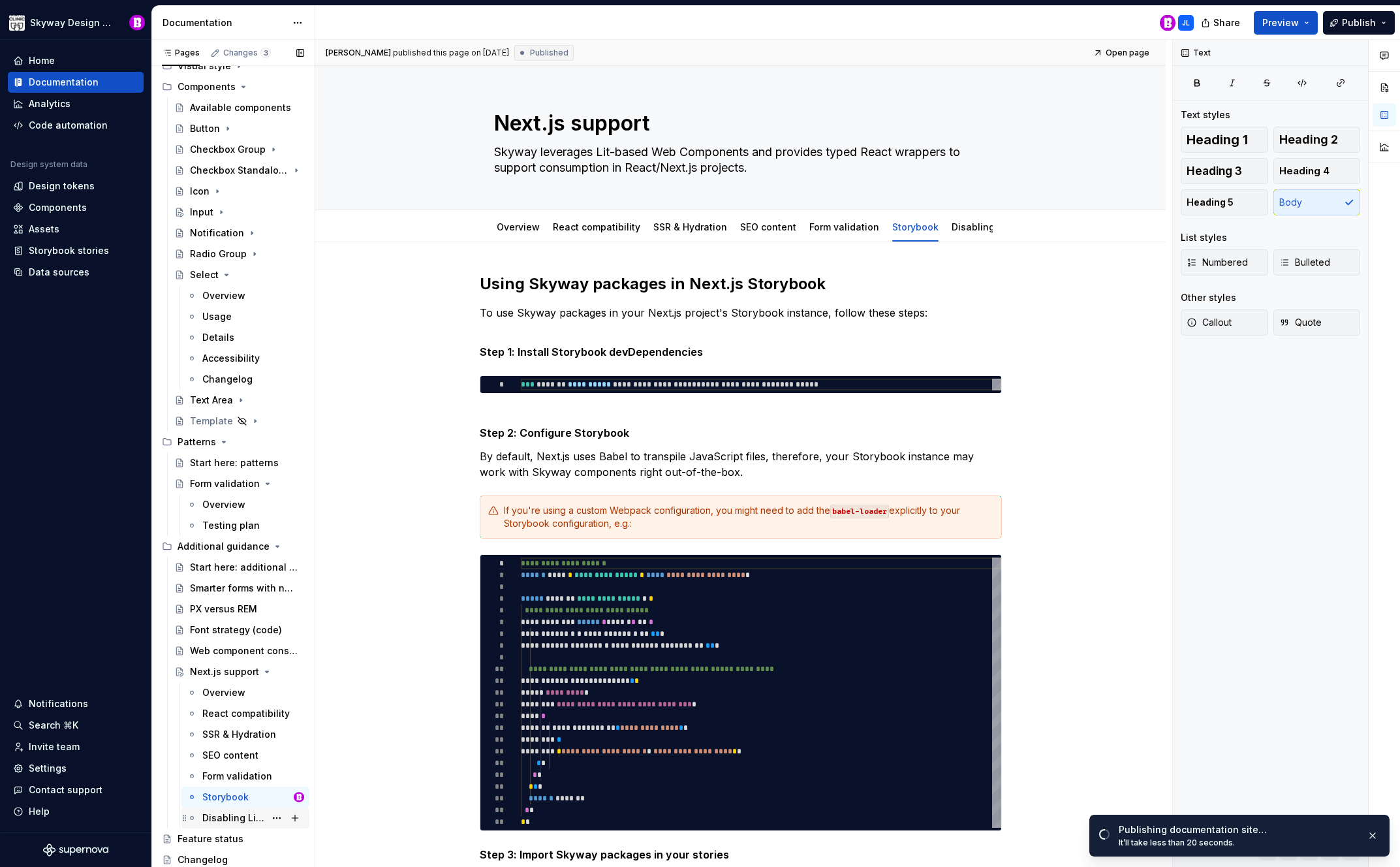
click at [235, 819] on div "Disabling Lit Dev Mode" at bounding box center [233, 818] width 62 height 13
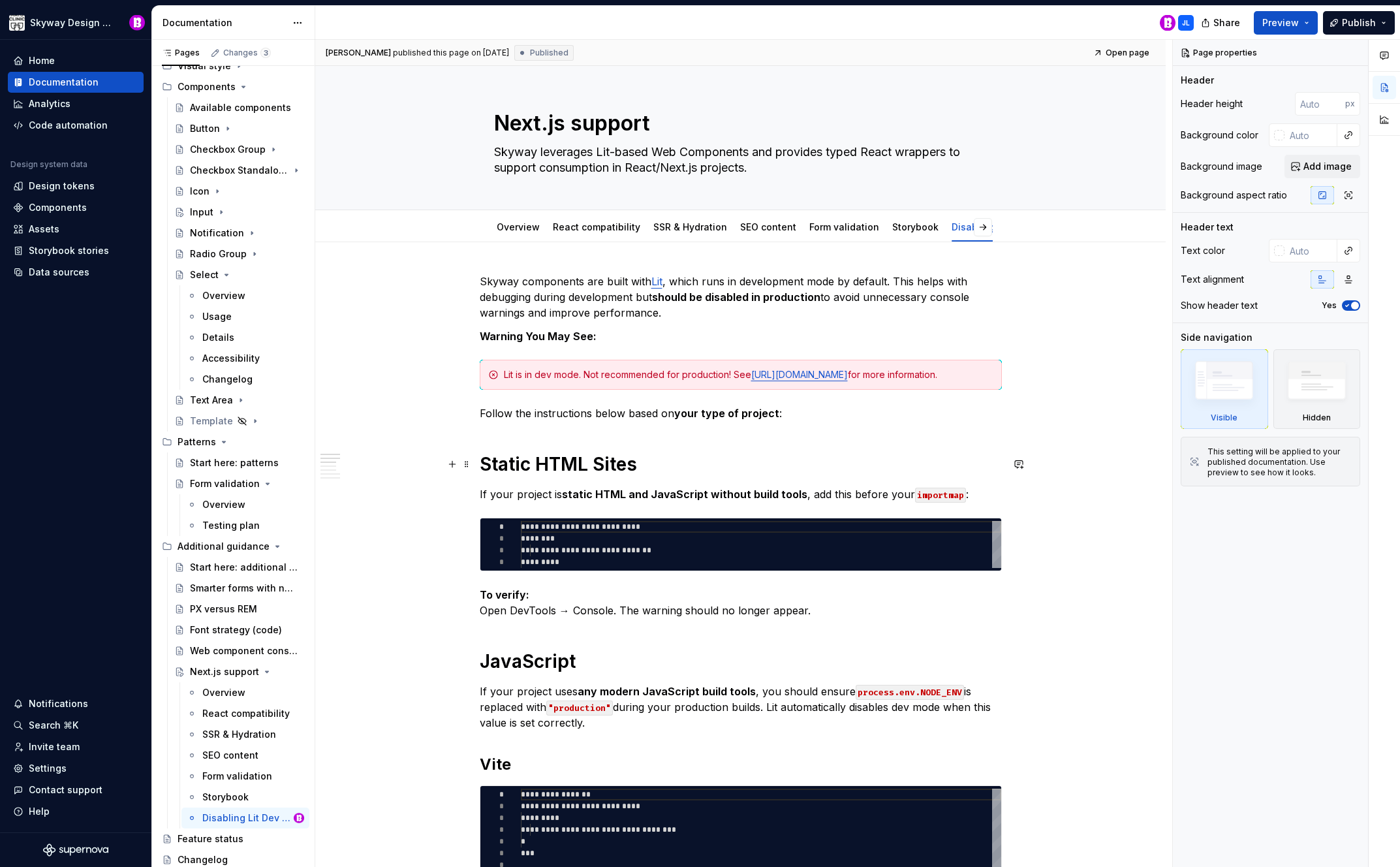
type textarea "*"
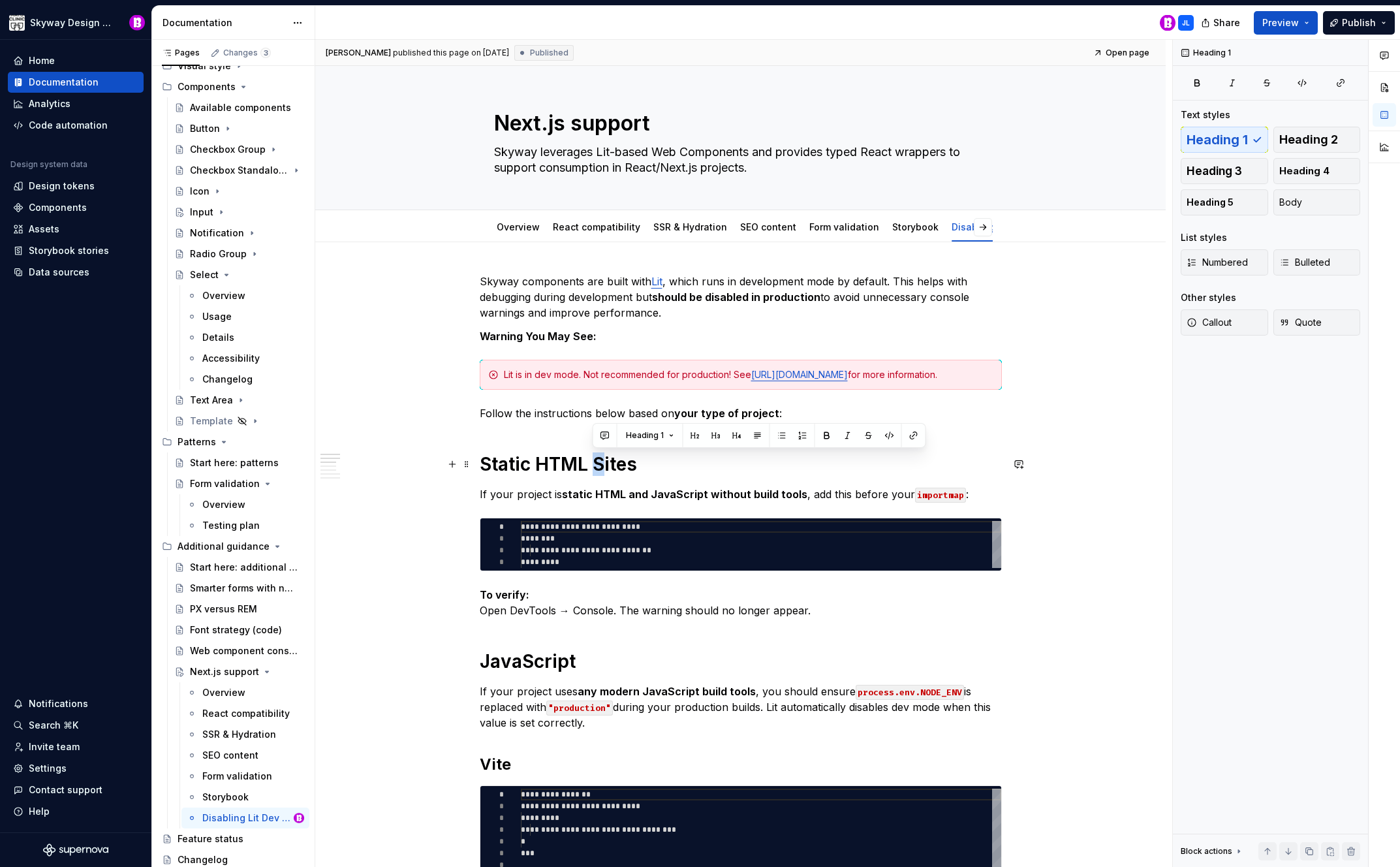
click at [595, 470] on h1 "Static HTML Sites" at bounding box center [741, 464] width 522 height 23
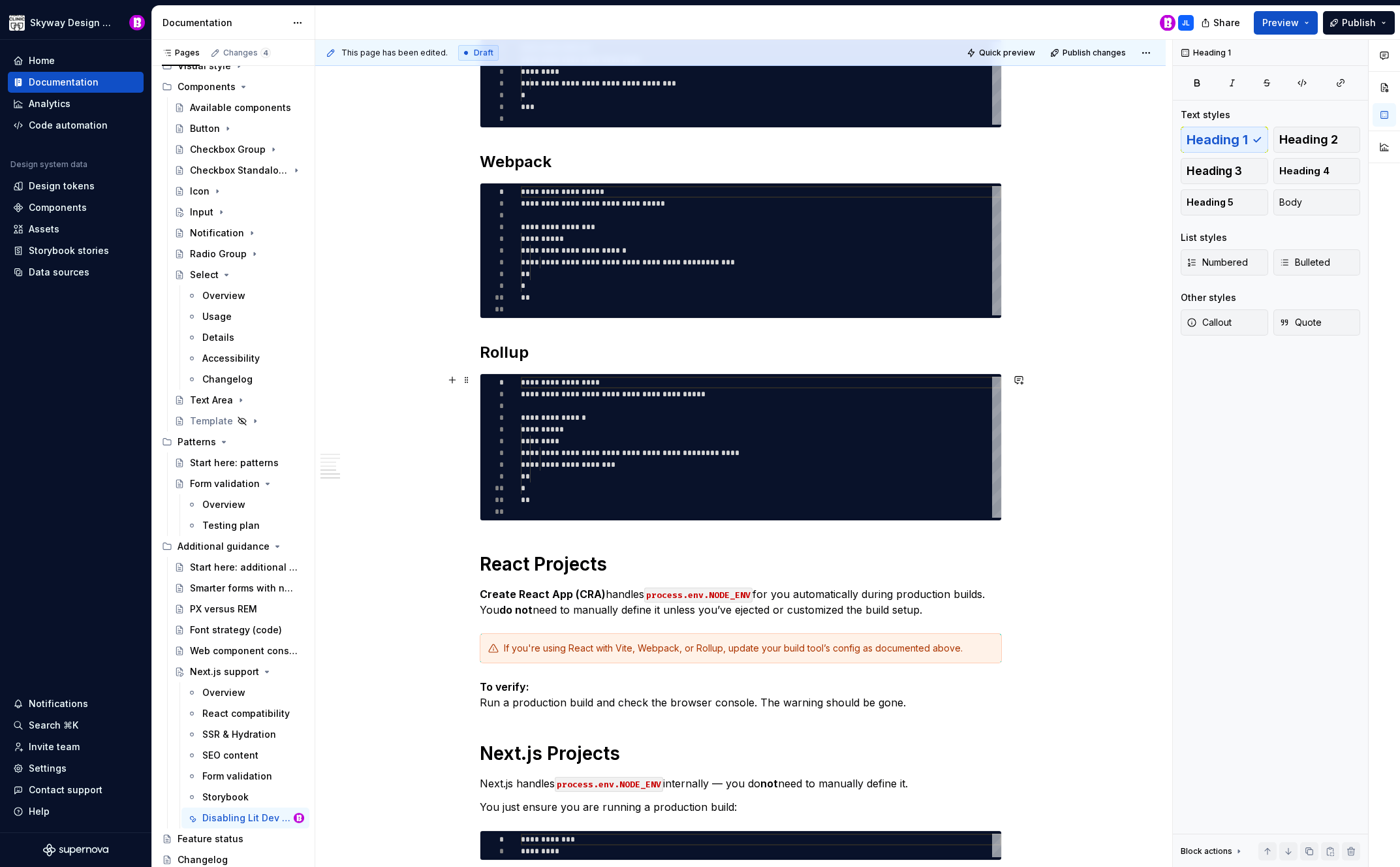
scroll to position [903, 0]
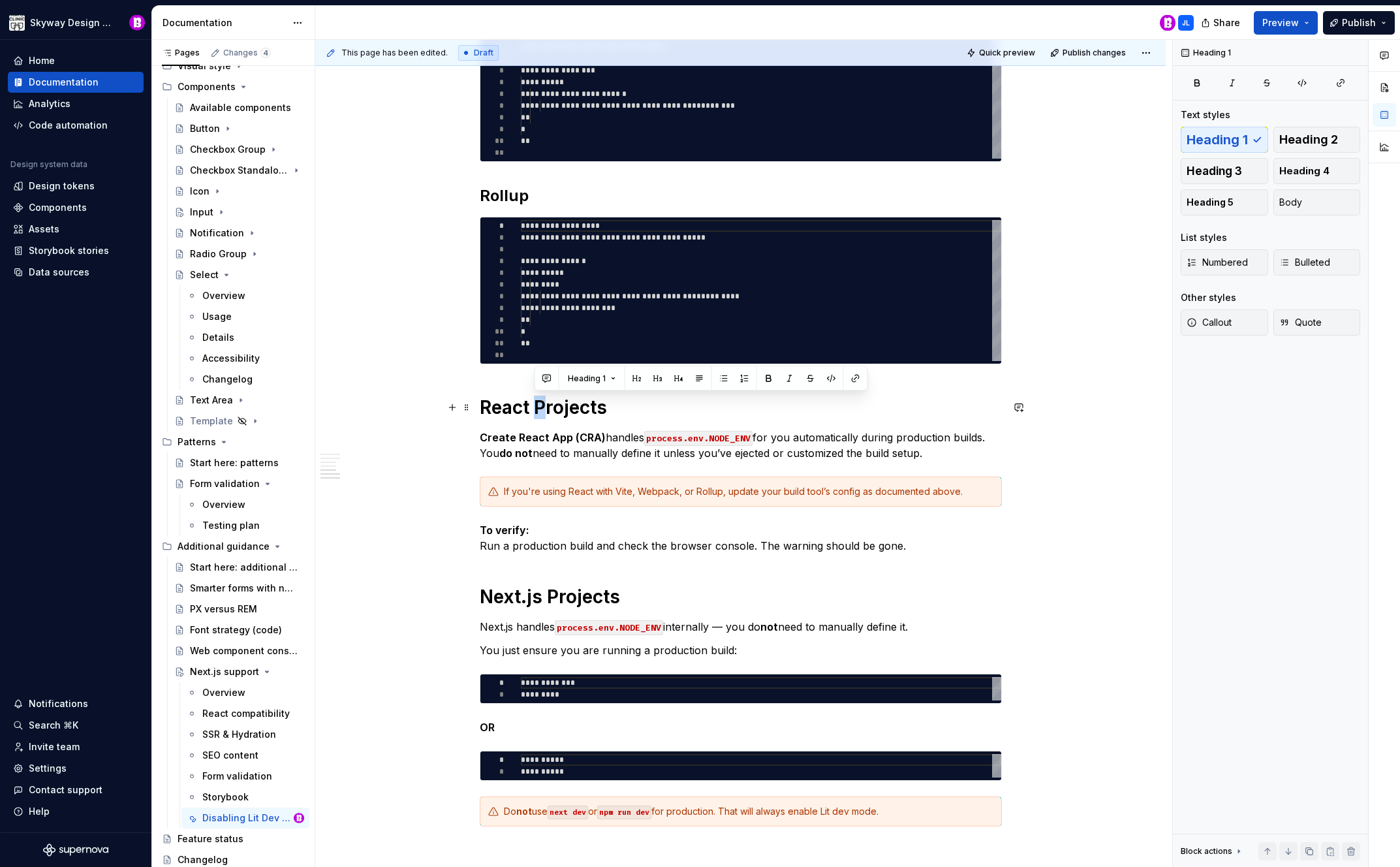
click at [537, 414] on h1 "React Projects" at bounding box center [741, 407] width 522 height 23
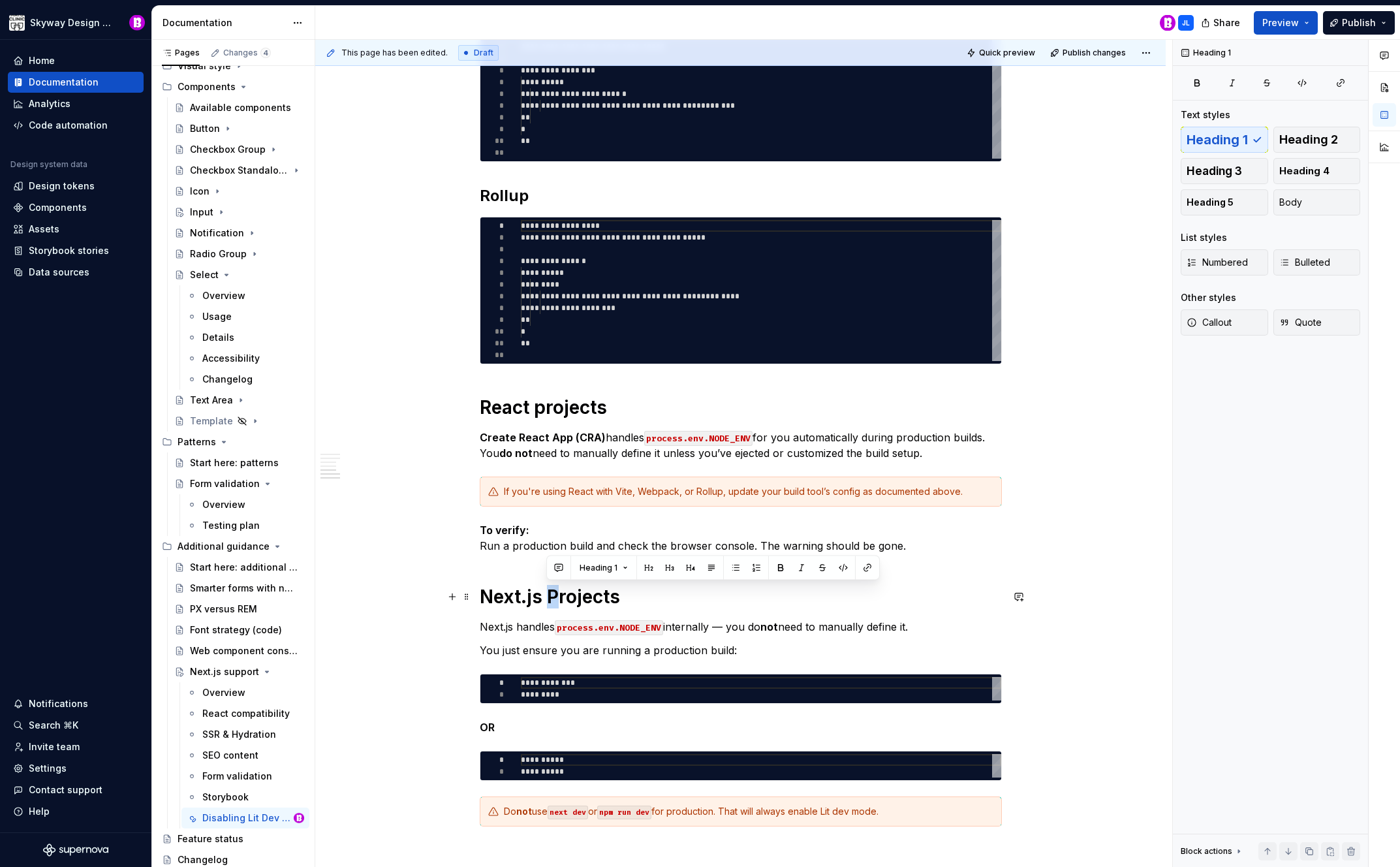
drag, startPoint x: 556, startPoint y: 600, endPoint x: 550, endPoint y: 596, distance: 7.2
click at [550, 596] on h1 "Next.js Projects" at bounding box center [741, 597] width 522 height 23
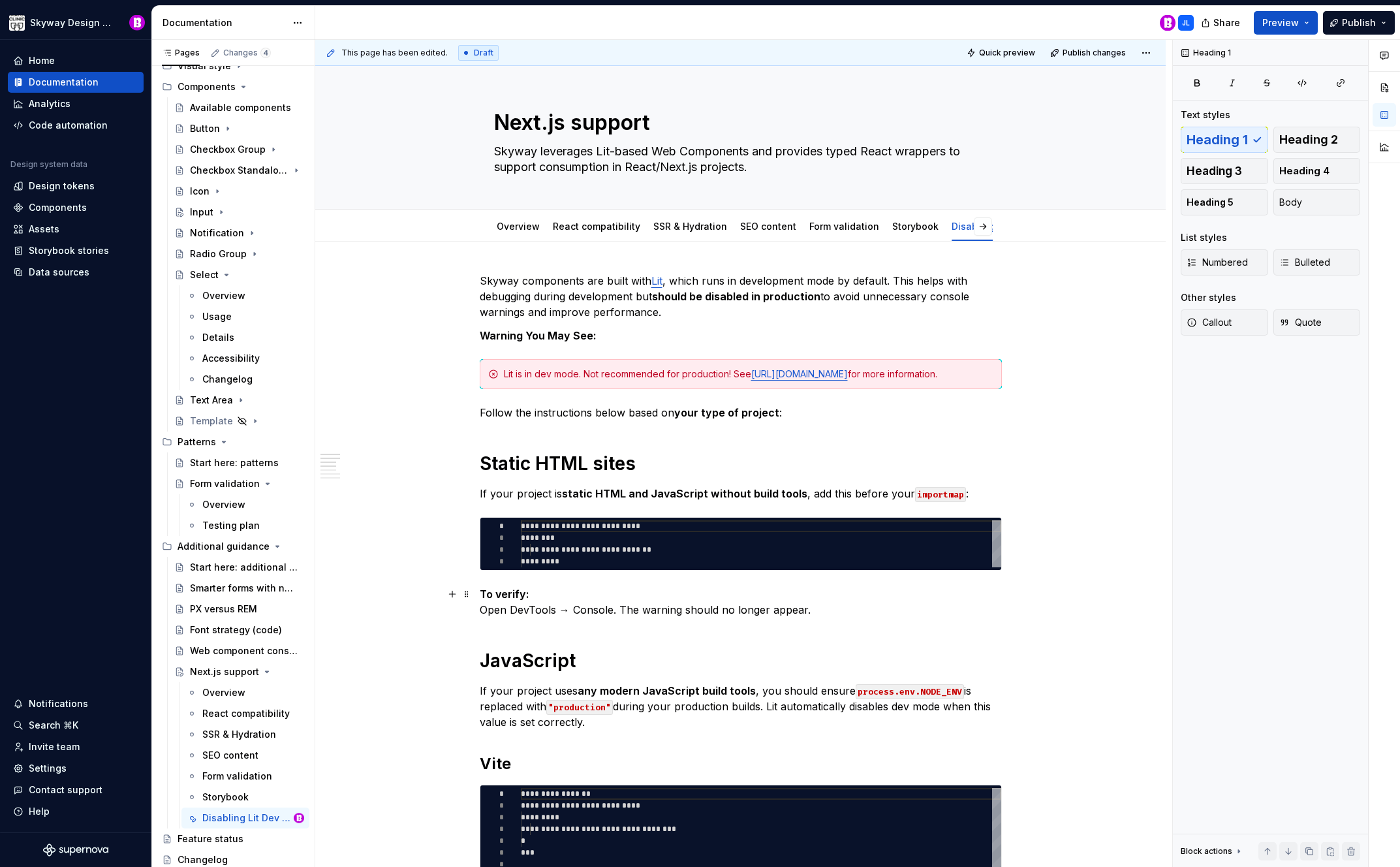
scroll to position [0, 0]
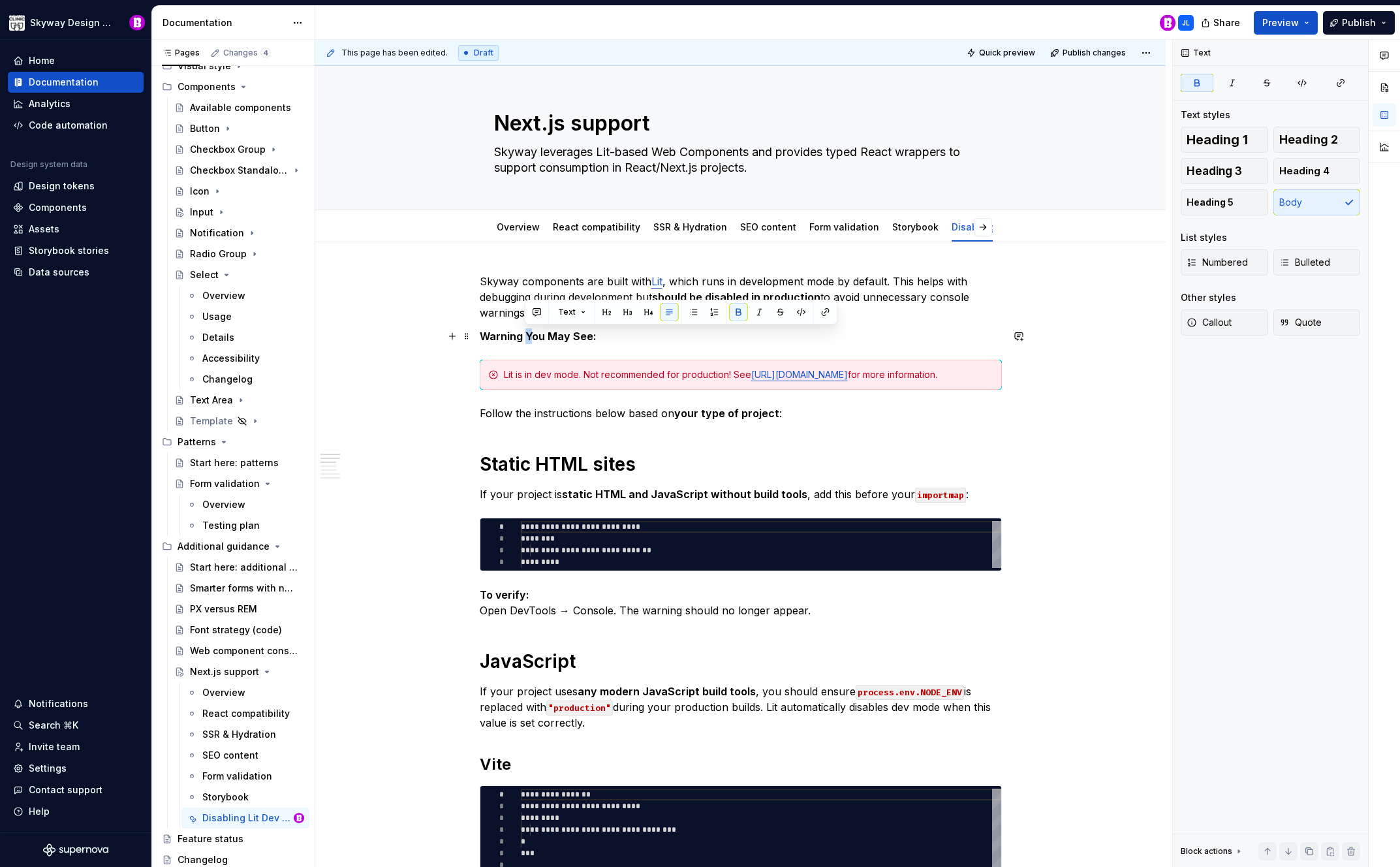
click at [526, 337] on strong "Warning You May See:" at bounding box center [538, 336] width 117 height 13
click at [548, 336] on strong "Warning you May See:" at bounding box center [538, 336] width 117 height 13
drag, startPoint x: 577, startPoint y: 336, endPoint x: 569, endPoint y: 337, distance: 8.1
click at [569, 337] on strong "Warning you may See:" at bounding box center [538, 336] width 116 height 13
click at [615, 337] on p "Warning you may see:" at bounding box center [741, 336] width 522 height 16
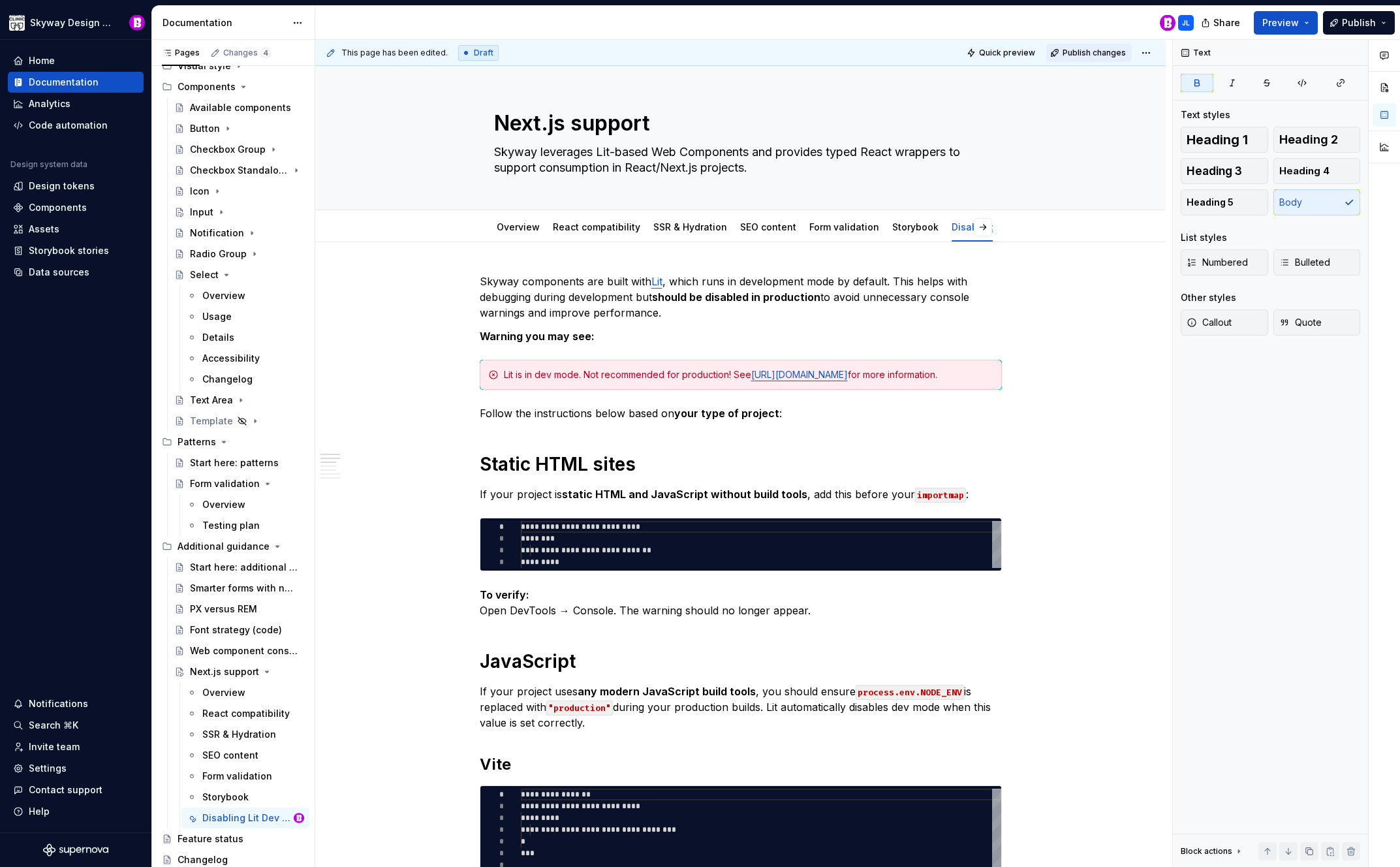
click at [1092, 48] on span "Publish changes" at bounding box center [1094, 53] width 63 height 11
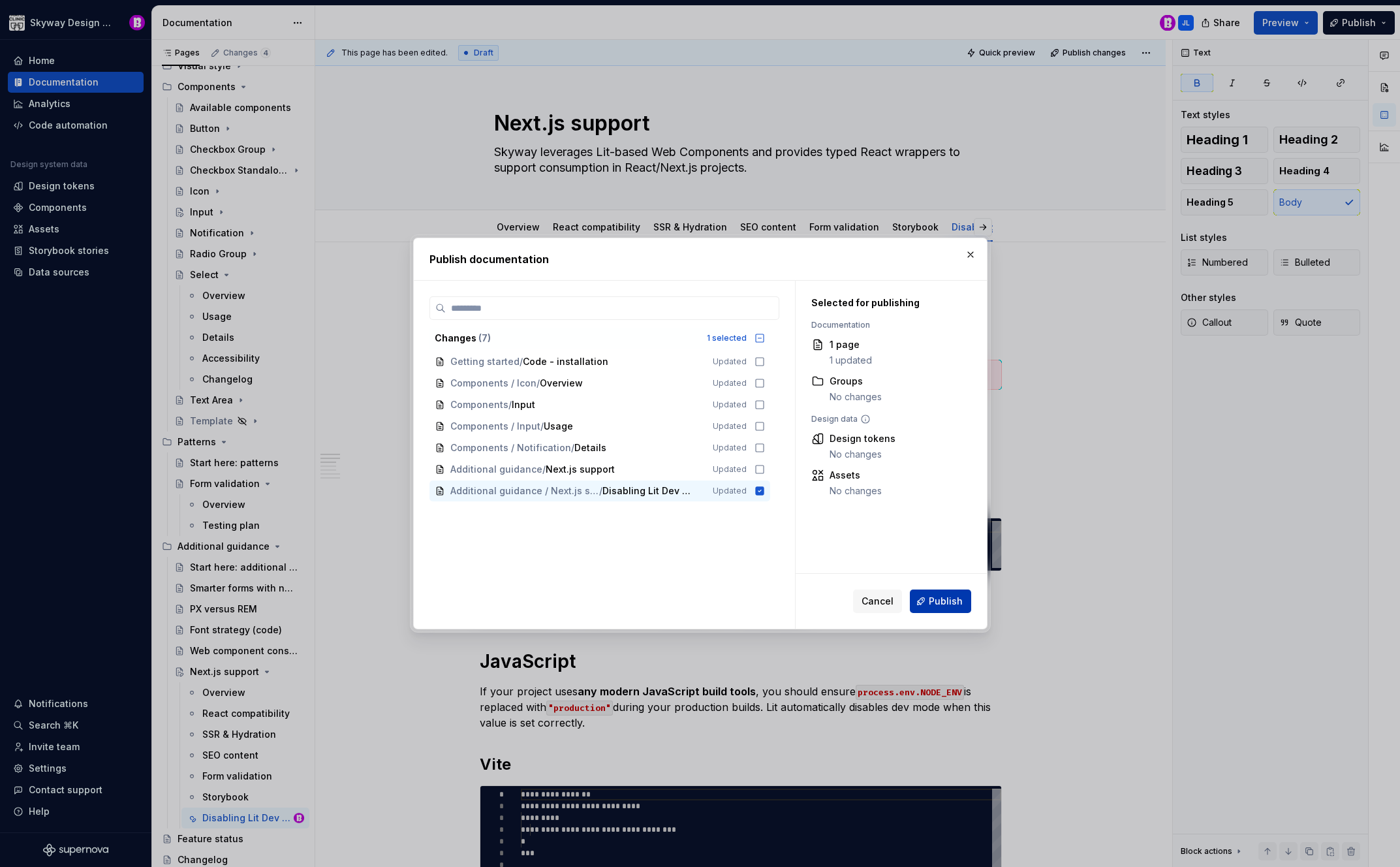
click at [945, 595] on span "Publish" at bounding box center [946, 602] width 34 height 13
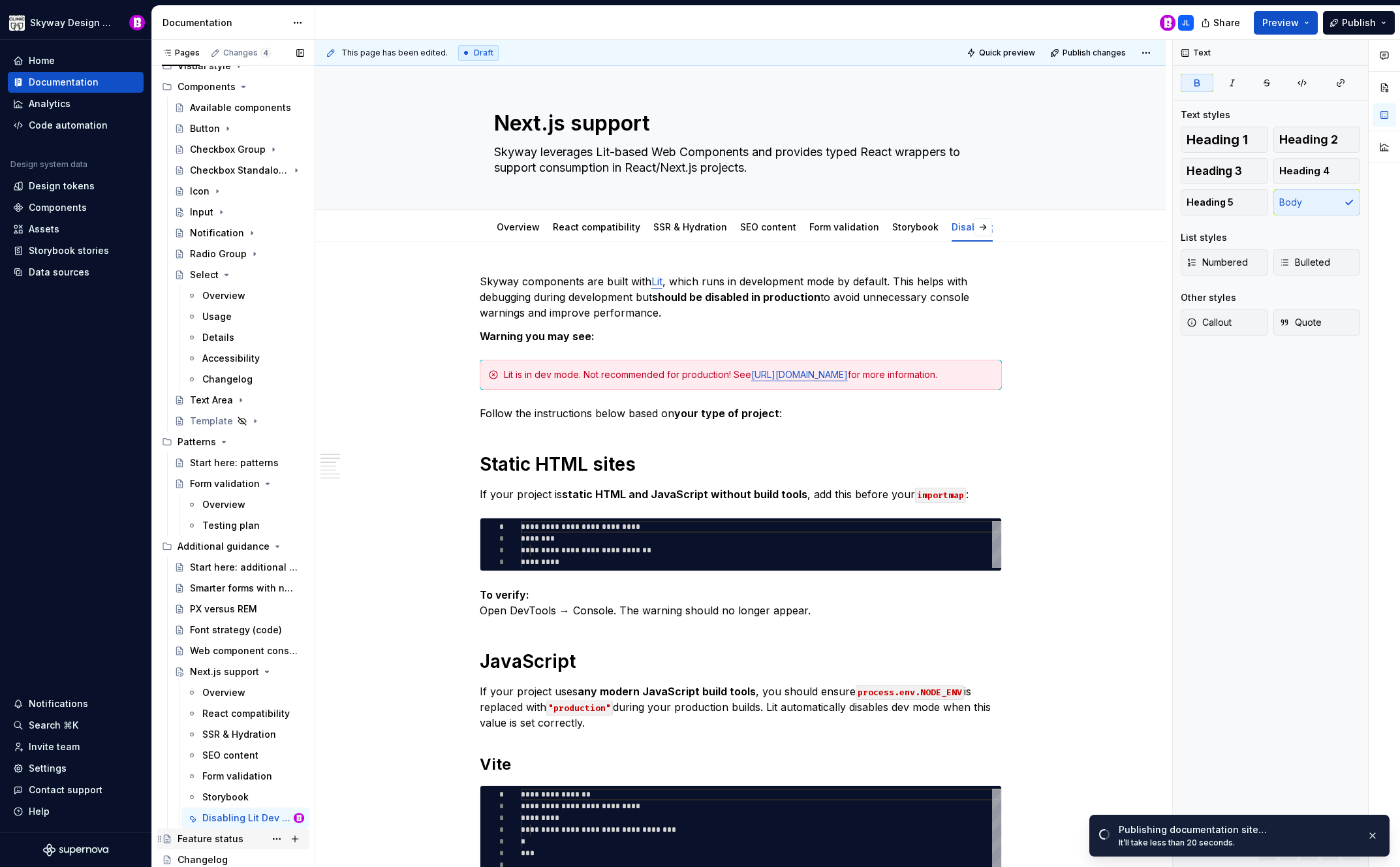
click at [206, 841] on div "Feature status" at bounding box center [210, 839] width 66 height 13
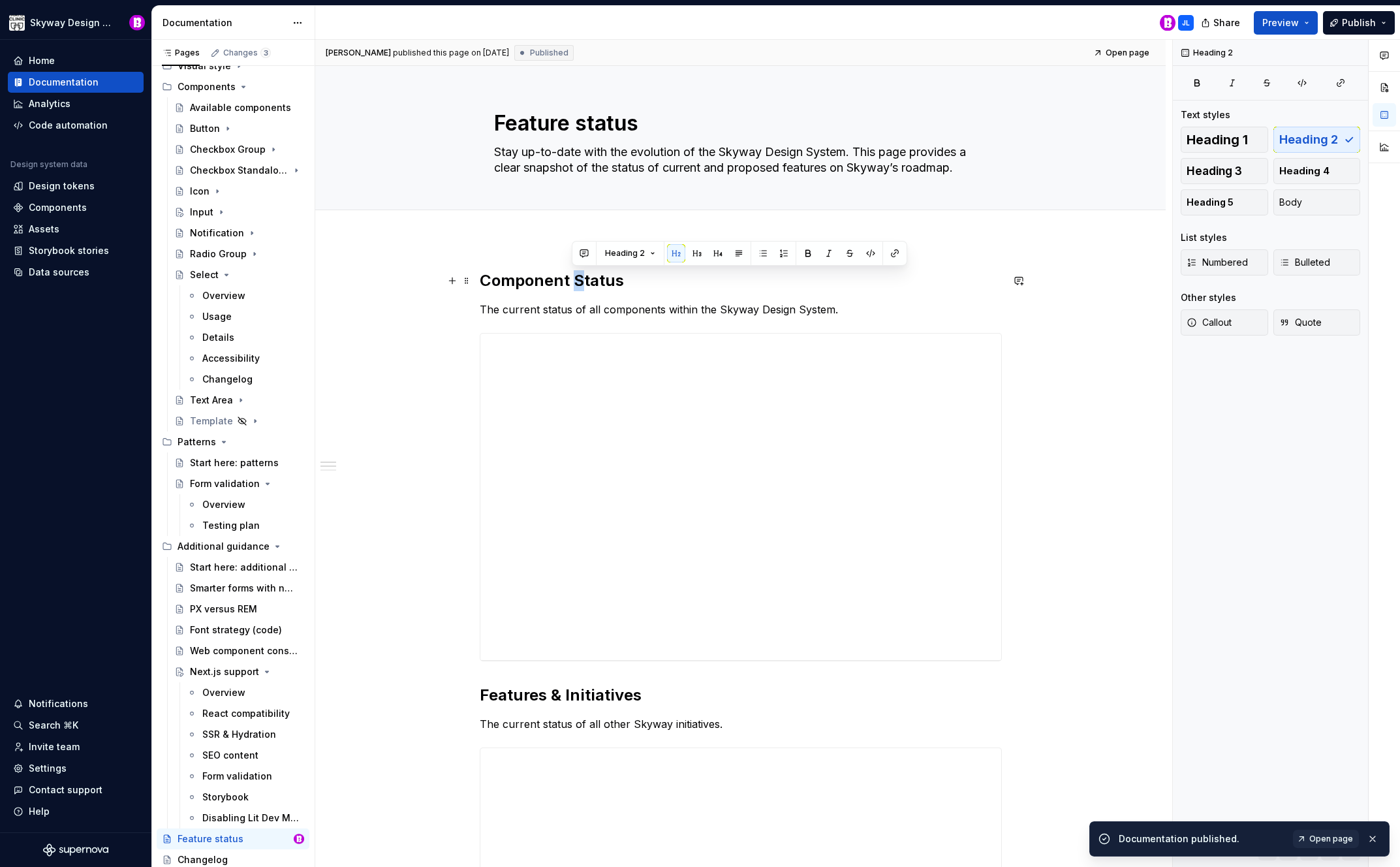
drag, startPoint x: 582, startPoint y: 281, endPoint x: 573, endPoint y: 282, distance: 9.1
click at [573, 282] on h2 "Component Status" at bounding box center [741, 280] width 522 height 21
type textarea "*"
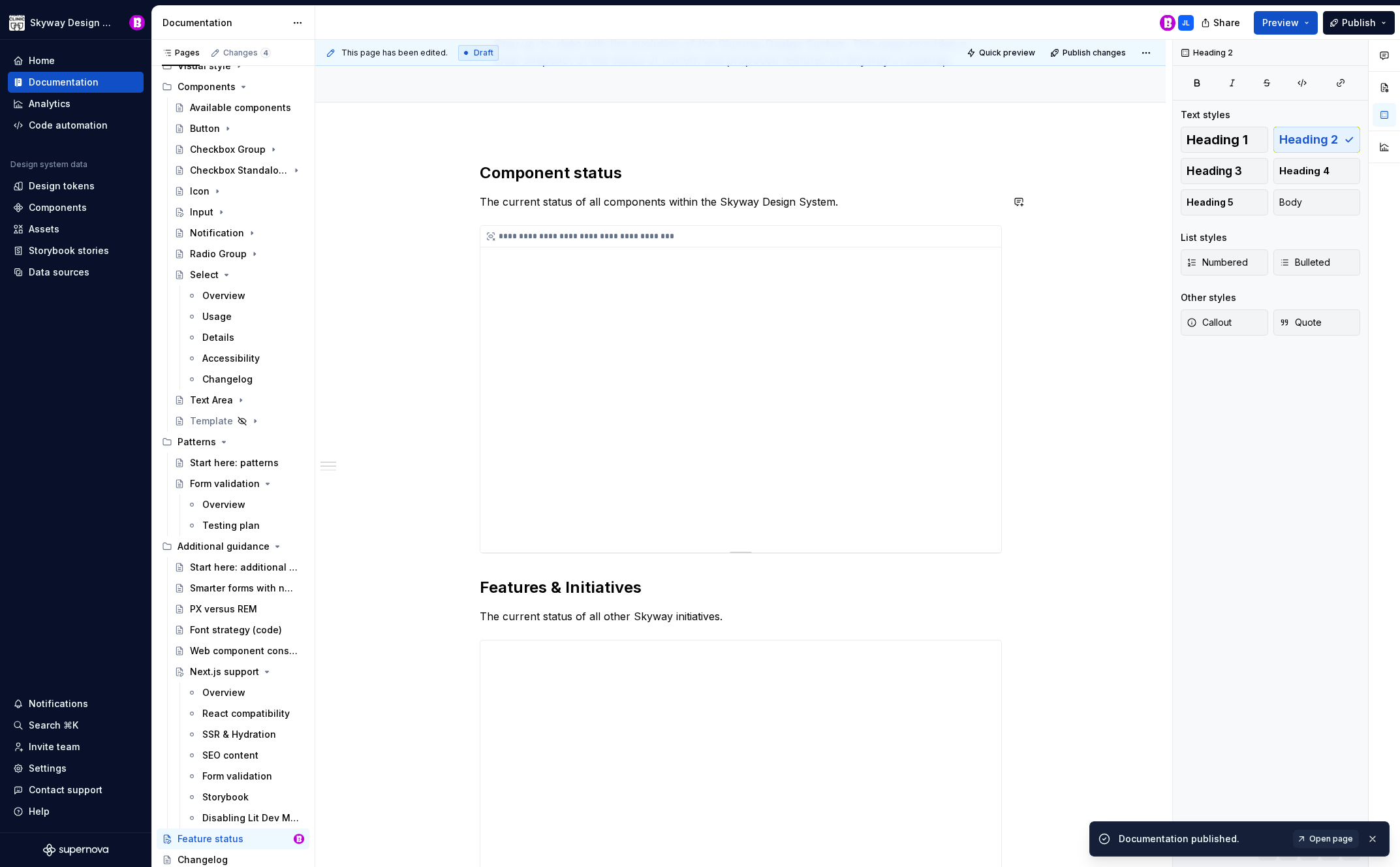
scroll to position [225, 0]
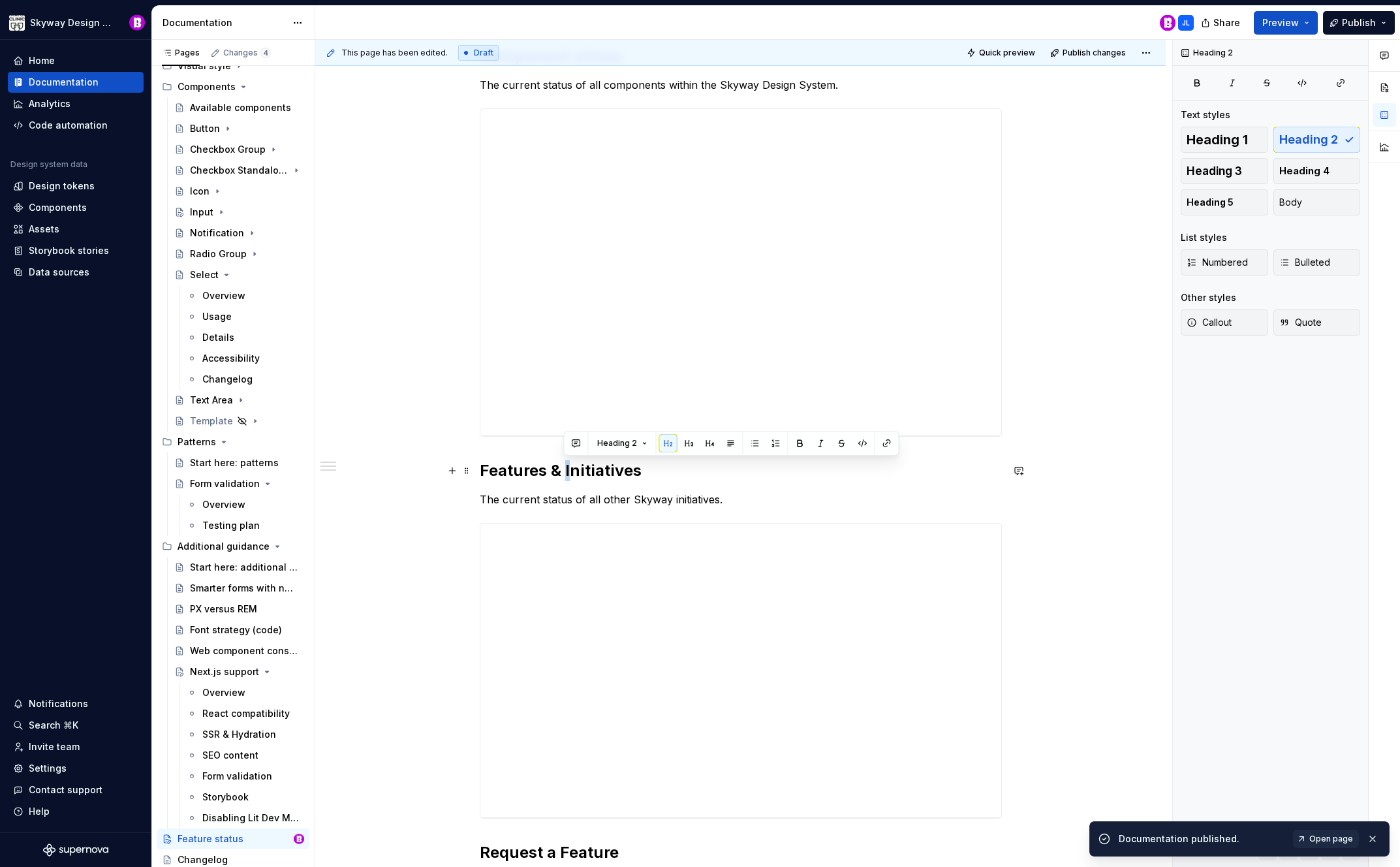
click at [563, 466] on h2 "Features & Initiatives" at bounding box center [741, 470] width 522 height 21
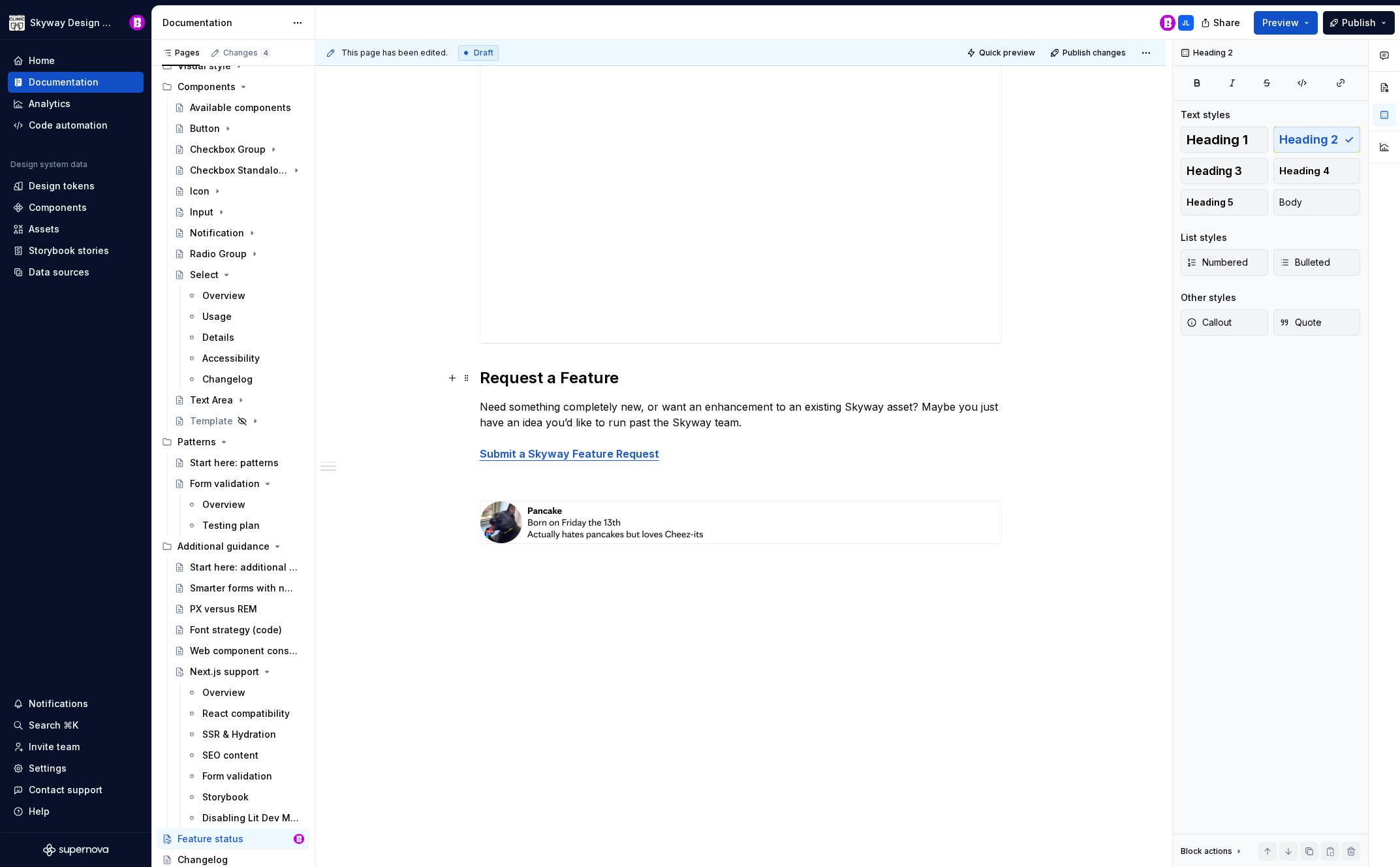
scroll to position [706, 0]
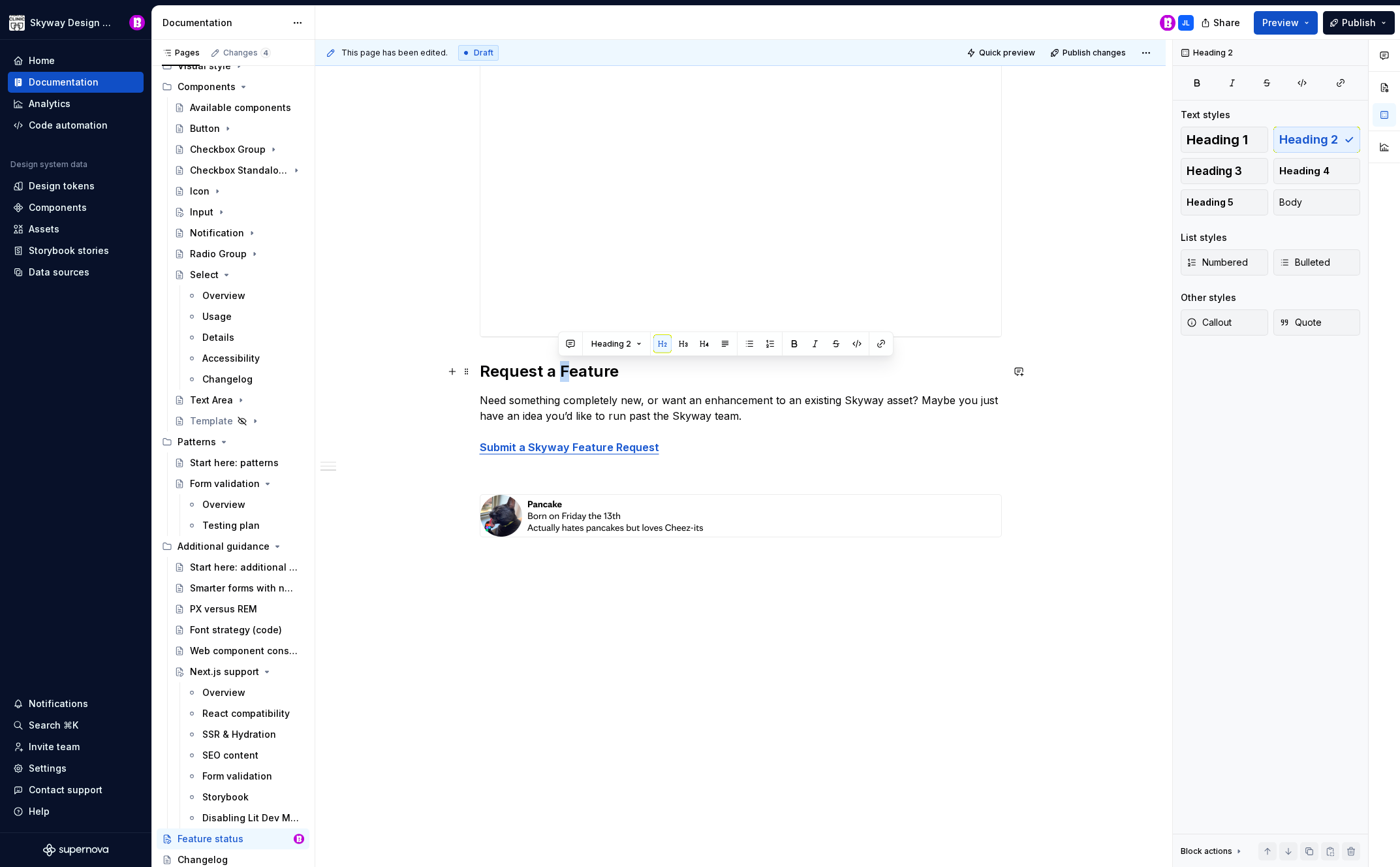
click at [560, 370] on h2 "Request a Feature" at bounding box center [741, 371] width 522 height 21
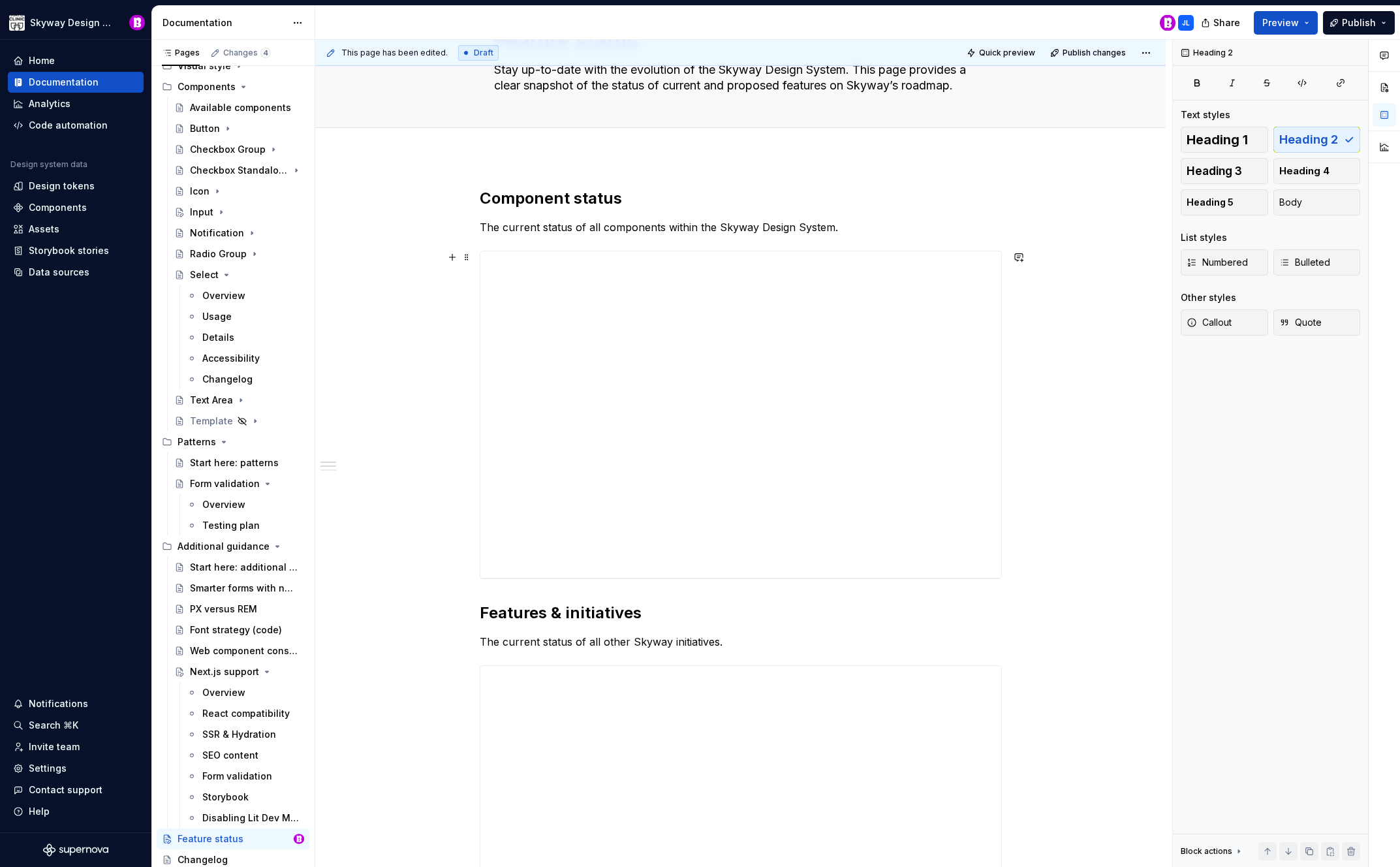
scroll to position [80, 0]
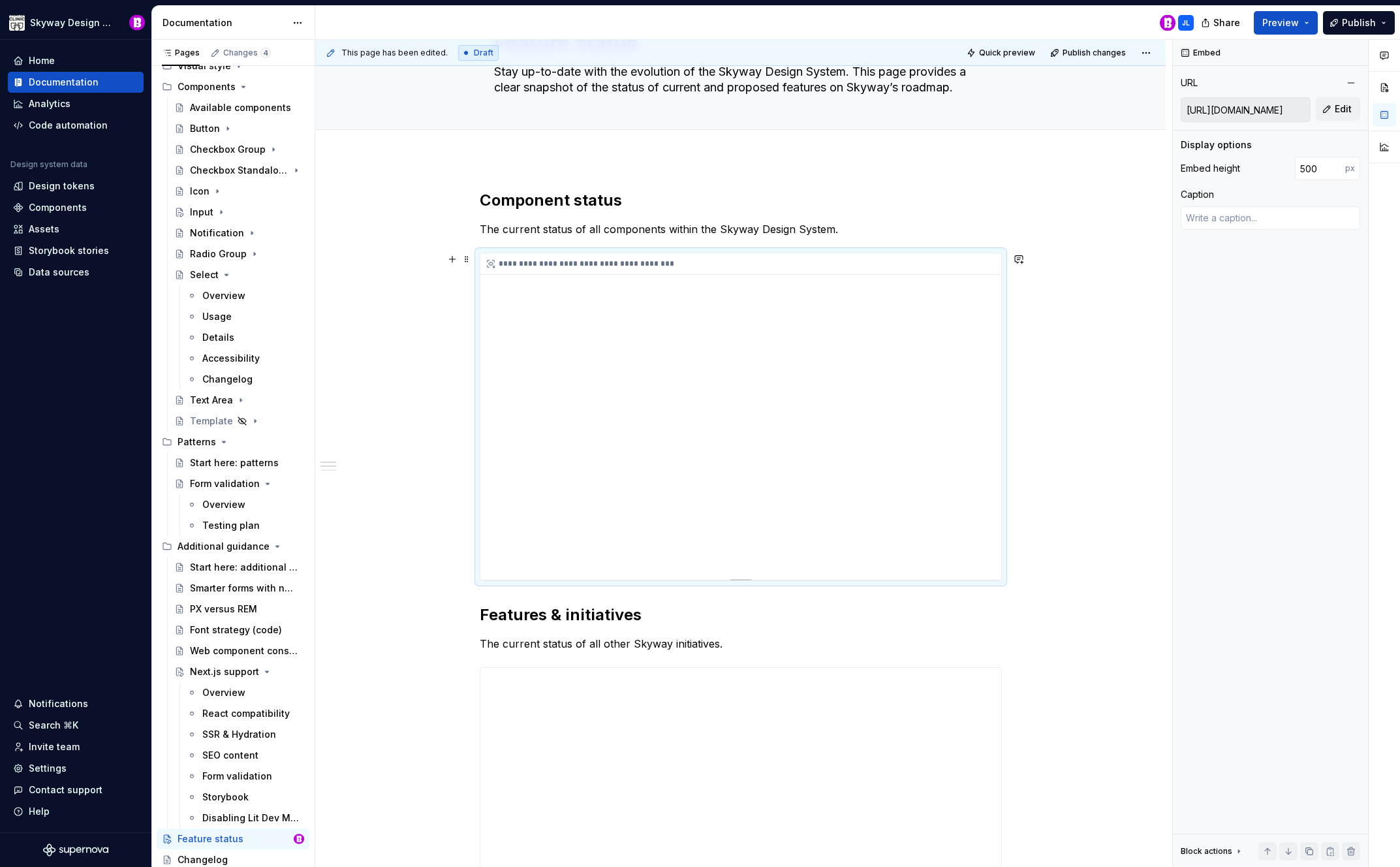
drag, startPoint x: 997, startPoint y: 476, endPoint x: 999, endPoint y: 496, distance: 20.1
click at [999, 499] on div "**********" at bounding box center [740, 416] width 521 height 326
drag, startPoint x: 994, startPoint y: 476, endPoint x: 995, endPoint y: 502, distance: 26.0
click at [997, 514] on div "**********" at bounding box center [740, 416] width 521 height 326
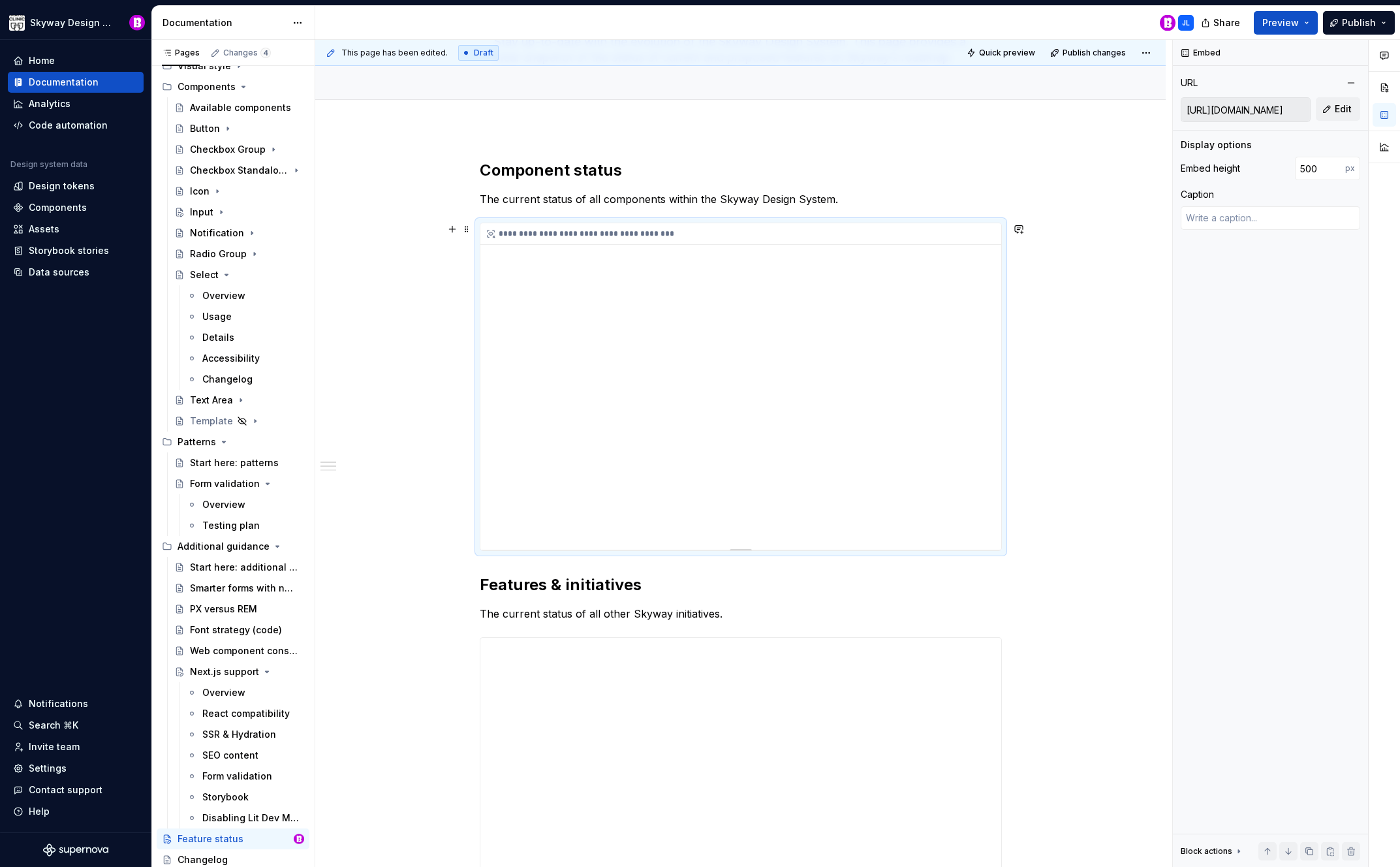
scroll to position [110, 0]
click at [470, 233] on span at bounding box center [467, 230] width 11 height 18
click at [1049, 275] on div "**********" at bounding box center [740, 796] width 850 height 1335
click at [991, 234] on div "**********" at bounding box center [740, 235] width 521 height 21
type textarea "*"
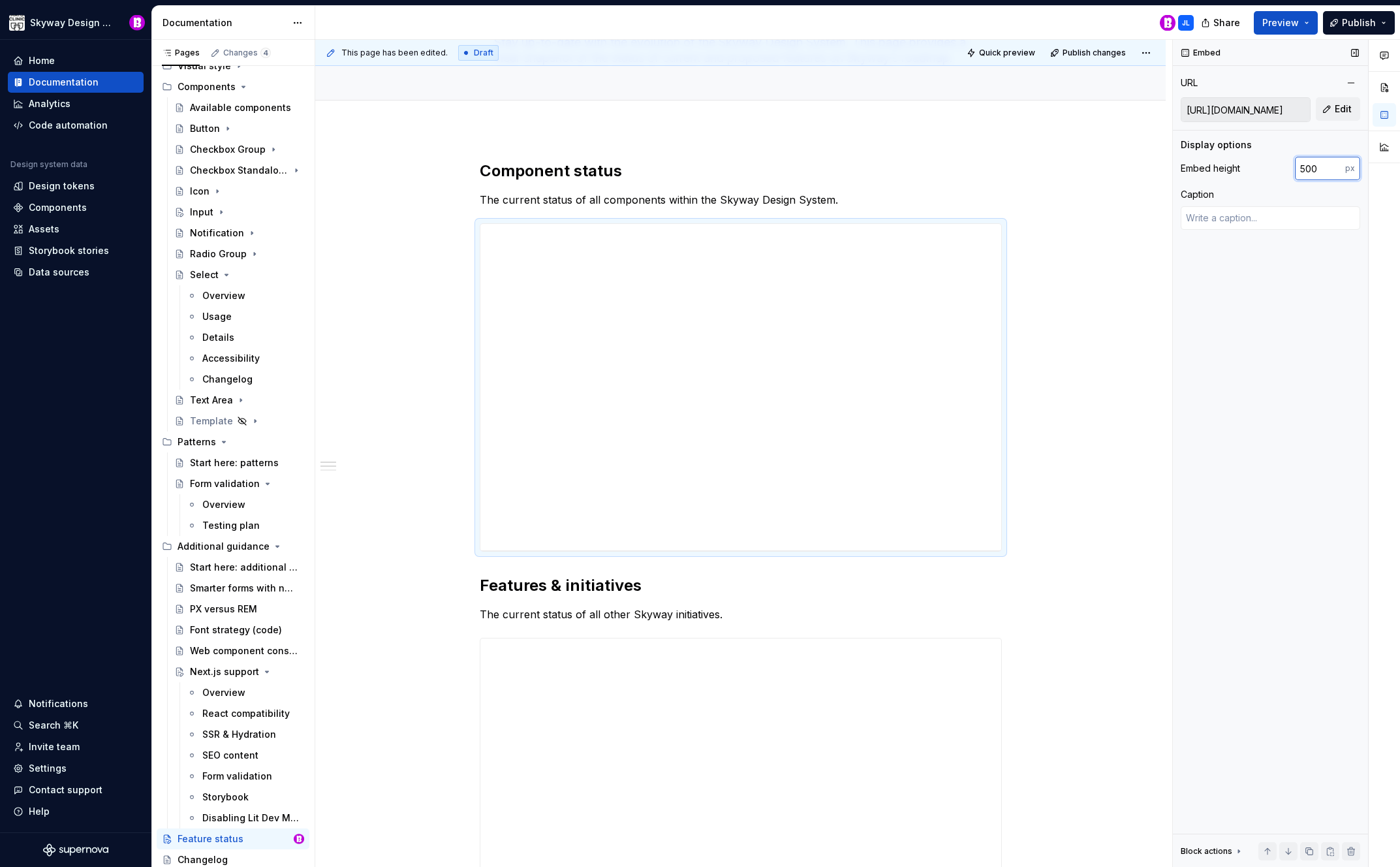
drag, startPoint x: 1321, startPoint y: 170, endPoint x: 1285, endPoint y: 168, distance: 36.1
click at [1286, 168] on div "Embed height 500 px" at bounding box center [1270, 168] width 179 height 23
type input "600"
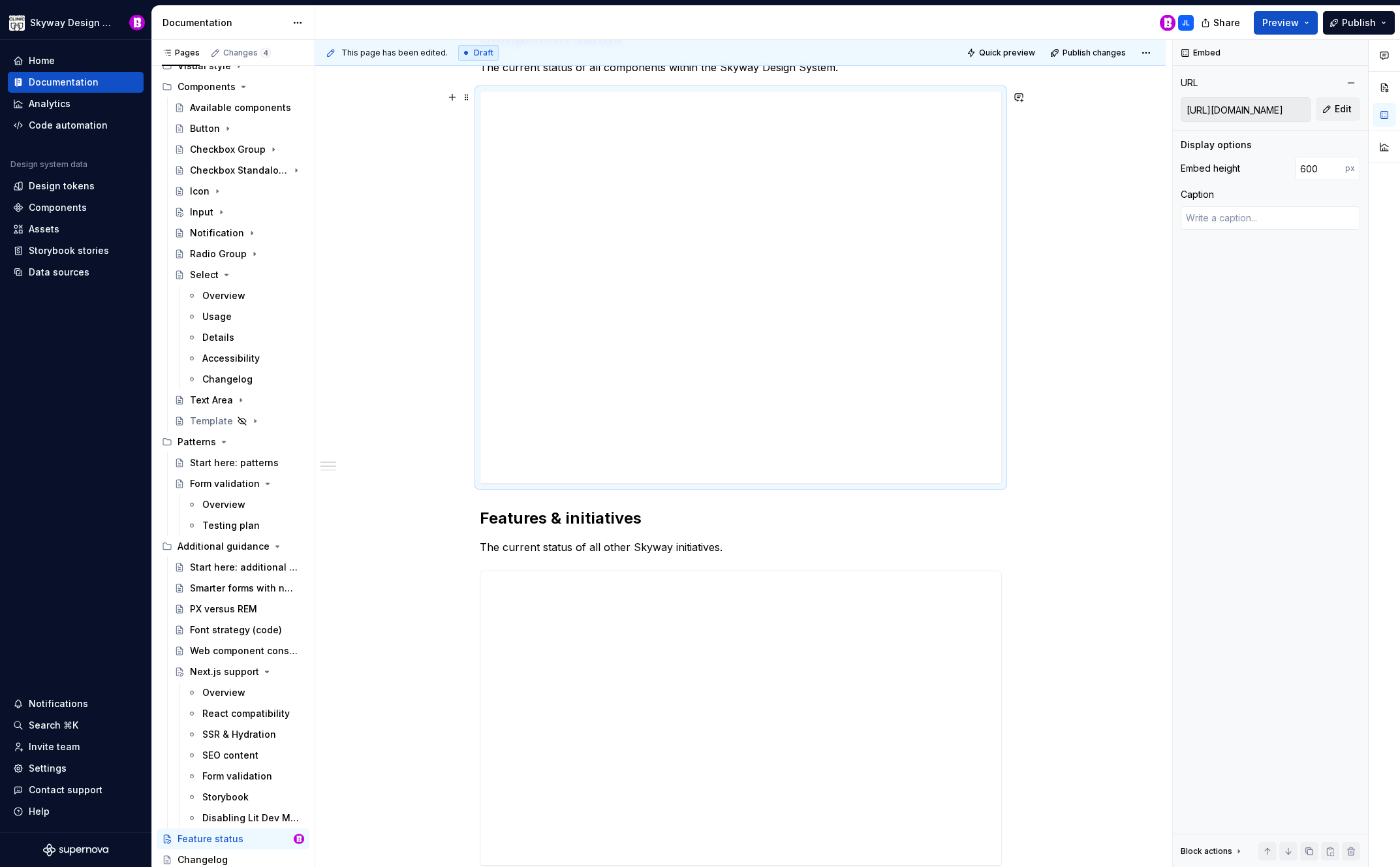
scroll to position [281, 0]
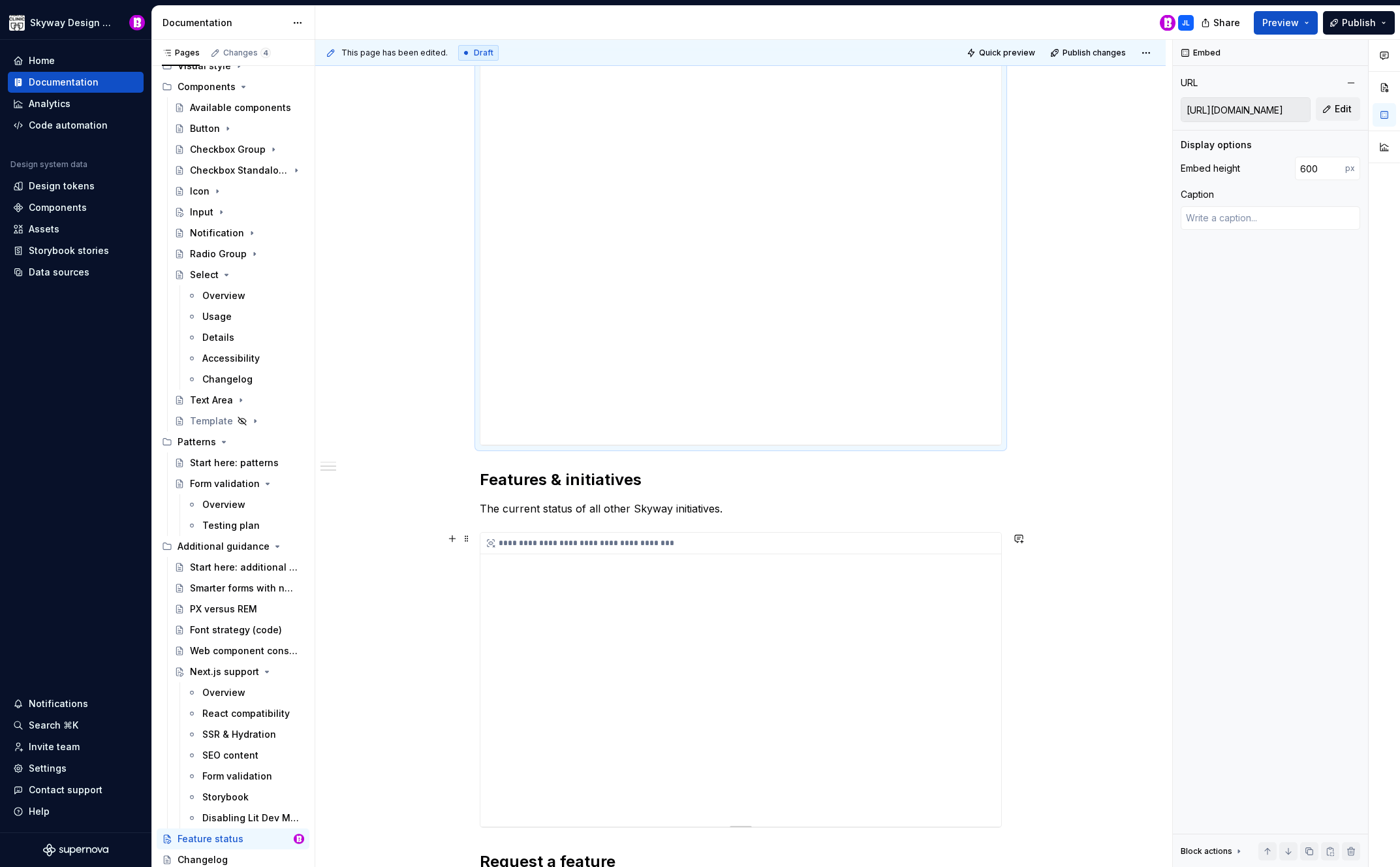
type textarea "*"
type input "[URL][DOMAIN_NAME]"
type input "450"
click at [993, 539] on div "**********" at bounding box center [740, 543] width 521 height 21
type textarea "*"
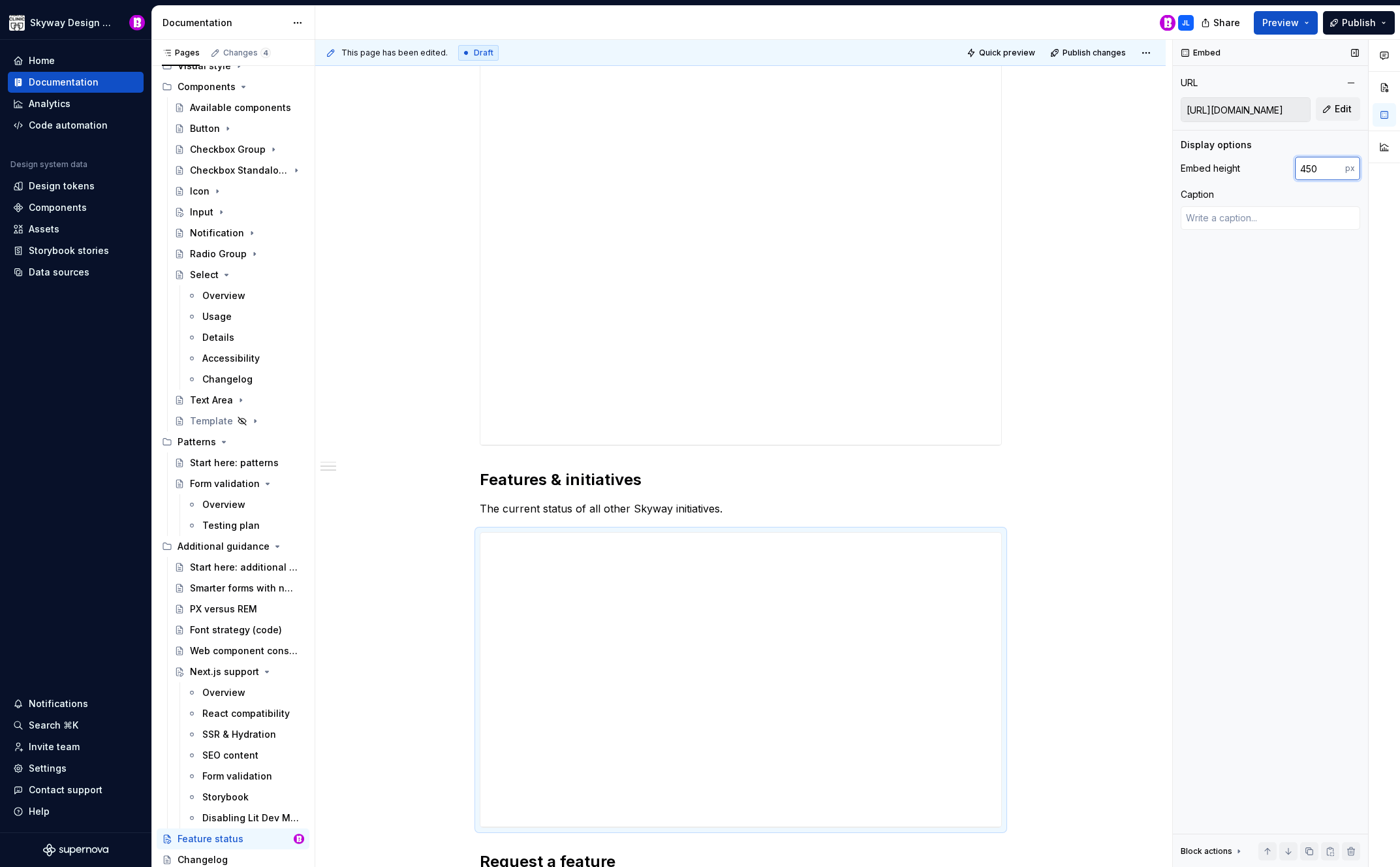
drag, startPoint x: 1323, startPoint y: 172, endPoint x: 1292, endPoint y: 166, distance: 31.6
click at [1292, 166] on div "Embed height 450 px" at bounding box center [1270, 168] width 179 height 23
type input "400"
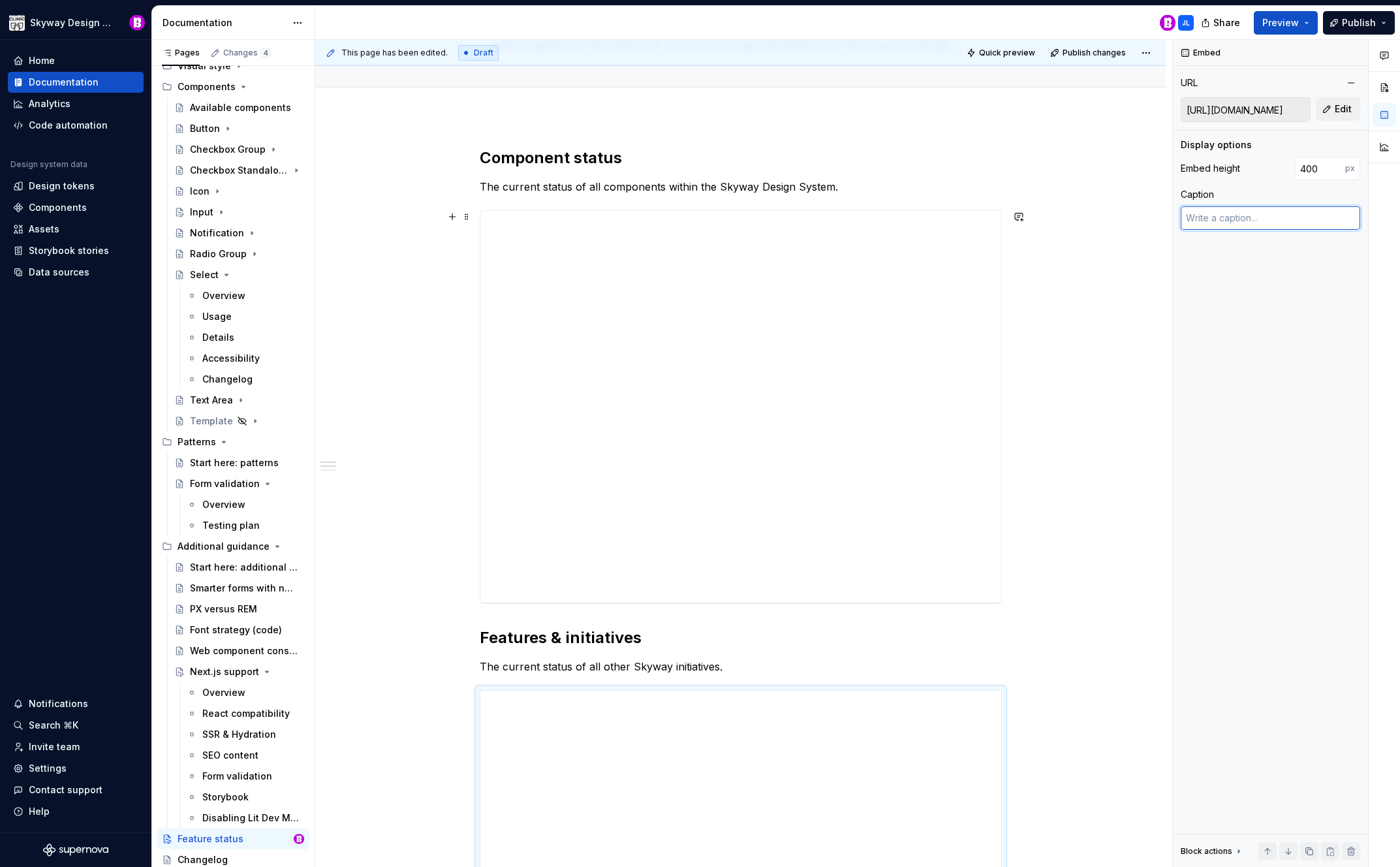
scroll to position [0, 0]
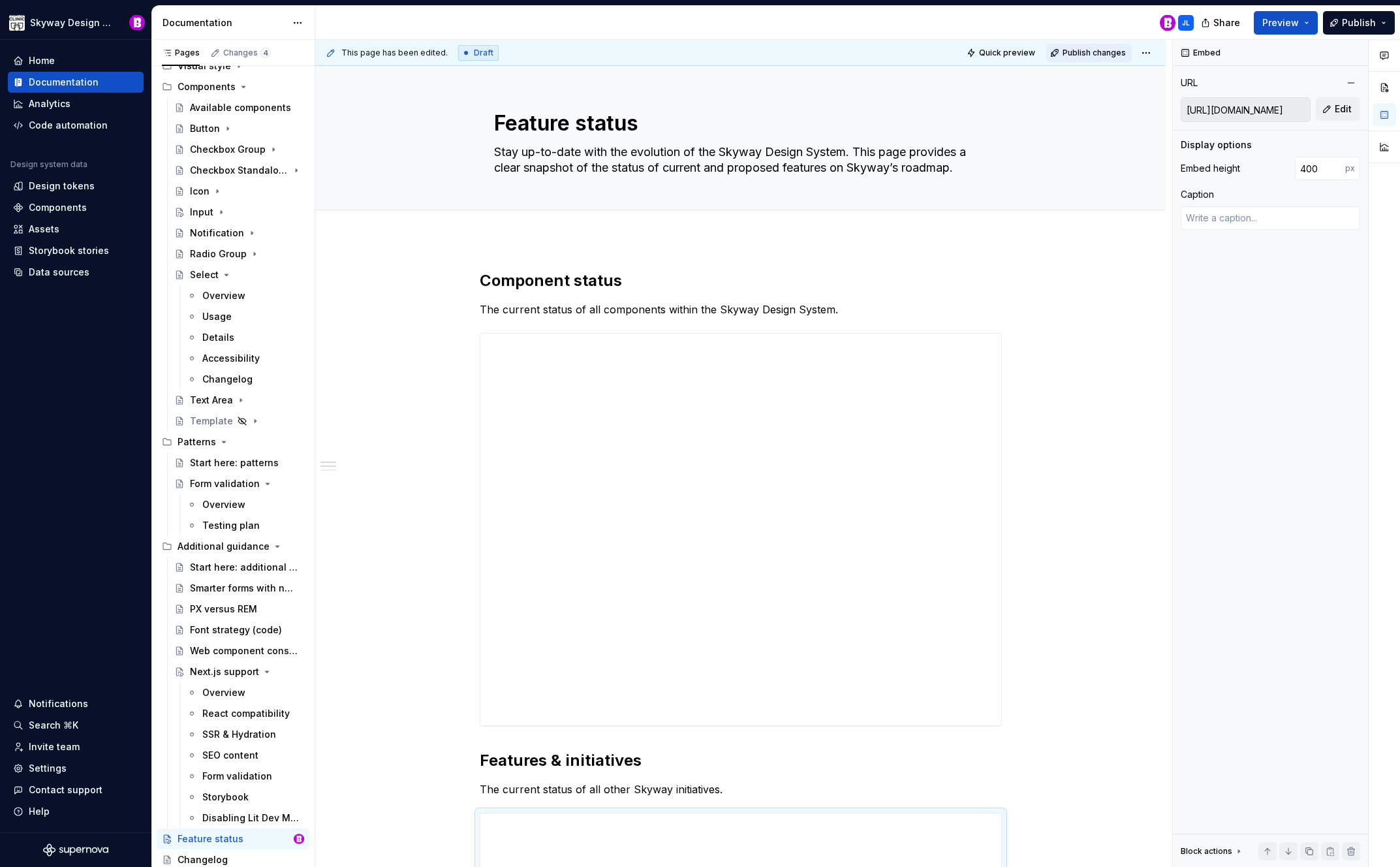
click at [1100, 56] on span "Publish changes" at bounding box center [1094, 53] width 63 height 11
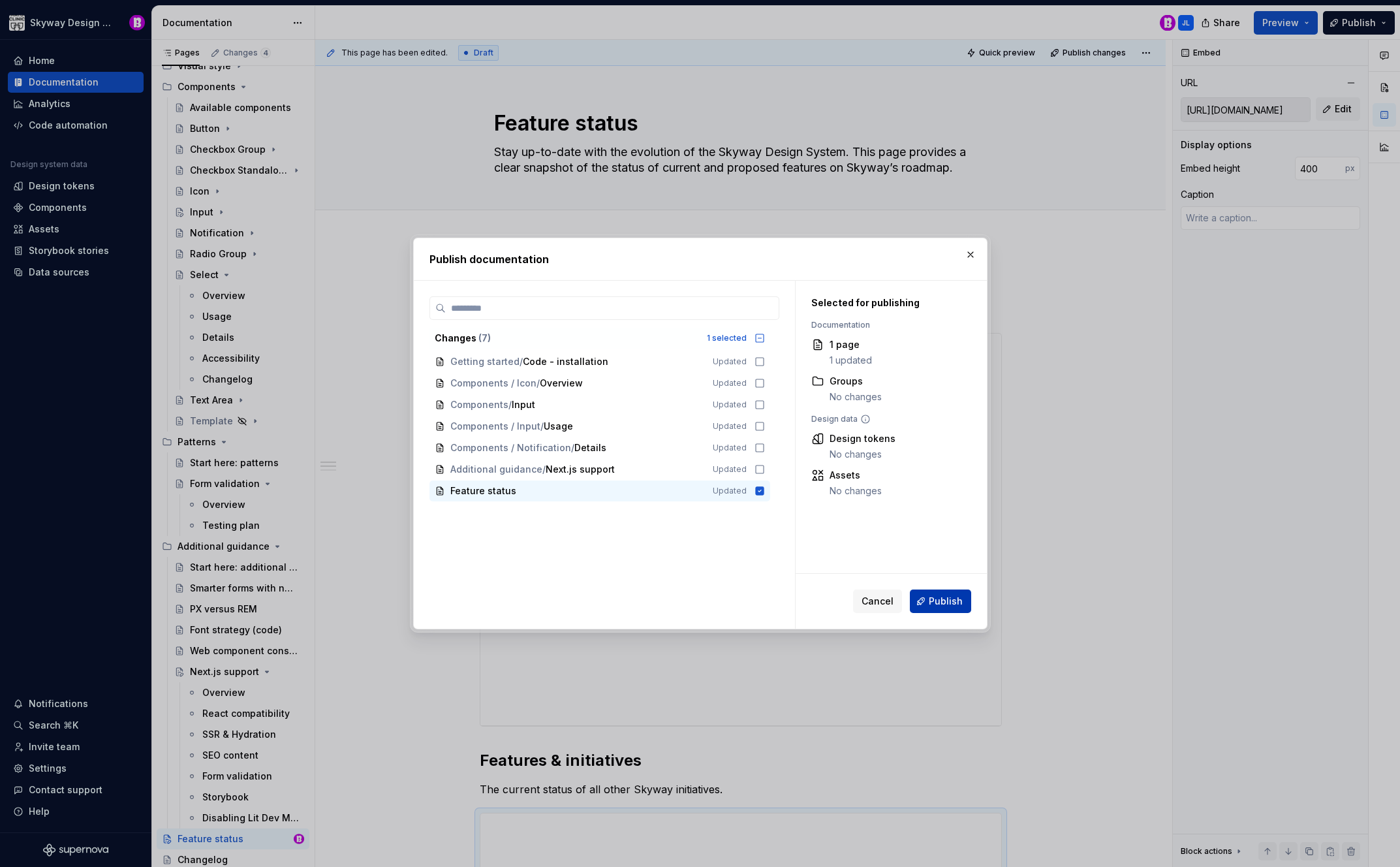
click at [938, 595] on span "Publish" at bounding box center [946, 602] width 34 height 13
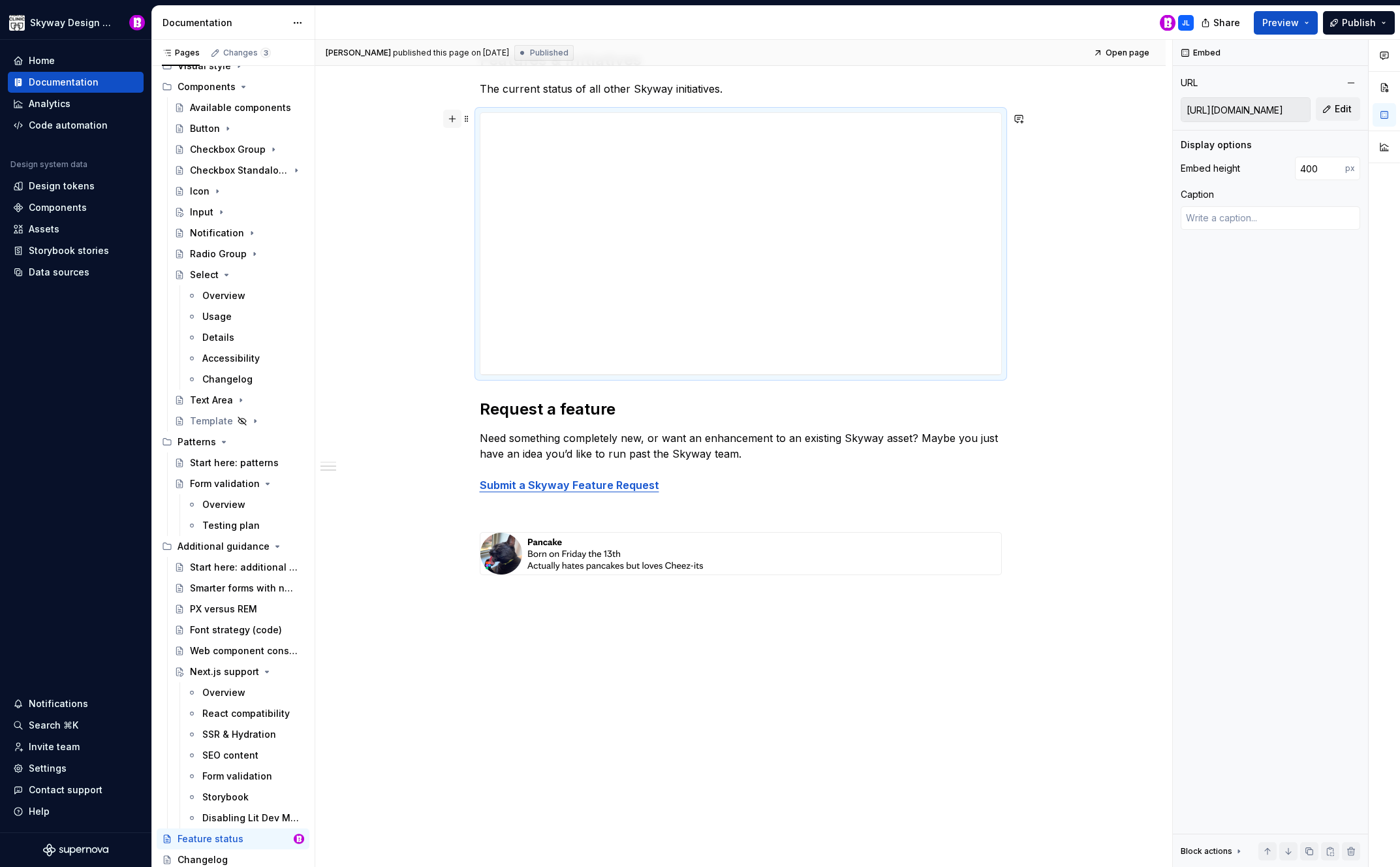
scroll to position [739, 0]
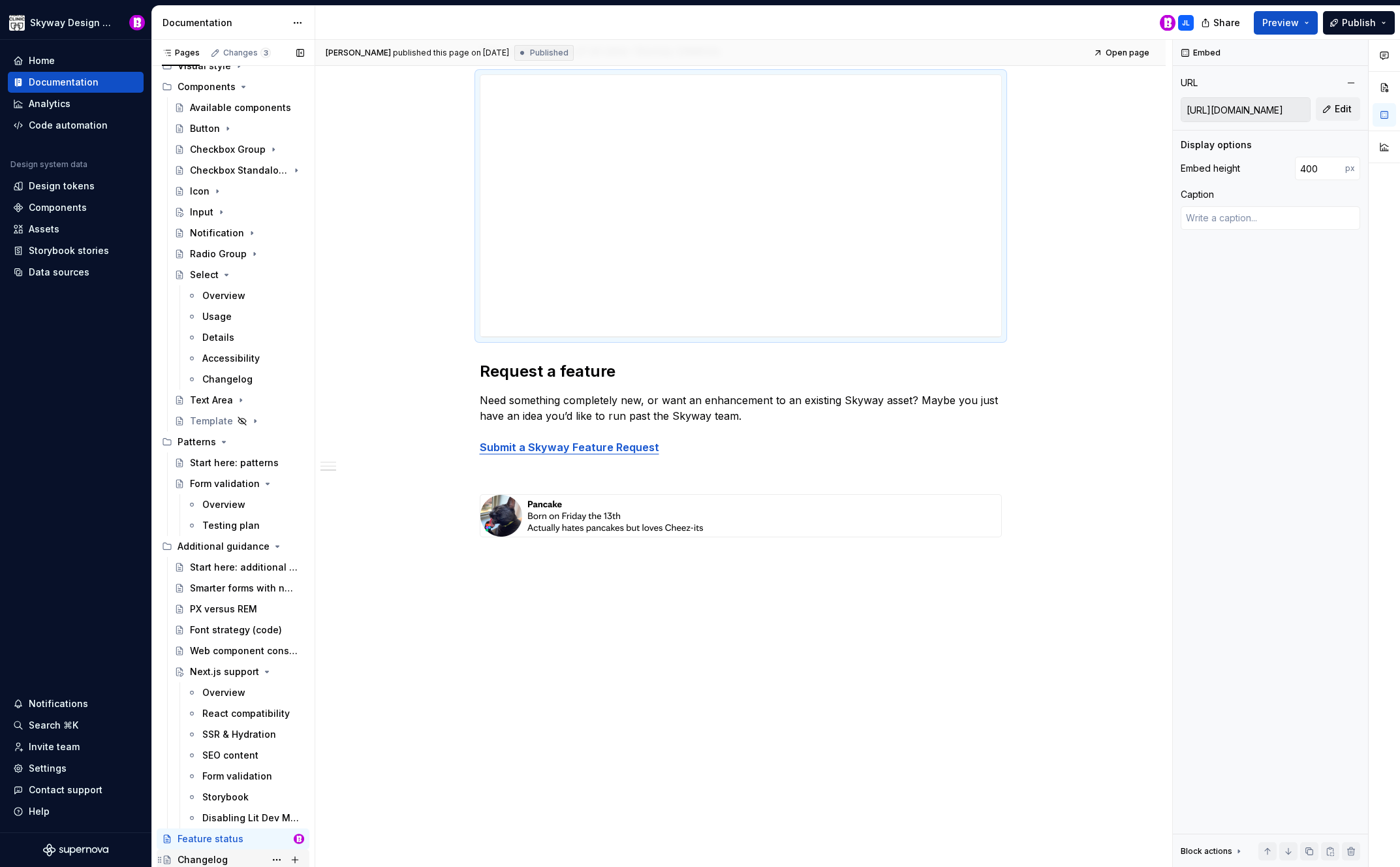
click at [208, 858] on div "Changelog" at bounding box center [202, 860] width 50 height 13
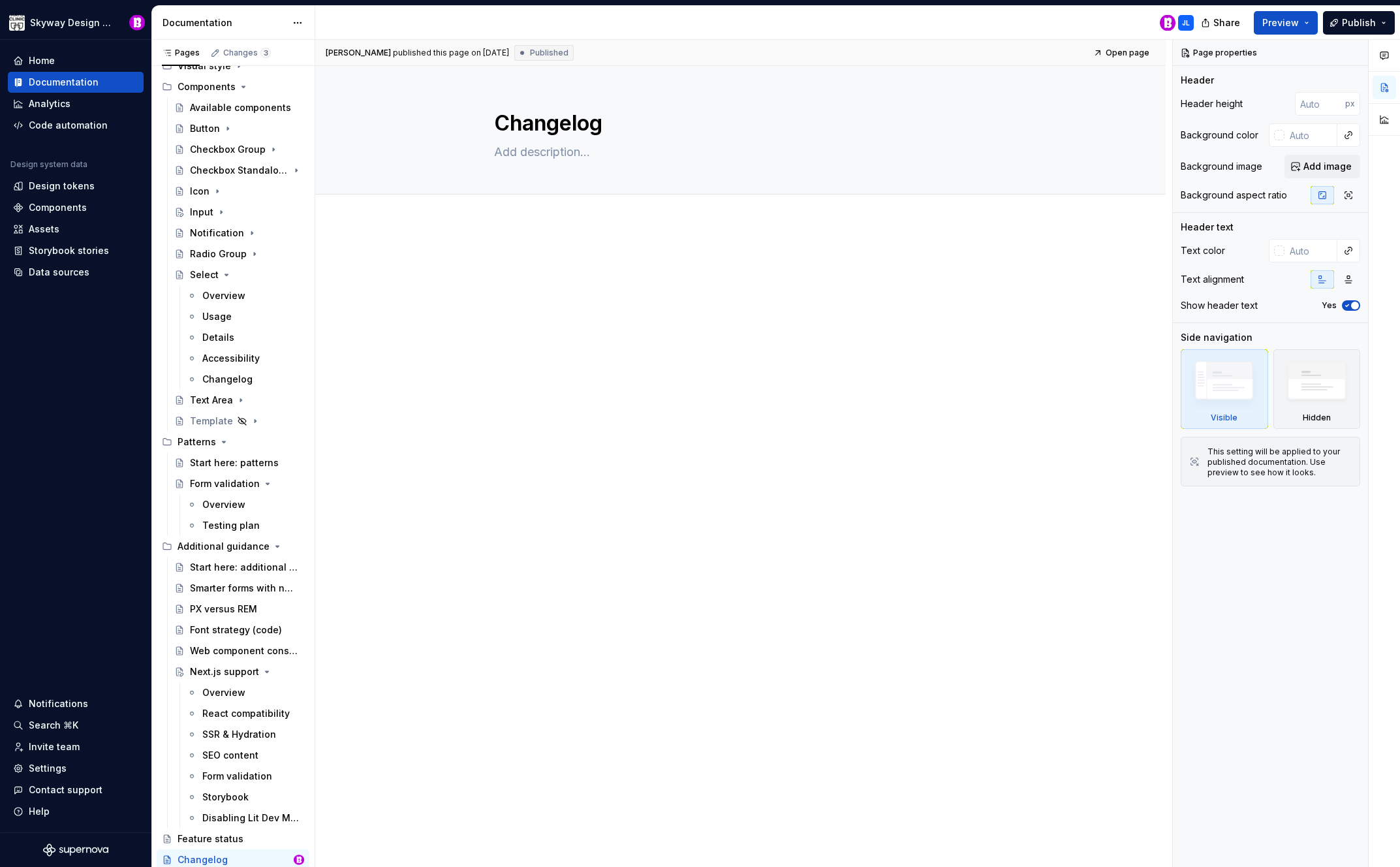
type textarea "*"
